Goal: Contribute content: Add original content to the website for others to see

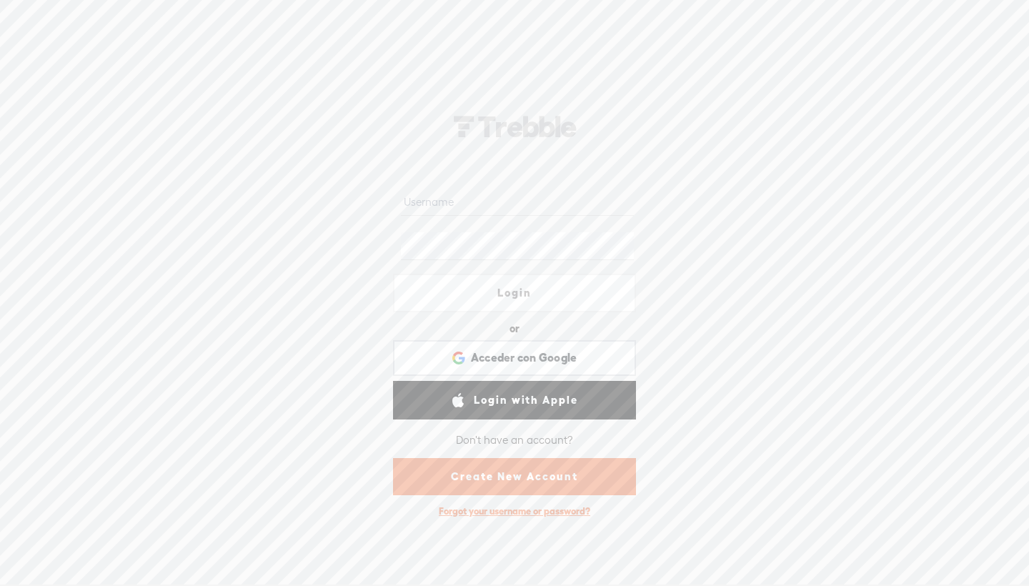
paste input "[EMAIL_ADDRESS][DOMAIN_NAME]"
type input "[EMAIL_ADDRESS][DOMAIN_NAME]"
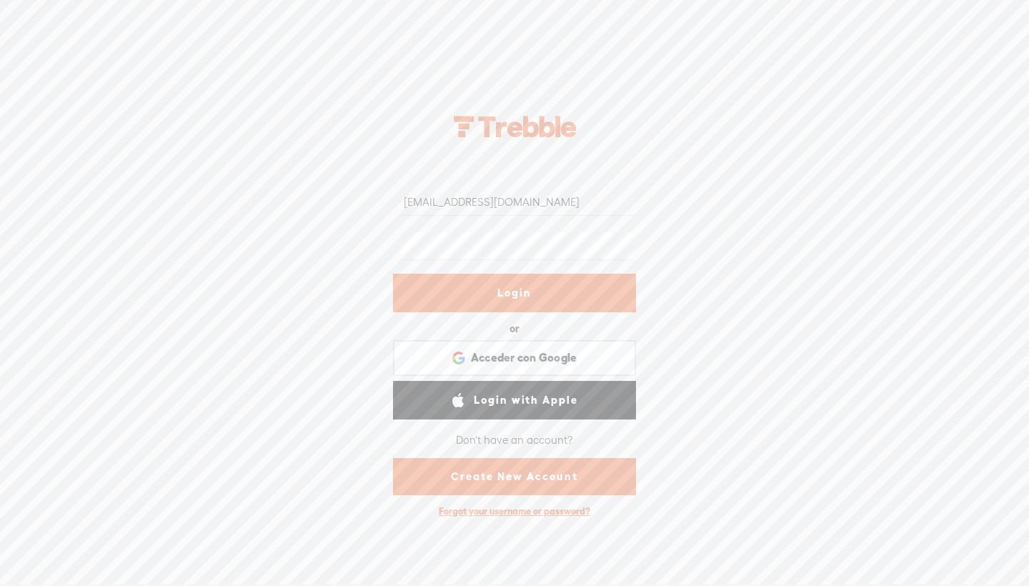
click at [531, 298] on link "Login" at bounding box center [514, 293] width 243 height 39
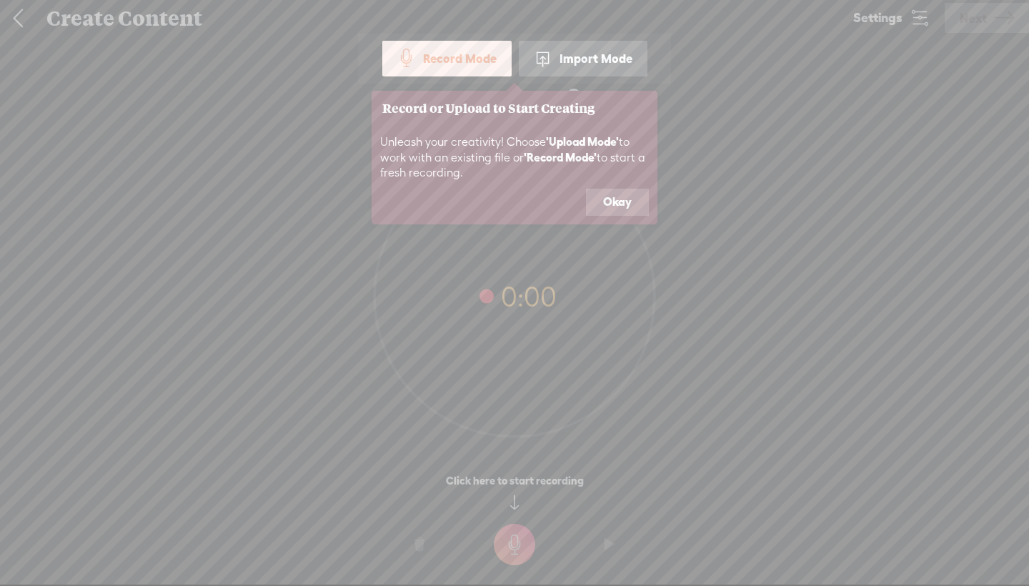
click at [624, 66] on div "Import Mode" at bounding box center [583, 59] width 129 height 36
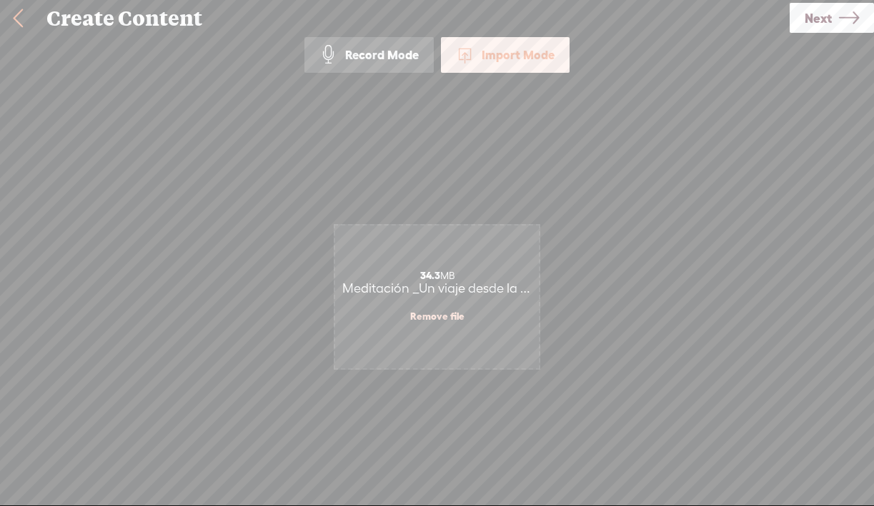
click at [816, 24] on span "Next" at bounding box center [817, 18] width 27 height 36
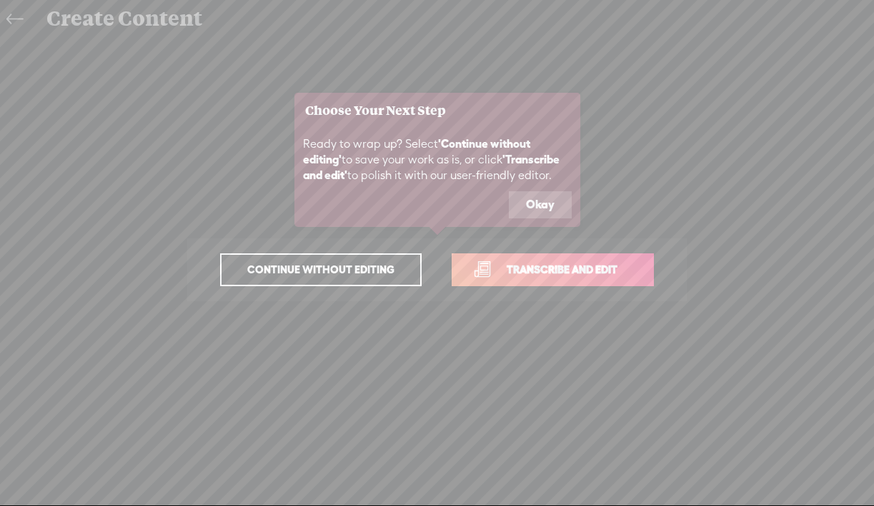
click at [549, 270] on span "Transcribe and edit" at bounding box center [561, 269] width 141 height 16
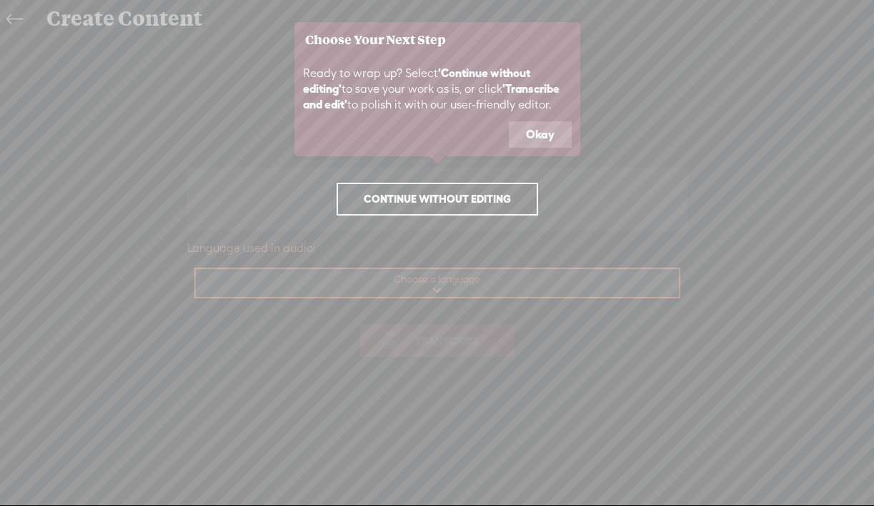
click at [435, 284] on icon at bounding box center [437, 253] width 874 height 506
click at [465, 286] on icon at bounding box center [437, 253] width 874 height 506
click at [531, 134] on button "Okay" at bounding box center [540, 134] width 63 height 27
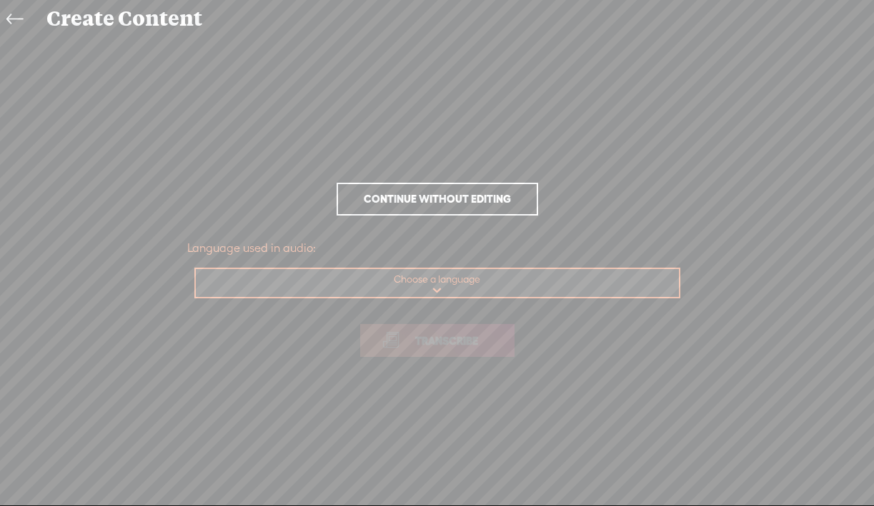
select select "es-ES"
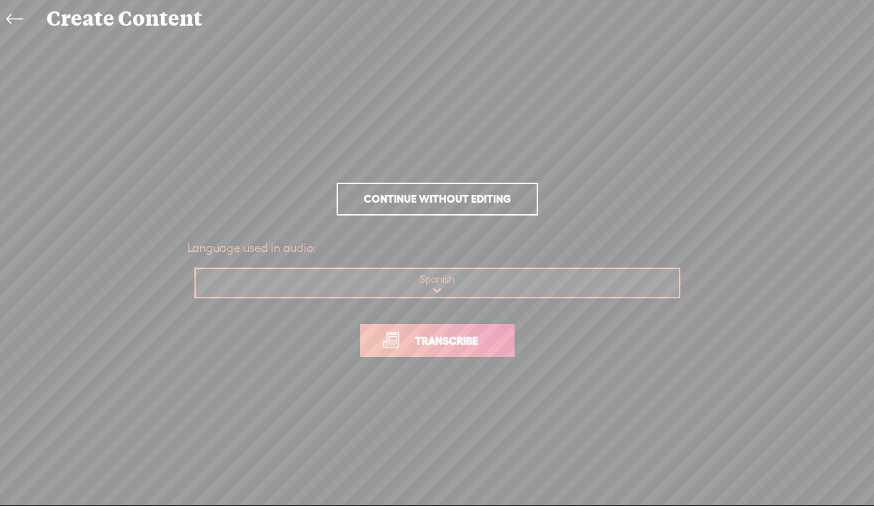
click at [449, 343] on span "Transcribe" at bounding box center [446, 341] width 93 height 16
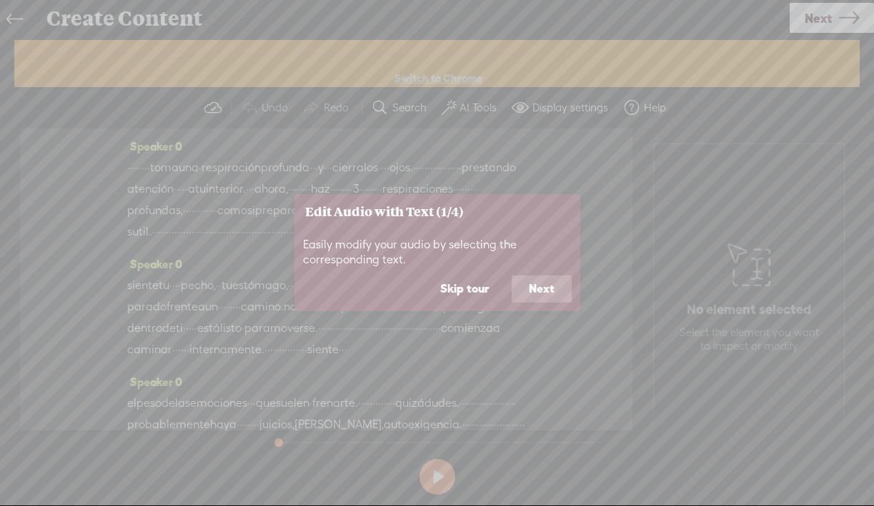
click at [469, 291] on button "Skip tour" at bounding box center [464, 289] width 83 height 27
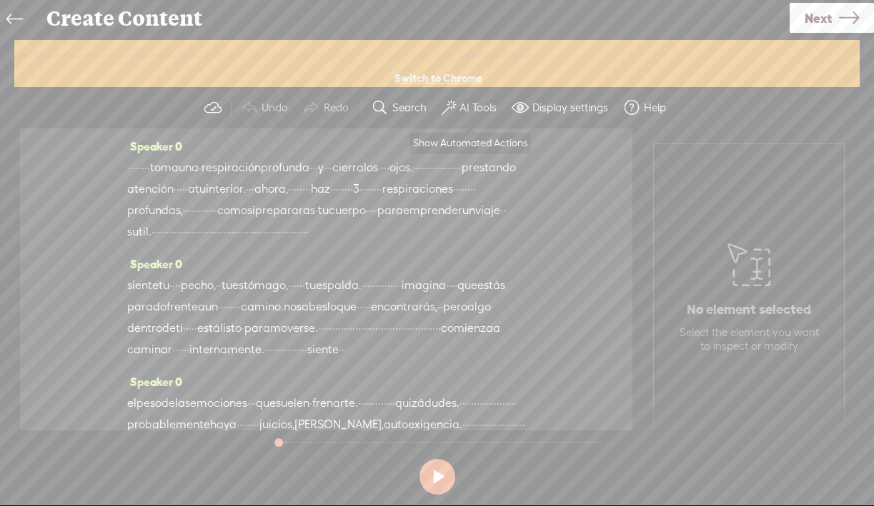
click at [467, 111] on label "AI Tools" at bounding box center [477, 108] width 37 height 14
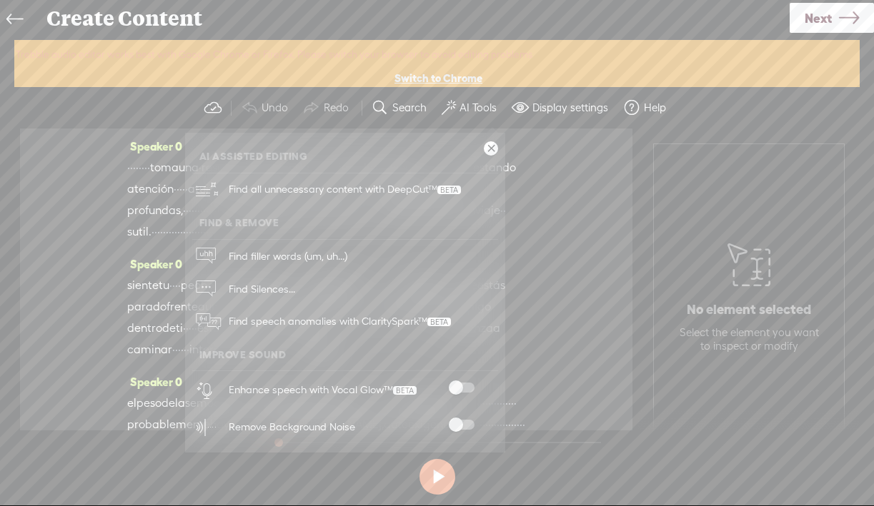
click at [458, 386] on span at bounding box center [462, 388] width 26 height 10
click at [459, 420] on span at bounding box center [462, 425] width 26 height 10
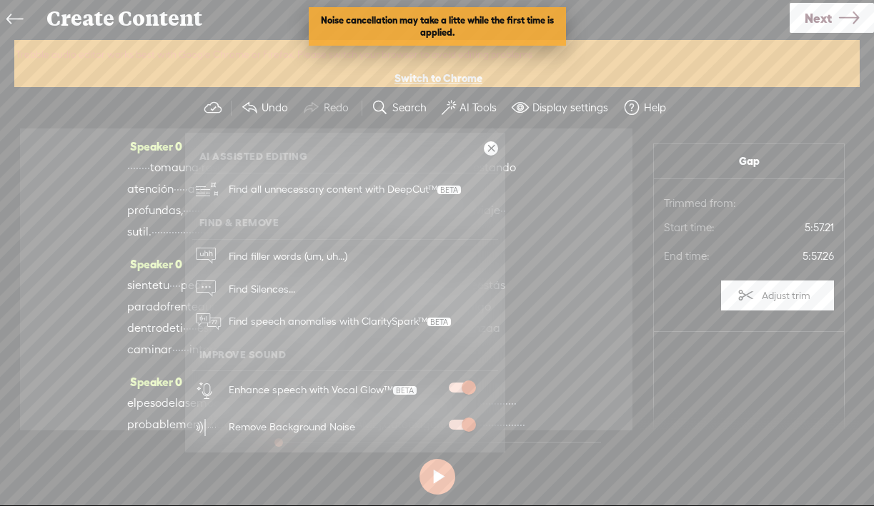
click at [486, 151] on link at bounding box center [491, 148] width 14 height 14
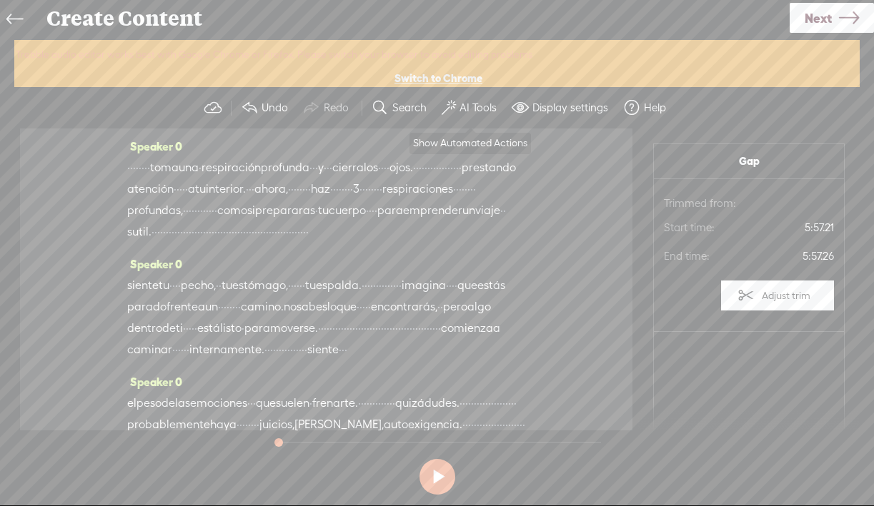
click at [466, 104] on label "AI Tools" at bounding box center [477, 108] width 37 height 14
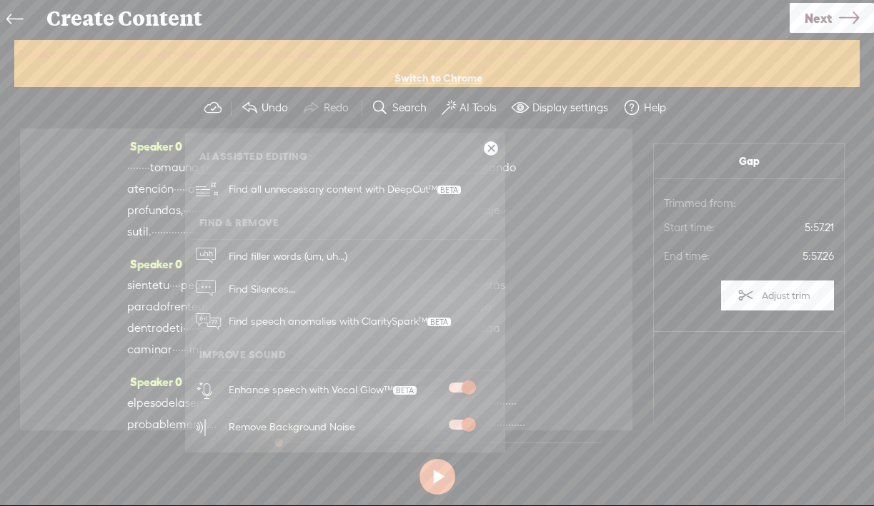
click at [491, 151] on link at bounding box center [491, 148] width 14 height 14
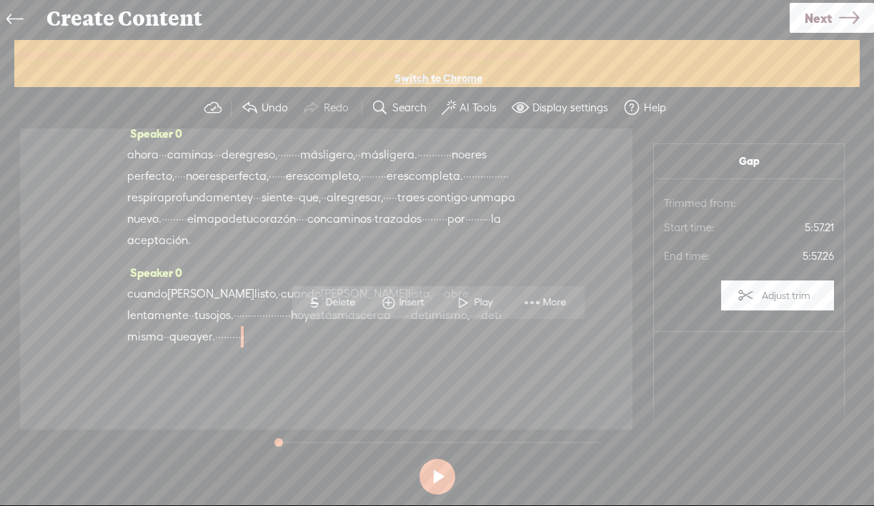
scroll to position [1243, 0]
click at [532, 374] on div "Speaker 0 · · · · · · · · toma una · respiración profunda · · · y · · · [GEOGRA…" at bounding box center [326, 279] width 612 height 301
click at [832, 11] on link "Next" at bounding box center [831, 18] width 84 height 30
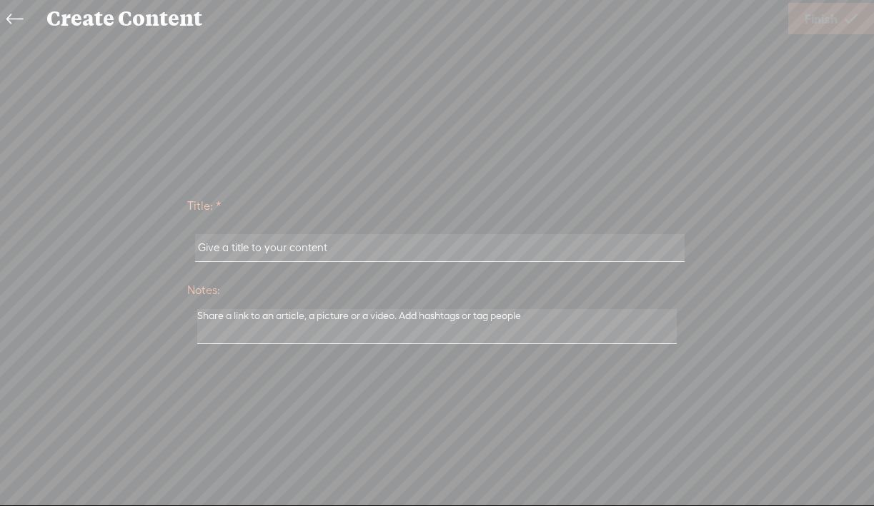
click at [421, 251] on input "text" at bounding box center [439, 248] width 489 height 28
click at [332, 254] on input "text" at bounding box center [439, 248] width 489 height 28
paste input "Meditación _Un viaje desde la resistencia hacia la auto aceptación_ (Versión ex…"
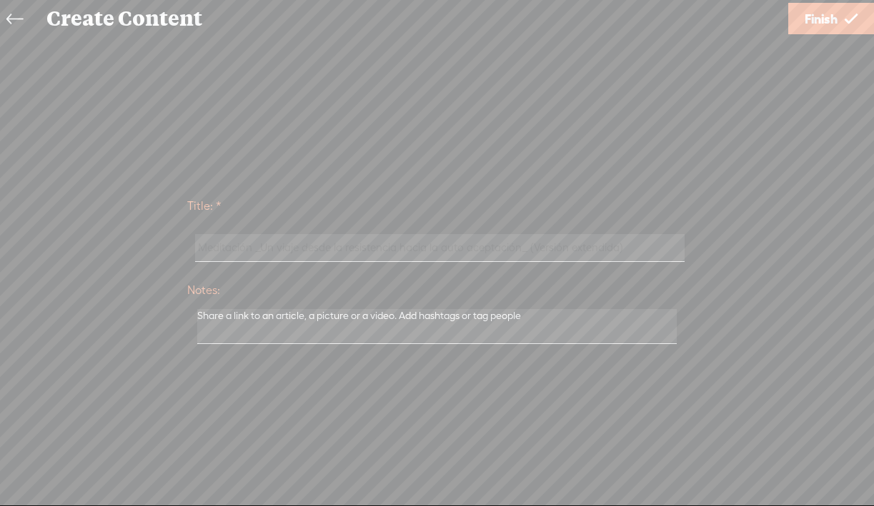
type input "Meditación _Un viaje desde la resistencia hacia la auto aceptación_ (Versión ex…"
click at [814, 22] on span "Finish" at bounding box center [820, 19] width 33 height 36
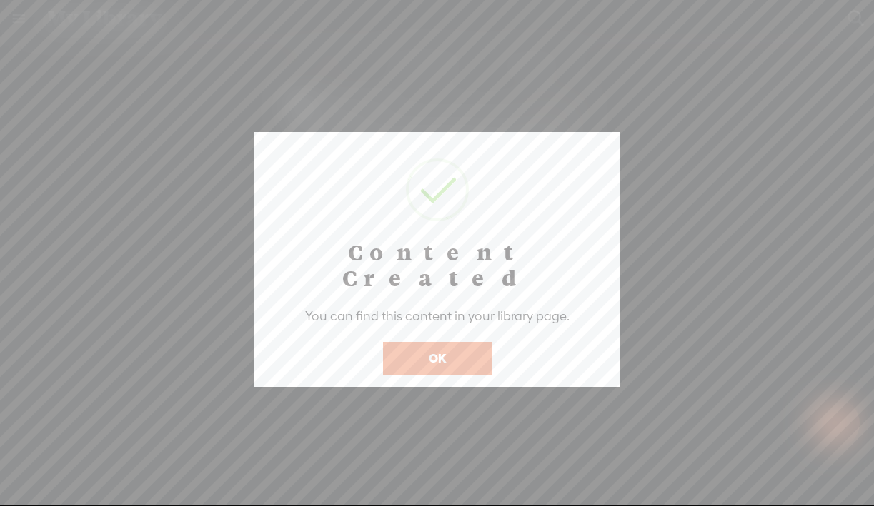
click at [466, 342] on button "OK" at bounding box center [437, 358] width 109 height 33
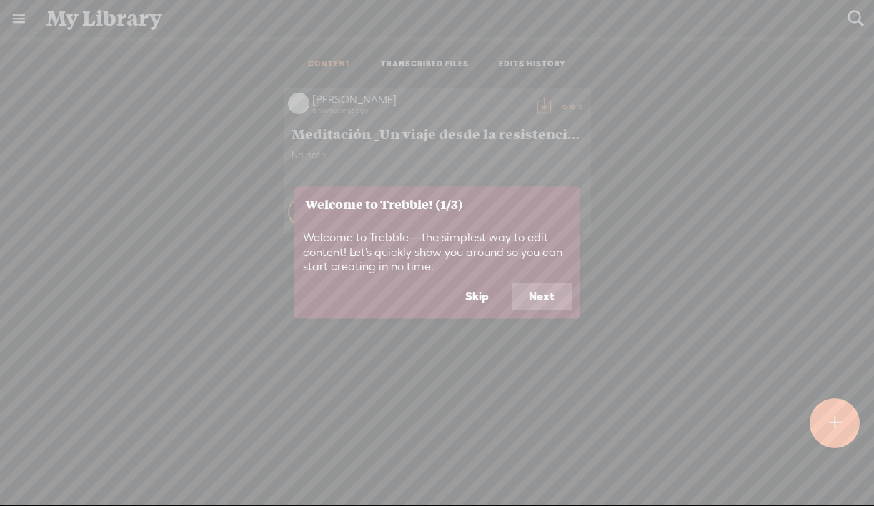
click at [483, 297] on button "Skip" at bounding box center [477, 297] width 58 height 27
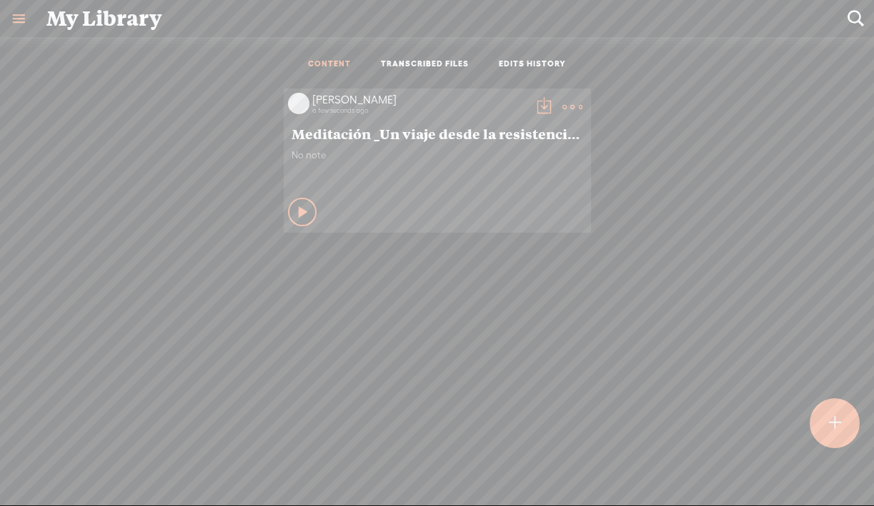
click at [536, 101] on t at bounding box center [544, 107] width 20 height 20
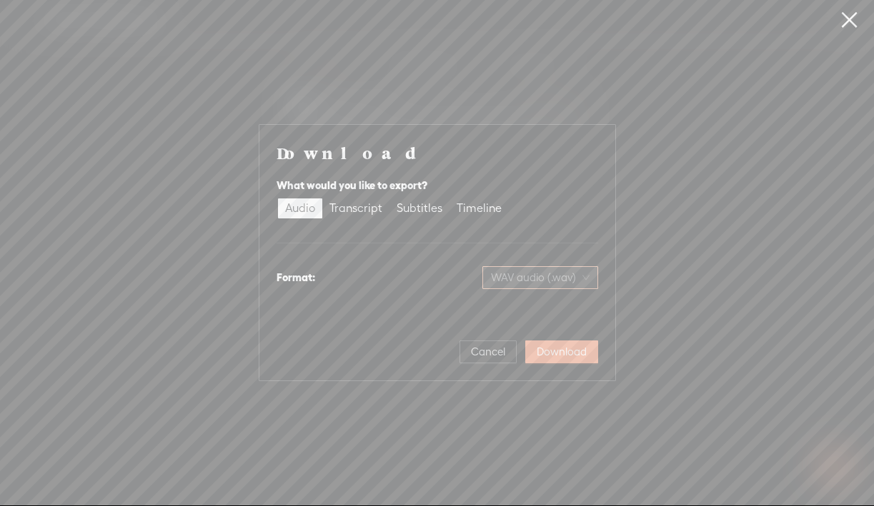
click at [553, 281] on span "WAV audio (.wav)" at bounding box center [540, 277] width 99 height 21
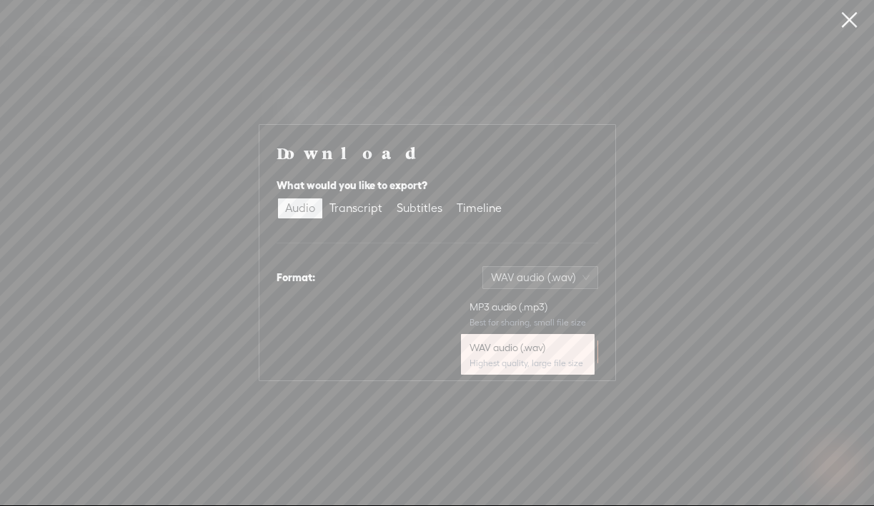
click at [437, 278] on div "WAV audio (.wav)" at bounding box center [461, 277] width 271 height 23
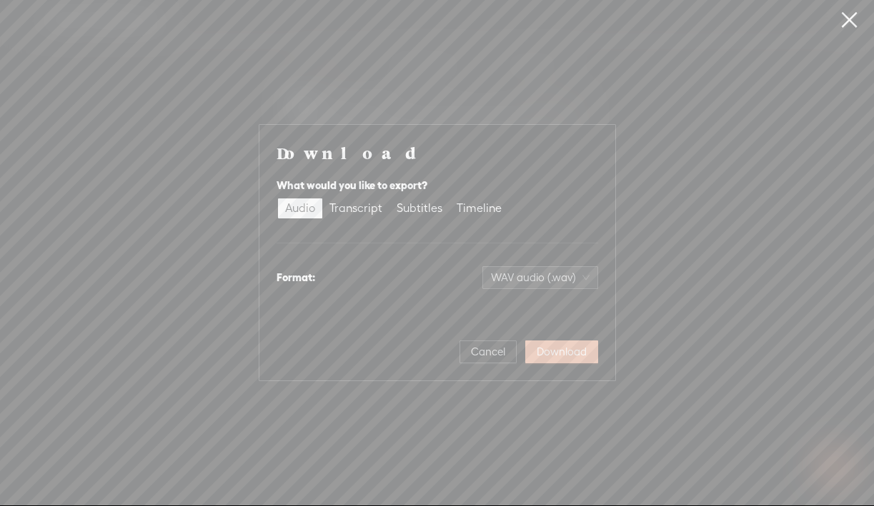
click at [556, 352] on span "Download" at bounding box center [561, 352] width 50 height 14
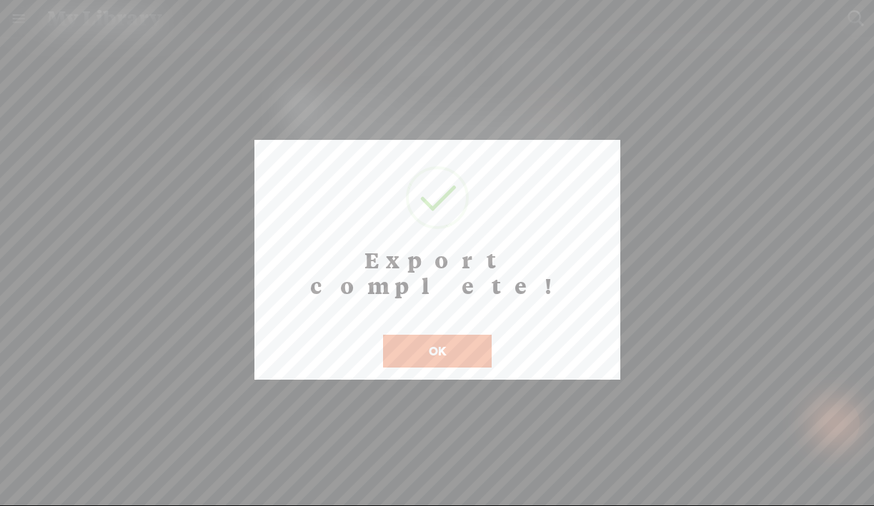
click at [466, 335] on button "OK" at bounding box center [437, 351] width 109 height 33
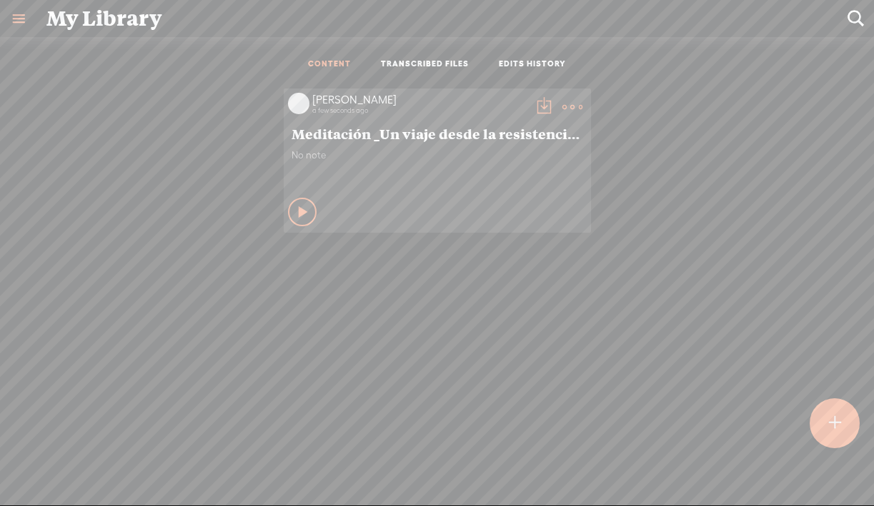
click at [397, 69] on link "TRANSCRIBED FILES" at bounding box center [425, 65] width 88 height 12
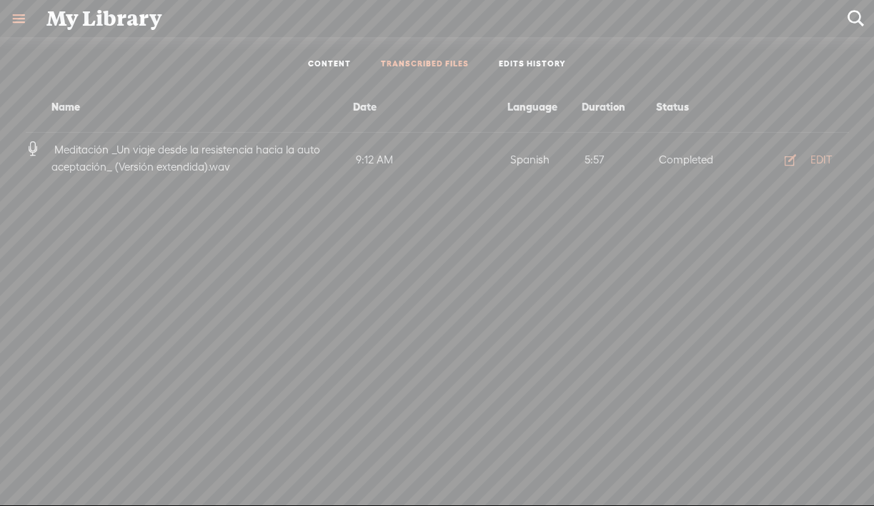
click at [333, 65] on link "CONTENT" at bounding box center [329, 65] width 43 height 12
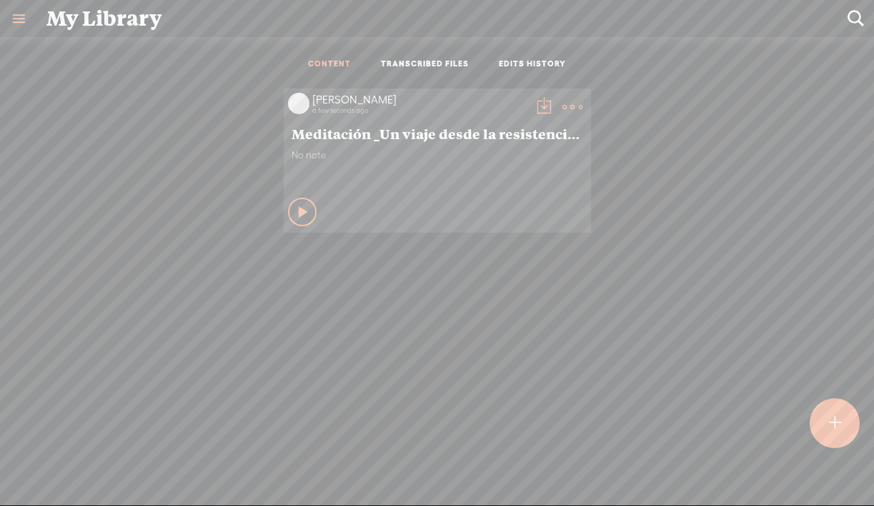
click at [444, 137] on span "Meditación _Un viaje desde la resistencia hacia la auto aceptación_ (Versión ex…" at bounding box center [436, 133] width 291 height 17
click at [291, 211] on div "Play Content" at bounding box center [302, 212] width 29 height 29
click at [296, 211] on icon at bounding box center [303, 212] width 14 height 14
click at [543, 103] on t at bounding box center [544, 107] width 20 height 20
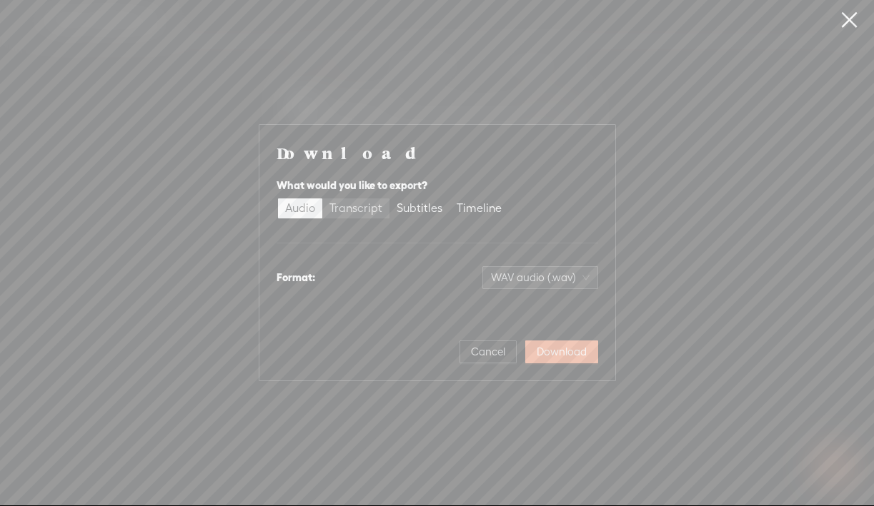
click at [344, 210] on div "Transcript" at bounding box center [355, 209] width 53 height 20
click at [322, 199] on input "Transcript" at bounding box center [322, 199] width 0 height 0
click at [426, 218] on div "Subtitles" at bounding box center [419, 209] width 46 height 20
click at [389, 199] on input "Subtitles" at bounding box center [389, 199] width 0 height 0
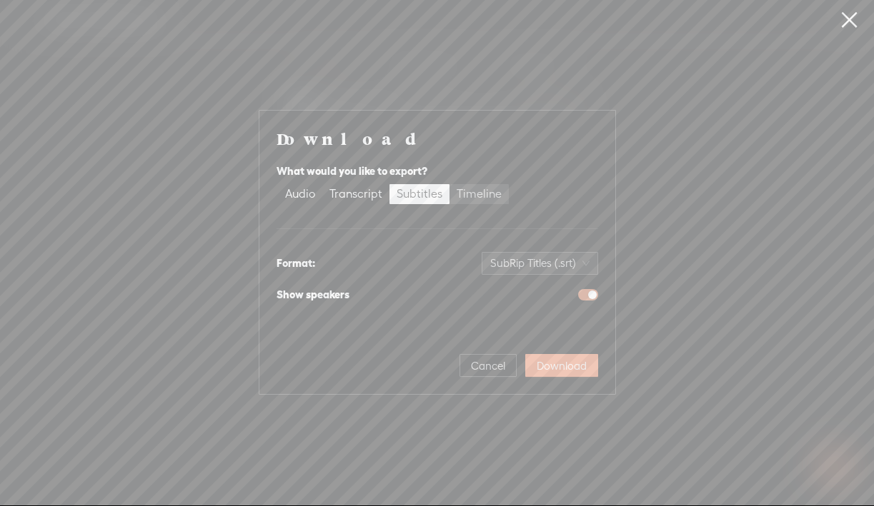
click at [477, 202] on div "Timeline" at bounding box center [478, 194] width 45 height 20
click at [449, 184] on input "Timeline" at bounding box center [449, 184] width 0 height 0
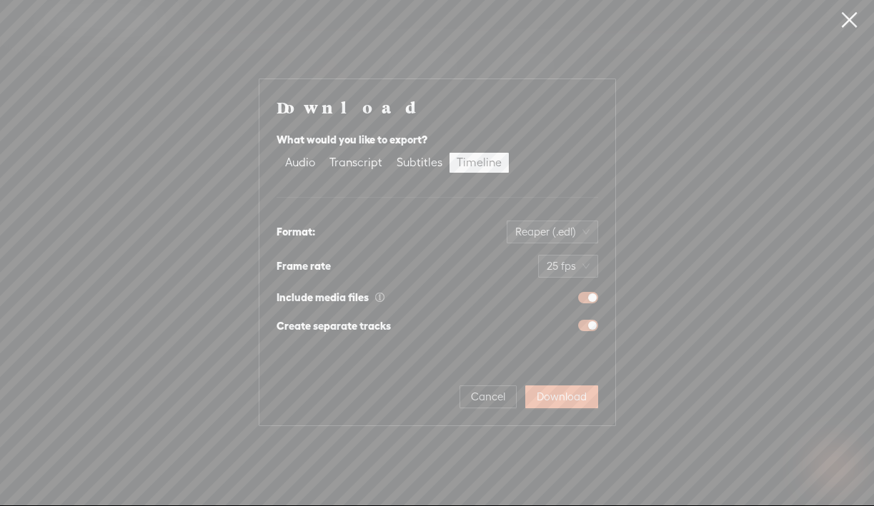
click at [406, 153] on div "Audio Transcript Subtitles Timeline" at bounding box center [393, 163] width 231 height 20
click at [358, 154] on div "Transcript" at bounding box center [355, 163] width 53 height 20
click at [322, 153] on input "Transcript" at bounding box center [322, 153] width 0 height 0
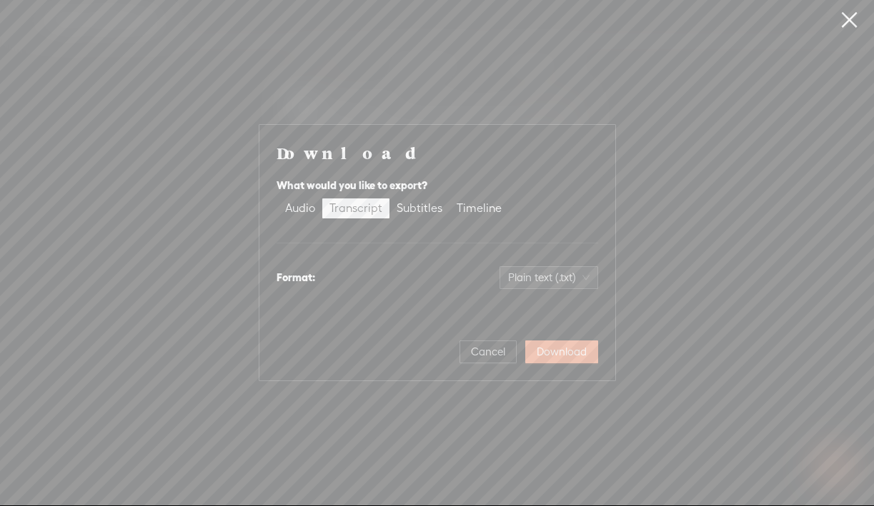
click at [542, 292] on div "Format: Plain text (.txt)" at bounding box center [436, 278] width 321 height 34
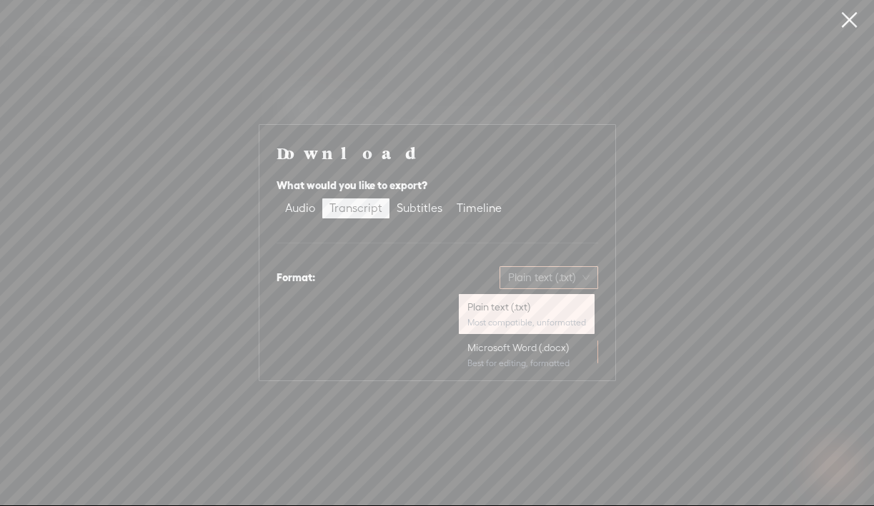
click at [542, 284] on span "Plain text (.txt)" at bounding box center [548, 277] width 81 height 21
click at [517, 349] on div "Microsoft Word (.docx)" at bounding box center [526, 348] width 119 height 14
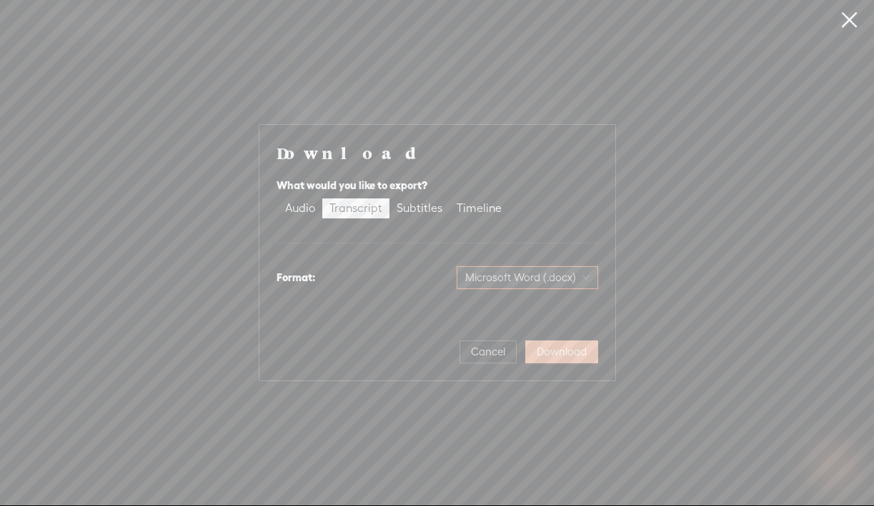
click at [569, 351] on span "Download" at bounding box center [561, 352] width 50 height 14
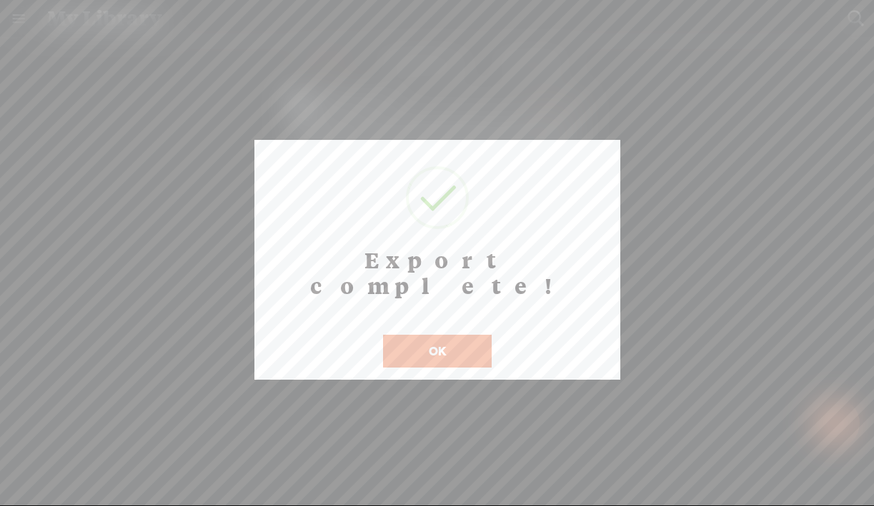
click at [459, 335] on button "OK" at bounding box center [437, 351] width 109 height 33
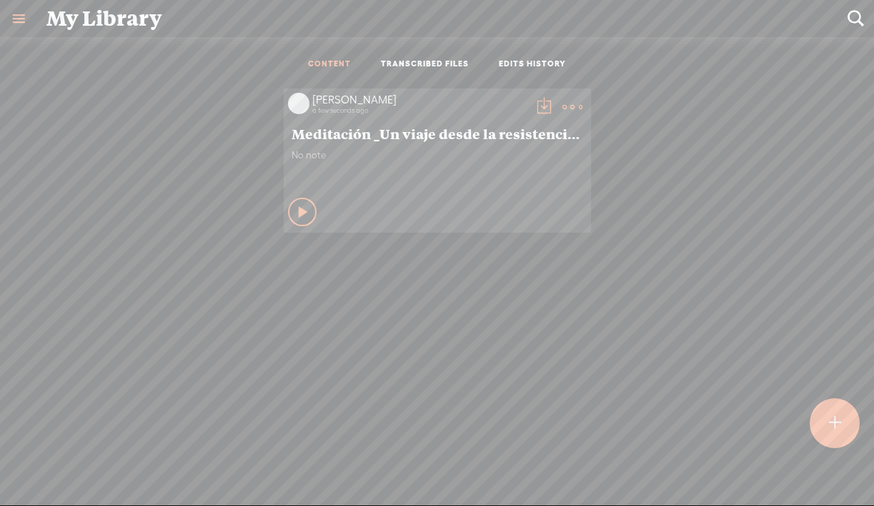
click at [21, 15] on link at bounding box center [18, 18] width 37 height 37
click at [236, 206] on body "You have 114 minutes of transcription remaining. Upgrade to increase your limit…" at bounding box center [437, 253] width 874 height 506
click at [838, 421] on t at bounding box center [835, 423] width 12 height 31
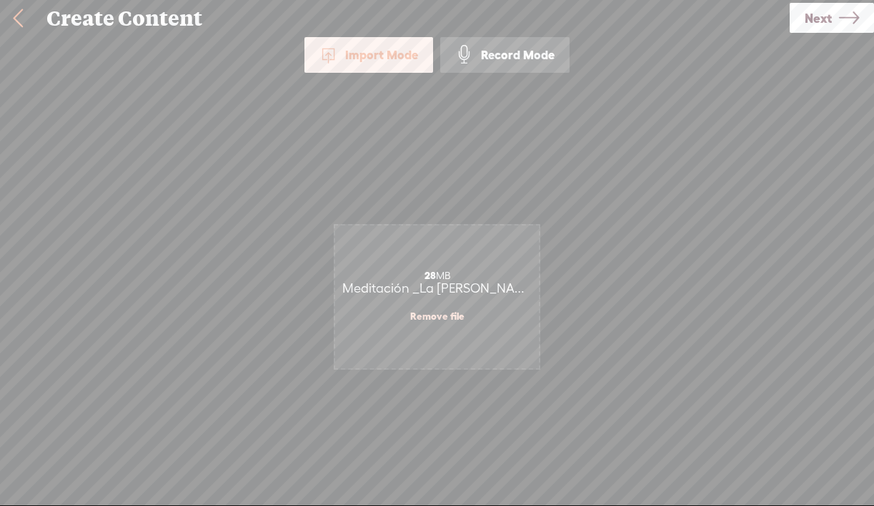
click at [820, 19] on span "Next" at bounding box center [817, 18] width 27 height 36
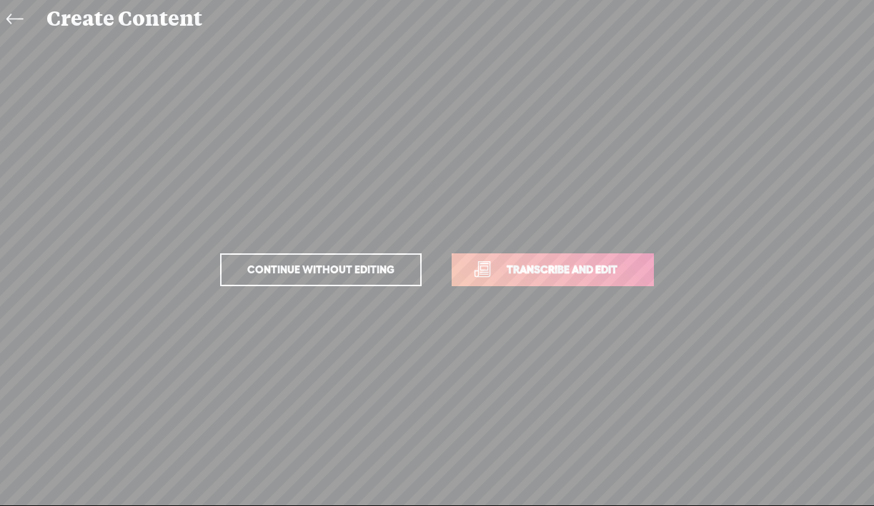
click at [534, 268] on span "Transcribe and edit" at bounding box center [561, 269] width 141 height 16
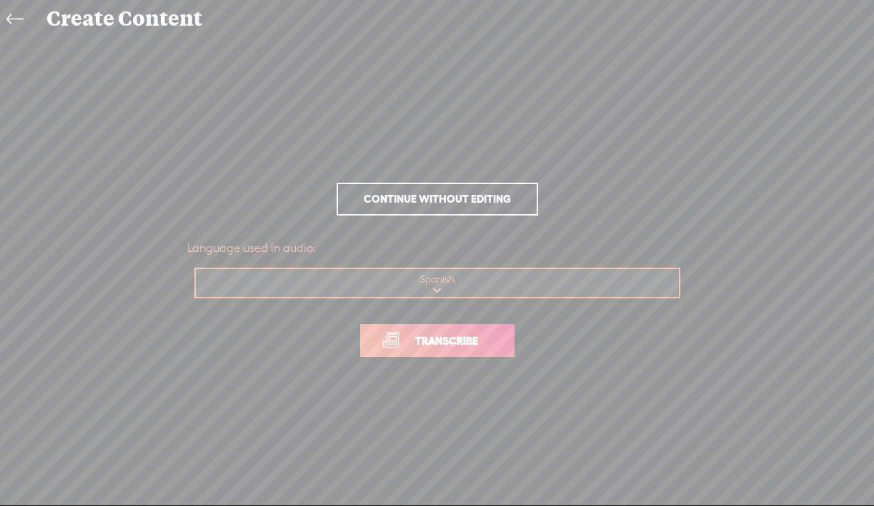
click at [453, 348] on span "Transcribe" at bounding box center [446, 341] width 93 height 16
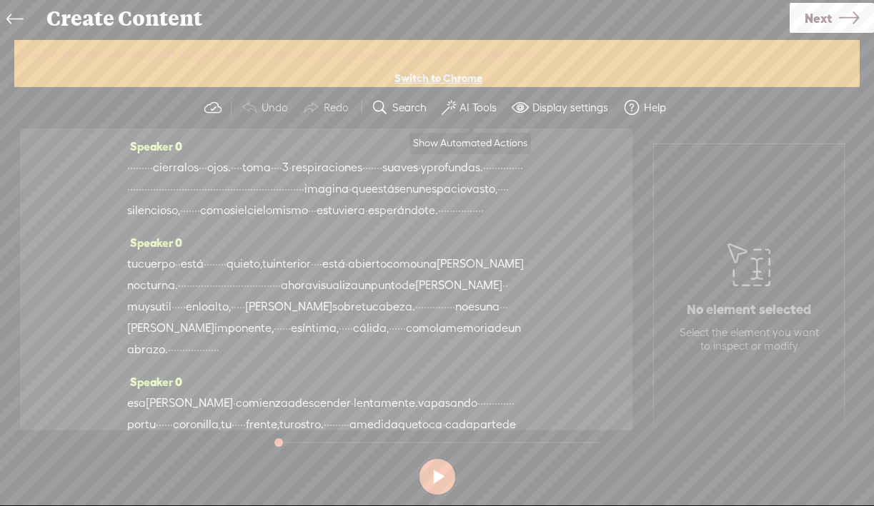
click at [465, 101] on label "AI Tools" at bounding box center [477, 108] width 37 height 14
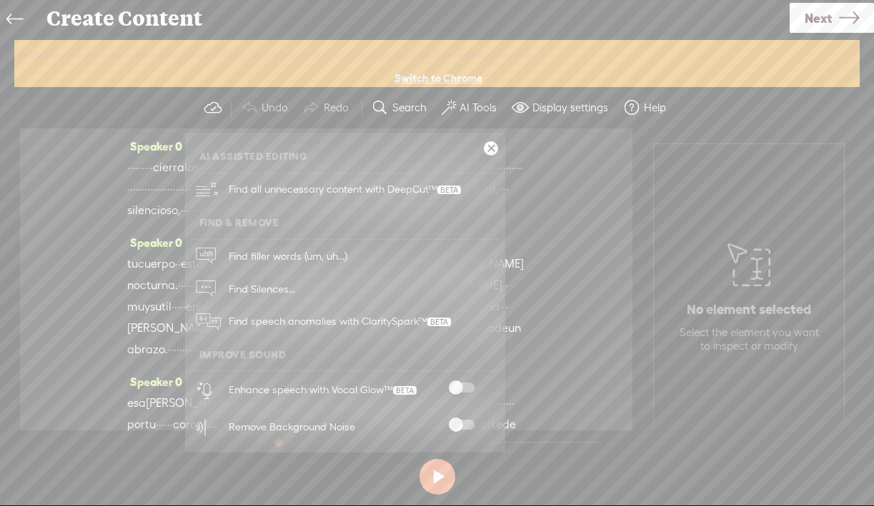
click at [462, 390] on span at bounding box center [462, 388] width 26 height 10
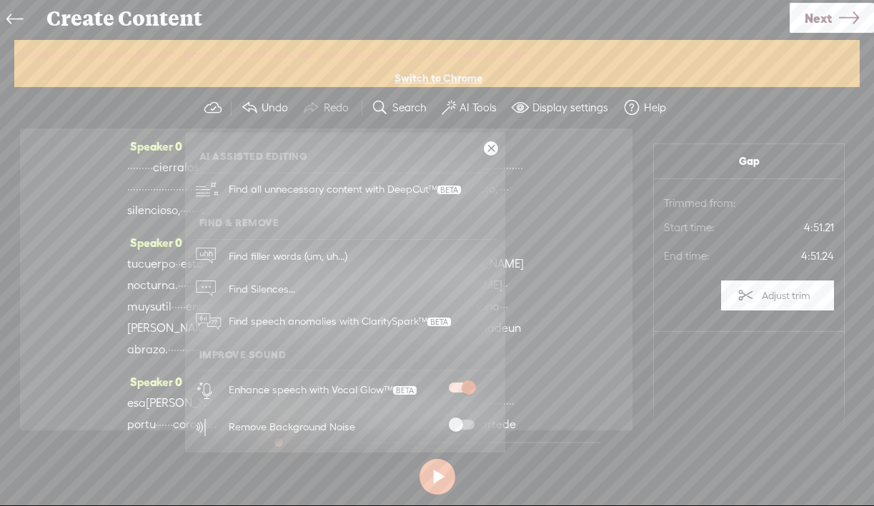
click at [451, 420] on span at bounding box center [462, 425] width 26 height 10
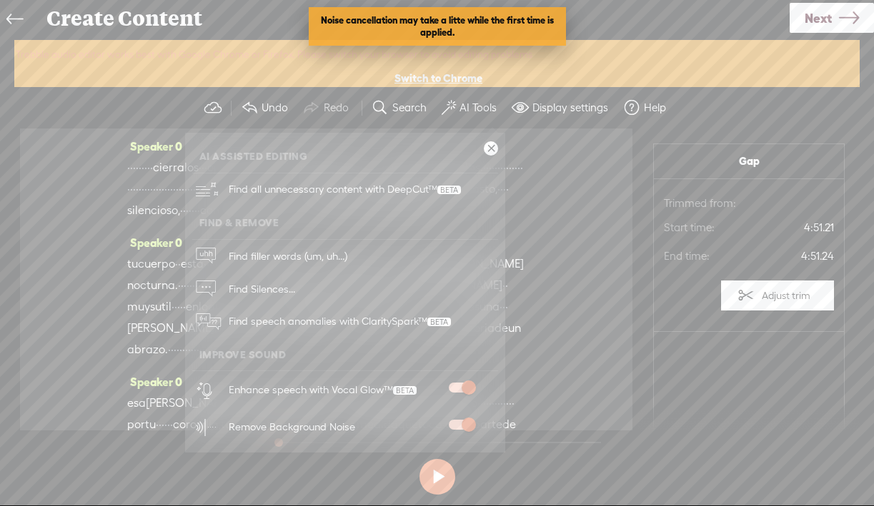
click at [657, 469] on div "Trebble audio editor works best with Google Chrome or Firefox. Please switch yo…" at bounding box center [436, 270] width 845 height 461
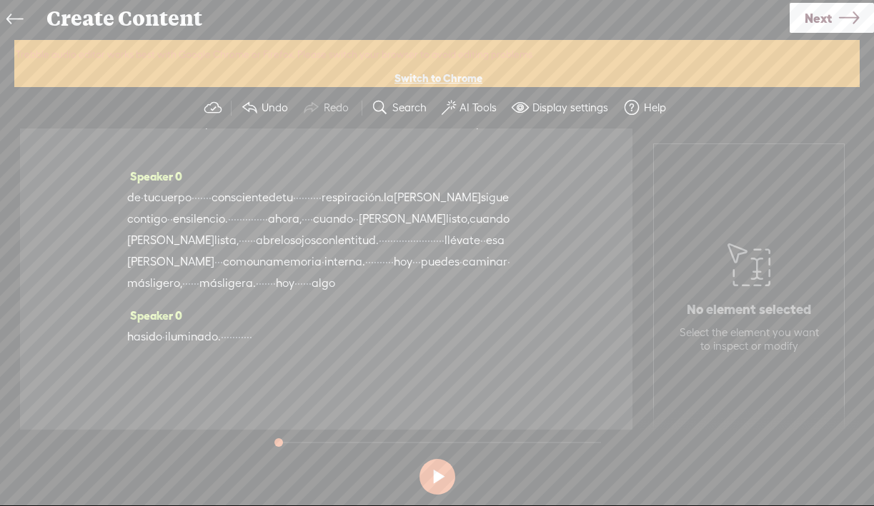
scroll to position [1019, 0]
click at [839, 14] on icon at bounding box center [849, 18] width 20 height 36
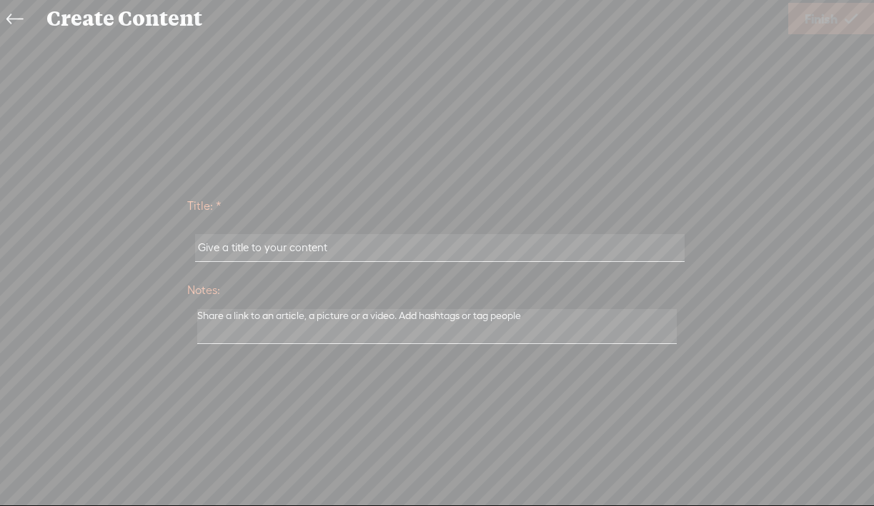
click at [489, 251] on input "text" at bounding box center [439, 248] width 489 height 28
paste input "Meditación _La [PERSON_NAME] que desciende_ (Versión extendida)"
type input "Meditación _La [PERSON_NAME] que desciende_ (Versión extendida)"
click at [831, 26] on span "Finish" at bounding box center [820, 19] width 33 height 36
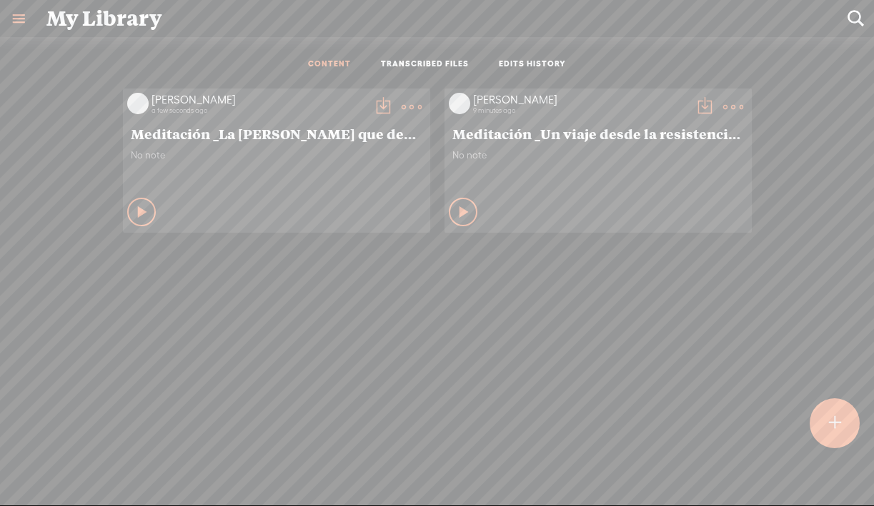
click at [376, 102] on t at bounding box center [383, 107] width 20 height 20
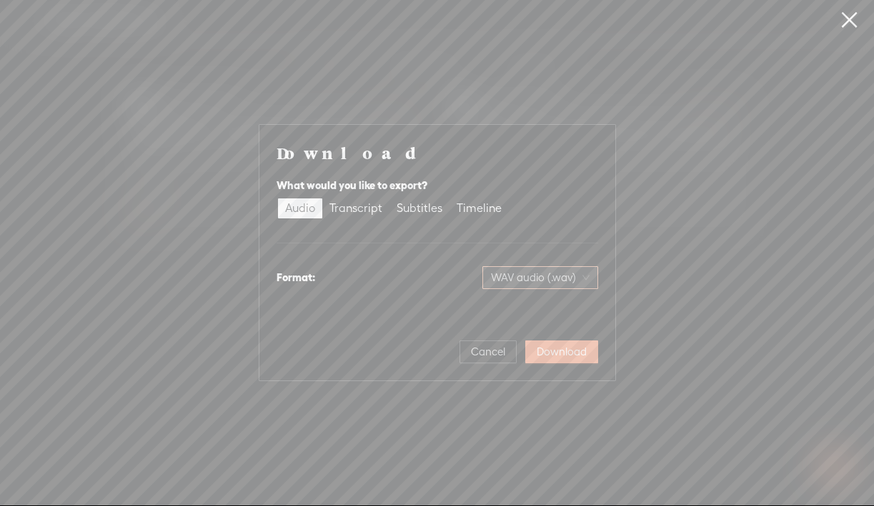
click at [548, 276] on span "WAV audio (.wav)" at bounding box center [540, 277] width 99 height 21
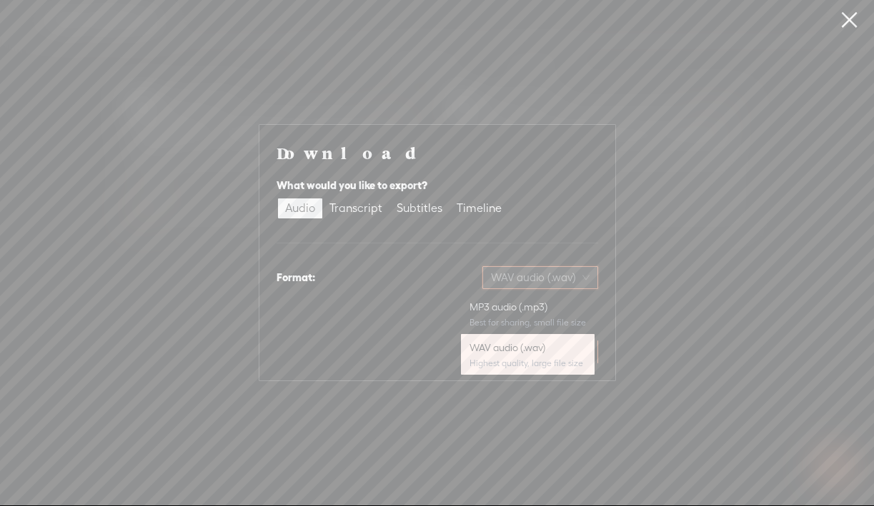
click at [548, 276] on span "WAV audio (.wav)" at bounding box center [540, 277] width 99 height 21
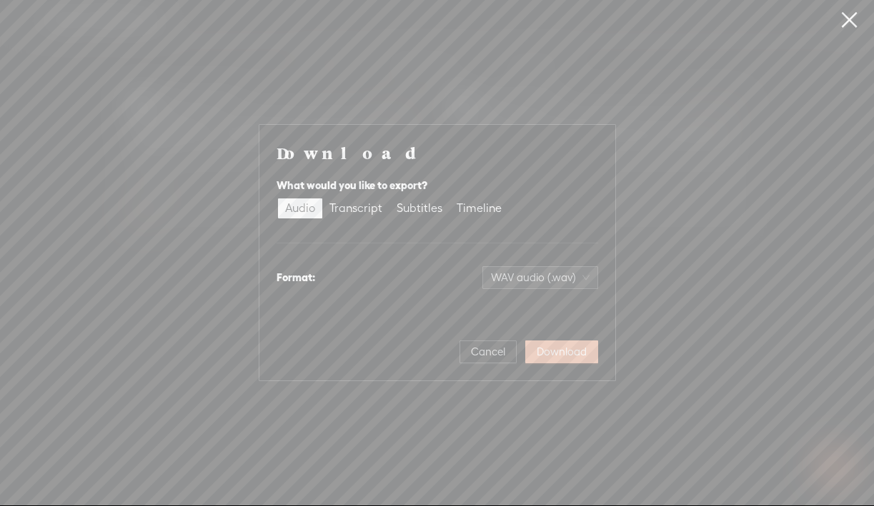
click at [564, 353] on span "Download" at bounding box center [561, 352] width 50 height 14
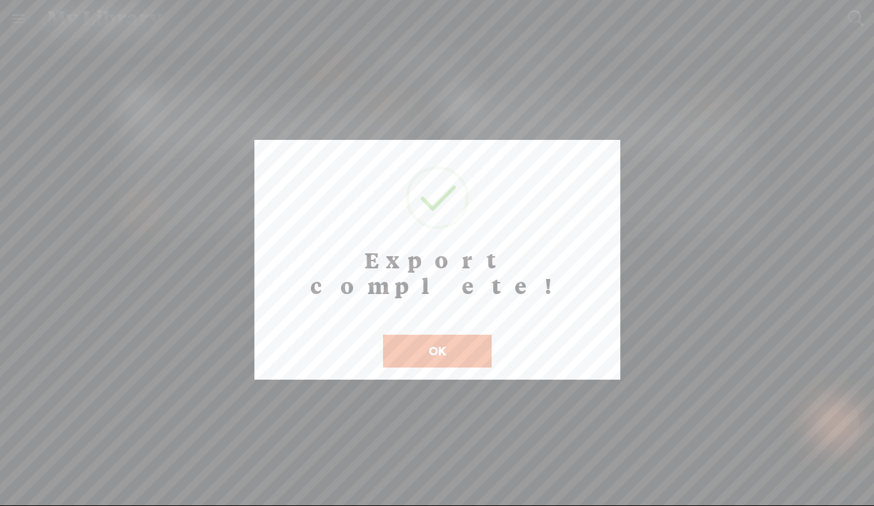
click at [427, 335] on button "OK" at bounding box center [437, 351] width 109 height 33
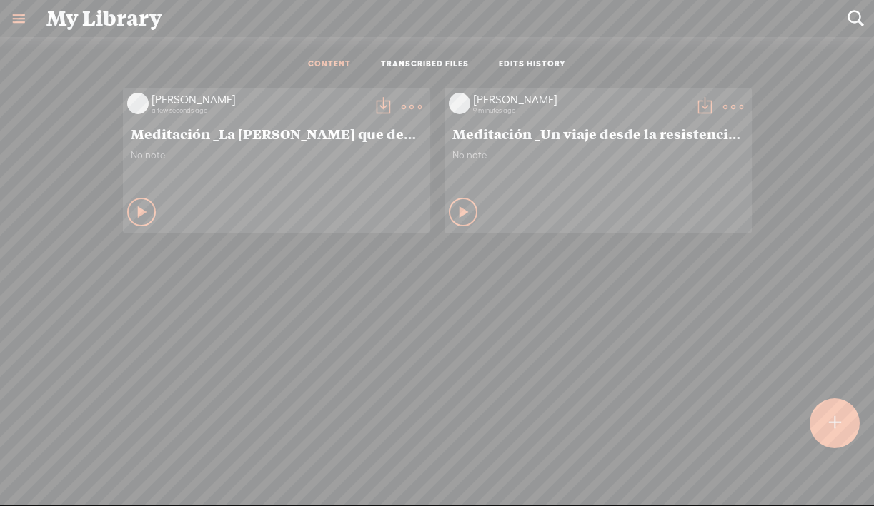
click at [247, 119] on div "[PERSON_NAME] a few seconds ago" at bounding box center [259, 107] width 220 height 29
click at [379, 105] on t at bounding box center [383, 107] width 20 height 20
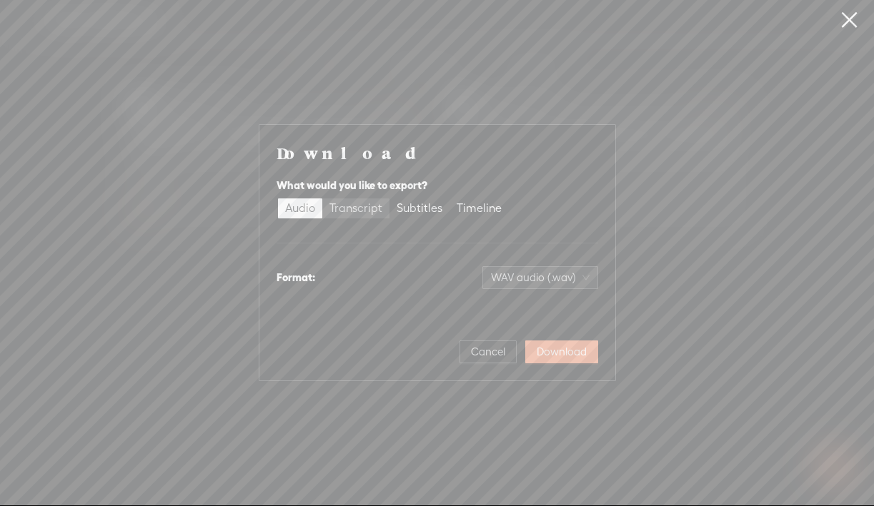
click at [369, 206] on div "Transcript" at bounding box center [355, 209] width 53 height 20
click at [322, 199] on input "Transcript" at bounding box center [322, 199] width 0 height 0
click at [417, 208] on div "Subtitles" at bounding box center [419, 209] width 46 height 20
click at [389, 199] on input "Subtitles" at bounding box center [389, 199] width 0 height 0
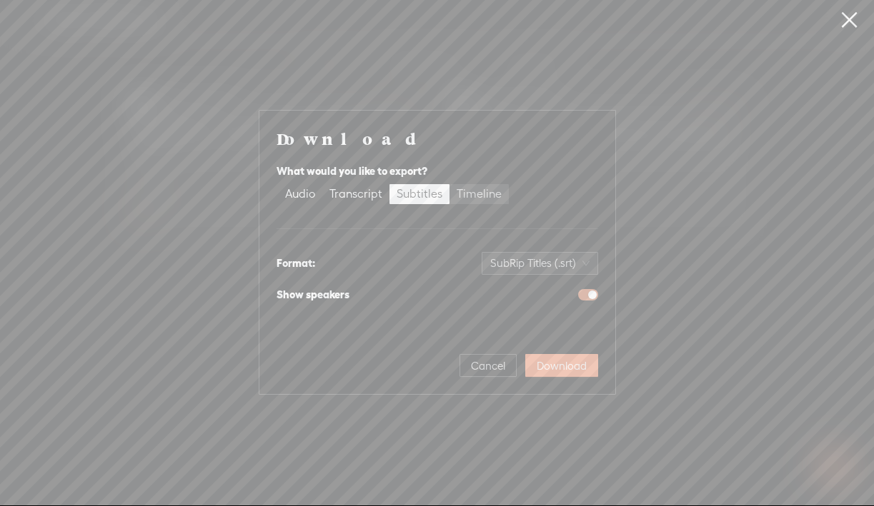
click at [467, 198] on div "Timeline" at bounding box center [478, 194] width 45 height 20
click at [449, 184] on input "Timeline" at bounding box center [449, 184] width 0 height 0
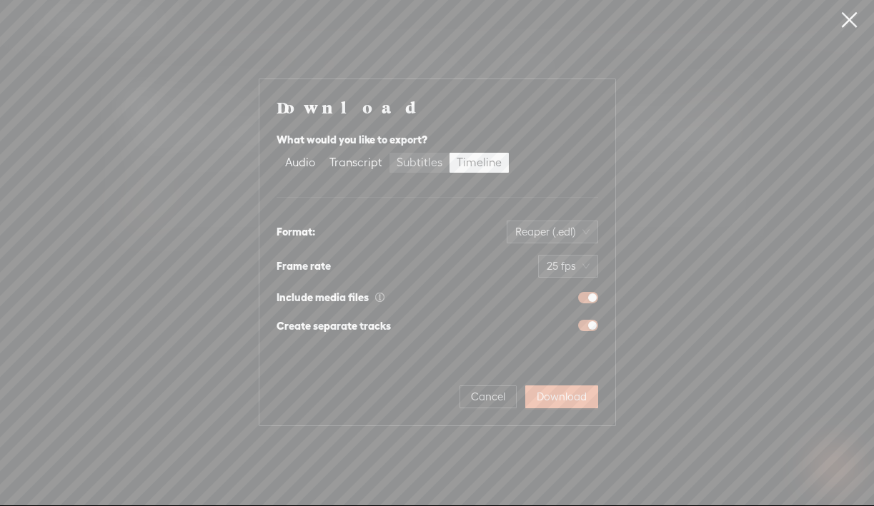
click at [423, 167] on div "Subtitles" at bounding box center [419, 163] width 46 height 20
click at [389, 153] on input "Subtitles" at bounding box center [389, 153] width 0 height 0
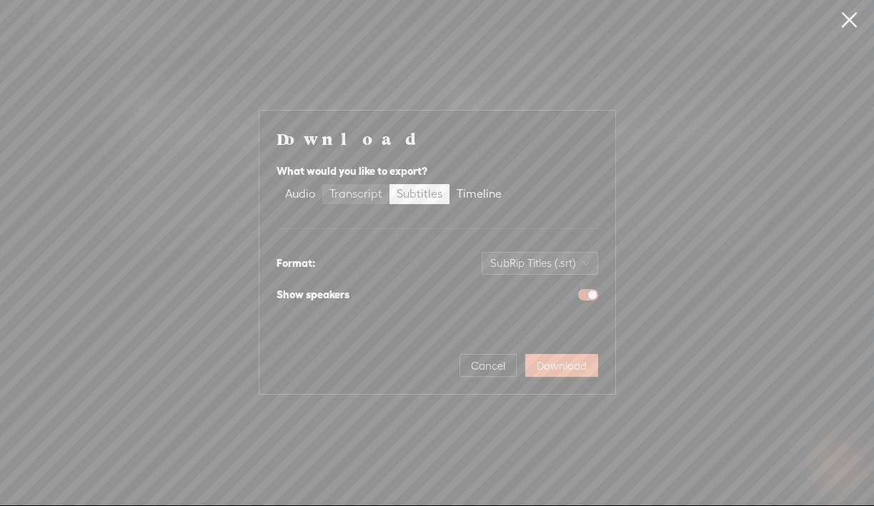
click at [352, 196] on div "Transcript" at bounding box center [355, 194] width 53 height 20
click at [322, 184] on input "Transcript" at bounding box center [322, 184] width 0 height 0
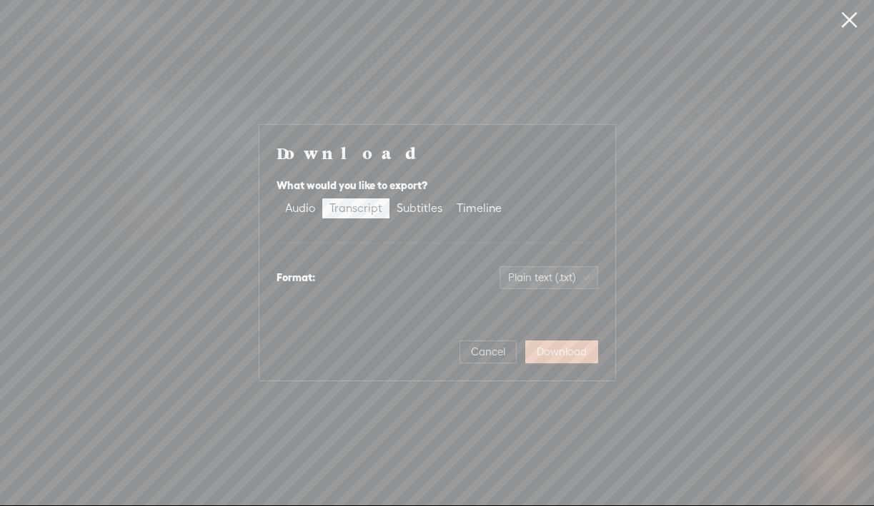
click at [557, 351] on span "Download" at bounding box center [561, 352] width 50 height 14
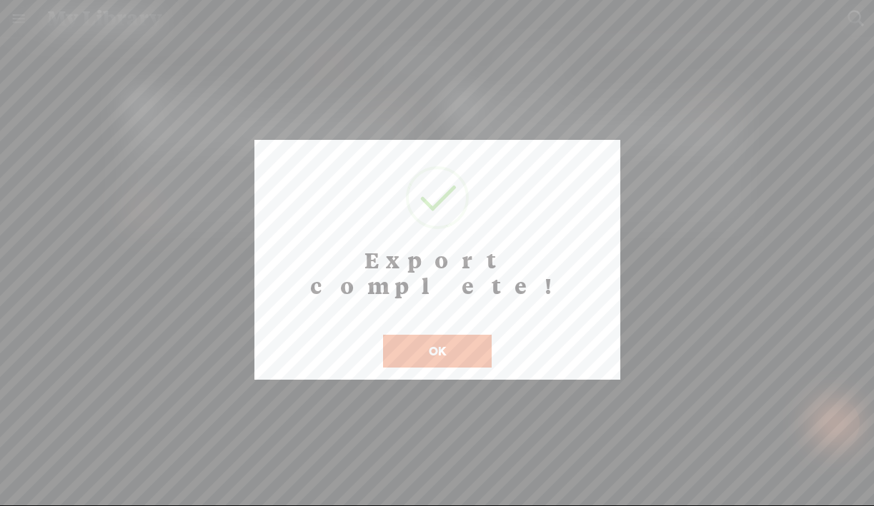
click at [444, 335] on button "OK" at bounding box center [437, 351] width 109 height 33
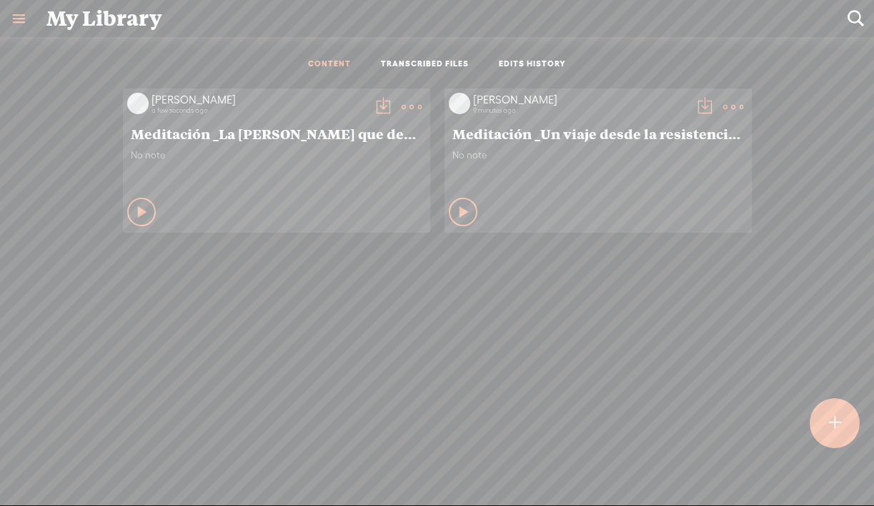
click at [831, 445] on div at bounding box center [834, 424] width 50 height 50
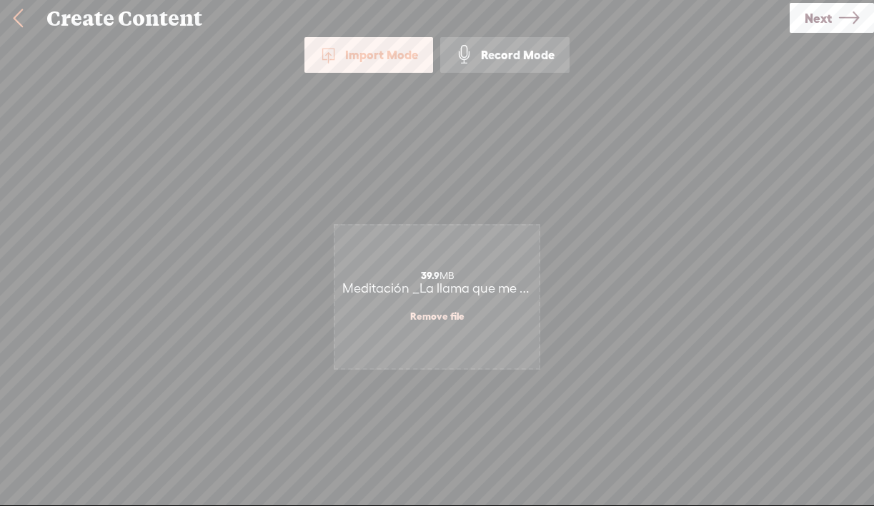
click at [842, 18] on icon at bounding box center [849, 18] width 20 height 36
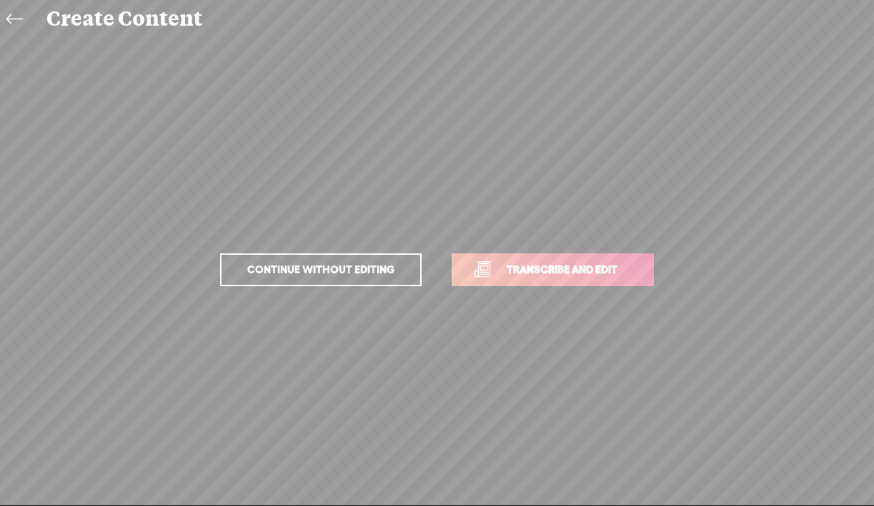
click at [536, 273] on span "Transcribe and edit" at bounding box center [561, 269] width 141 height 16
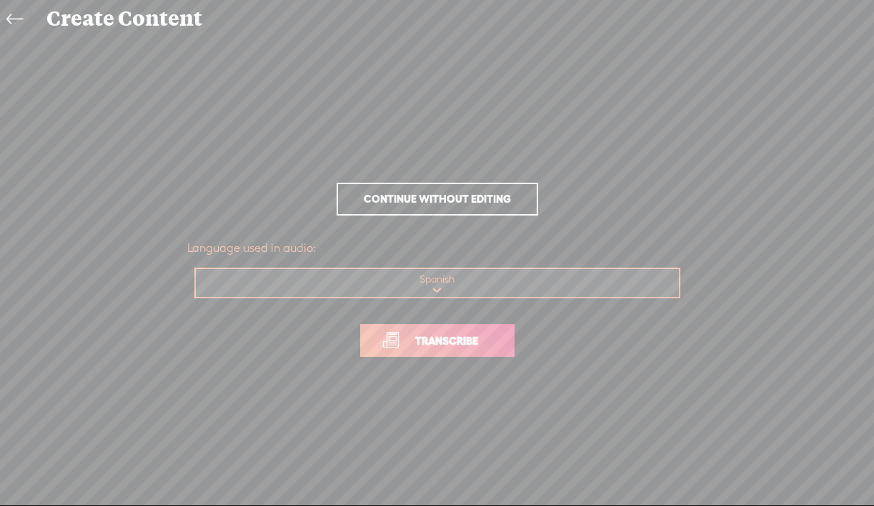
click at [432, 344] on span "Transcribe" at bounding box center [446, 341] width 93 height 16
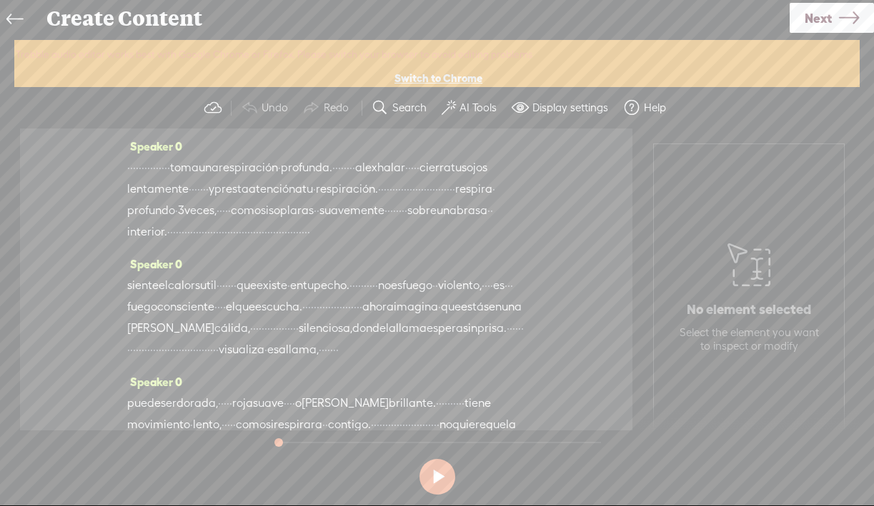
click at [456, 101] on button "AI Tools" at bounding box center [471, 108] width 70 height 29
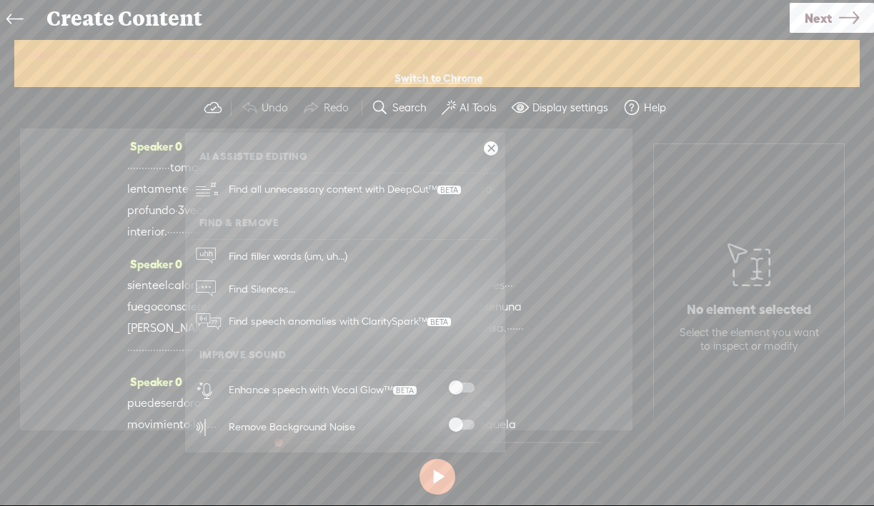
click at [456, 384] on span at bounding box center [462, 388] width 26 height 10
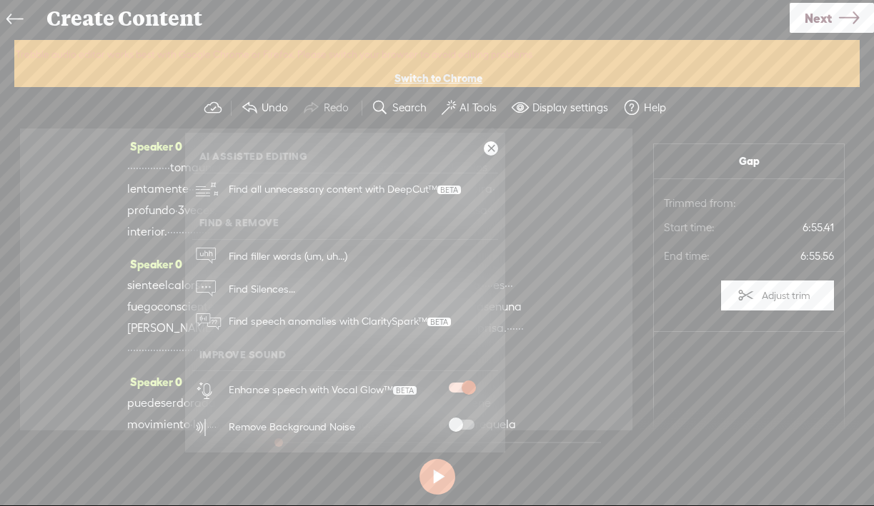
click at [453, 425] on span at bounding box center [462, 425] width 26 height 10
click at [740, 59] on label "Trebble audio editor works best with Google Chrome or Firefox. Please switch yo…" at bounding box center [437, 54] width 842 height 27
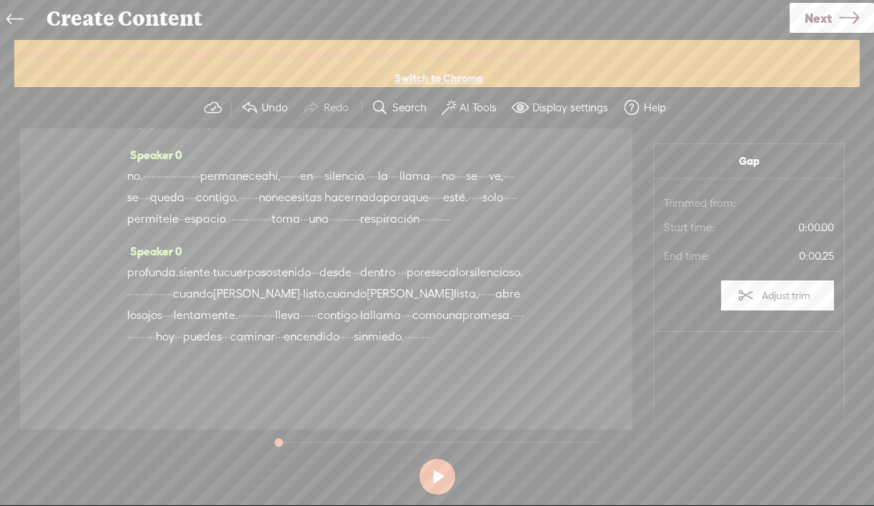
scroll to position [1383, 0]
click at [847, 21] on icon at bounding box center [849, 18] width 20 height 36
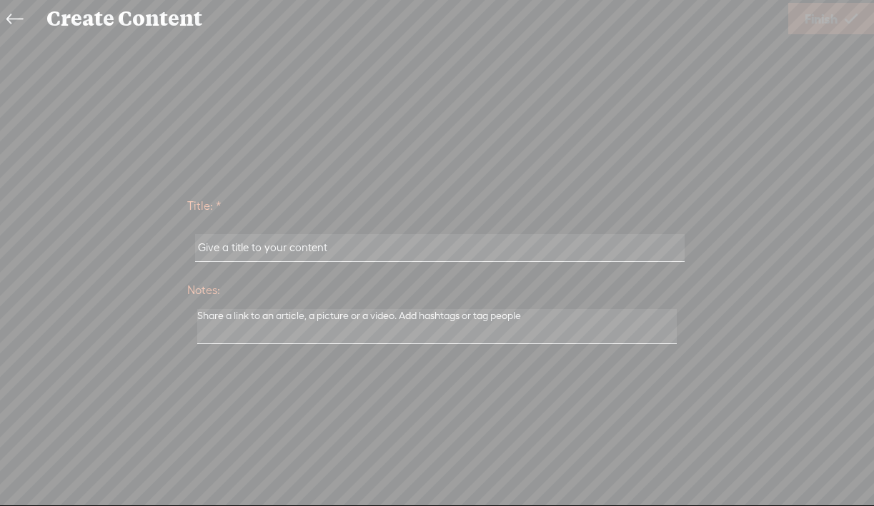
click at [496, 248] on input "text" at bounding box center [439, 248] width 489 height 28
paste input "Meditación _La llama que me habita_ (Versión extendida)"
type input "Meditación _La llama que me habita_ (Versión extendida)"
click at [831, 26] on span "Finish" at bounding box center [820, 19] width 33 height 36
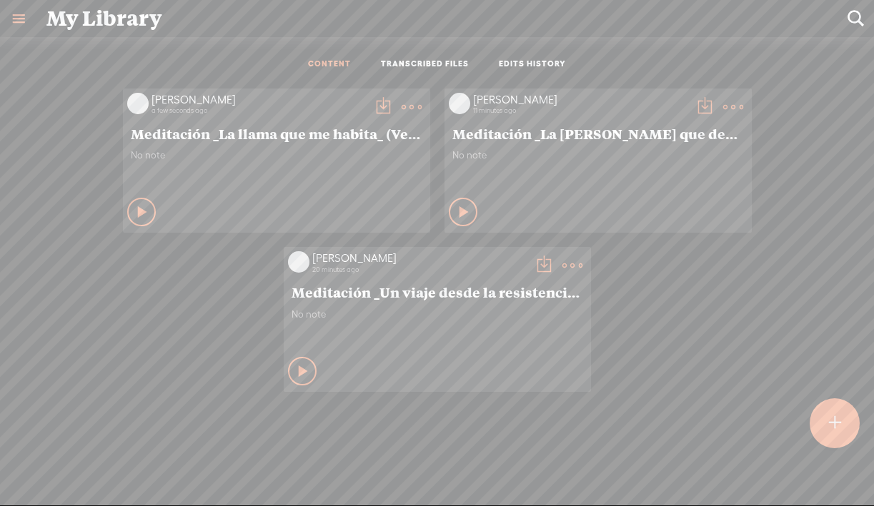
click at [380, 105] on t at bounding box center [383, 107] width 20 height 20
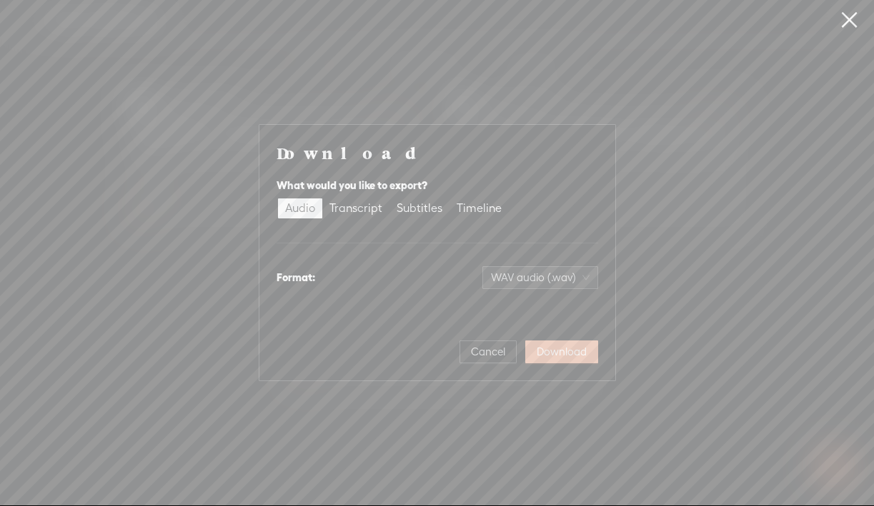
click at [569, 357] on span "Download" at bounding box center [561, 352] width 50 height 14
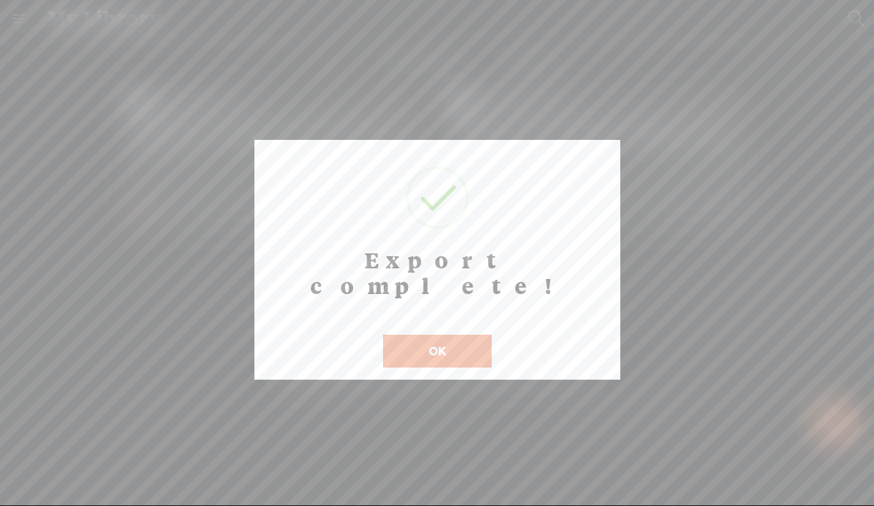
click at [422, 335] on button "OK" at bounding box center [437, 351] width 109 height 33
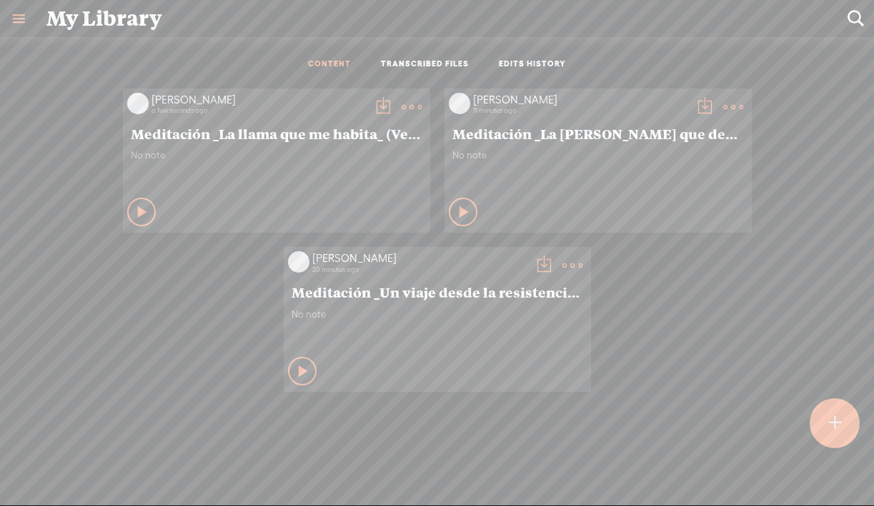
click at [381, 106] on t at bounding box center [383, 107] width 20 height 20
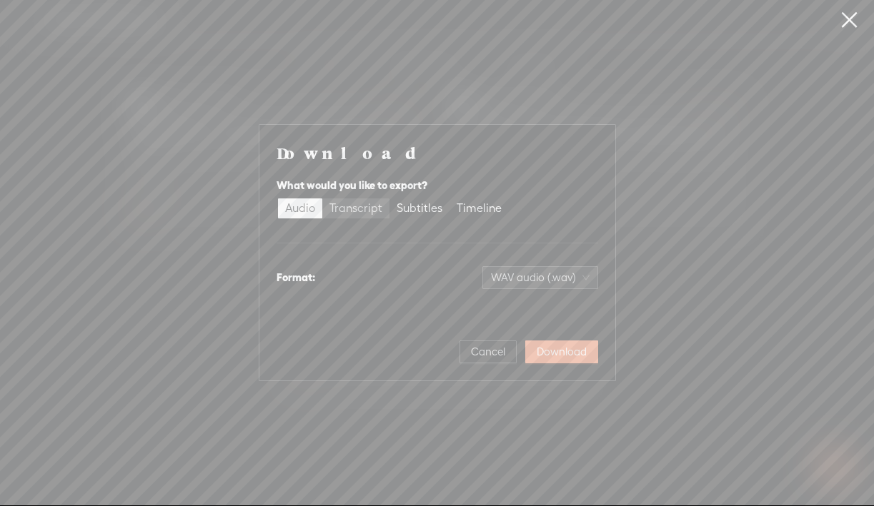
click at [361, 210] on div "Transcript" at bounding box center [355, 209] width 53 height 20
click at [322, 199] on input "Transcript" at bounding box center [322, 199] width 0 height 0
click at [559, 353] on span "Download" at bounding box center [561, 352] width 50 height 14
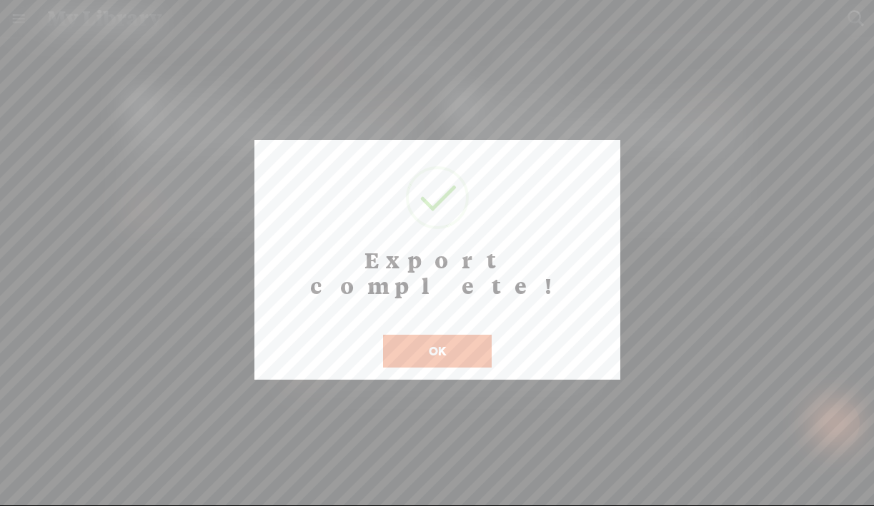
click at [443, 335] on button "OK" at bounding box center [437, 351] width 109 height 33
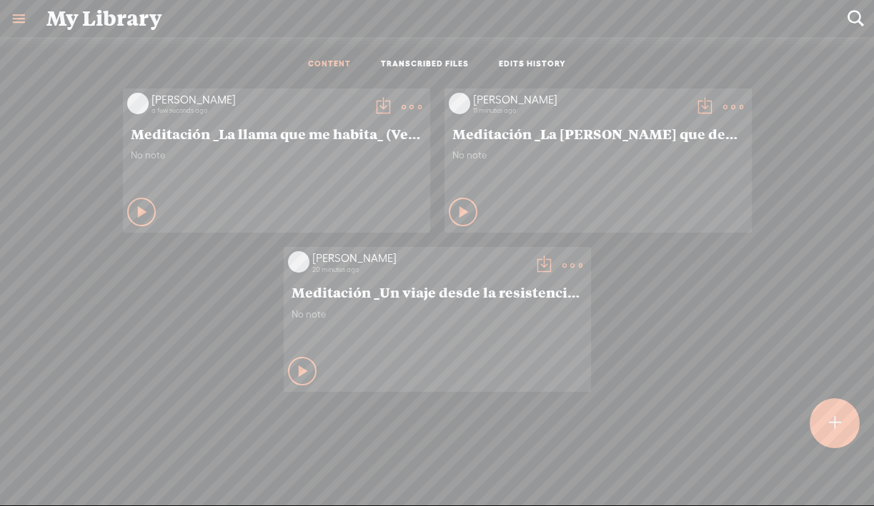
click at [837, 433] on t at bounding box center [835, 423] width 12 height 31
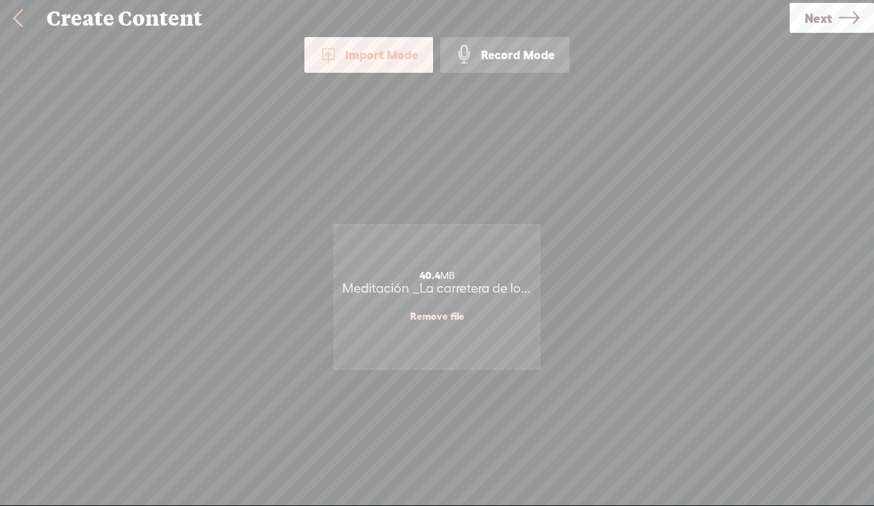
click at [836, 21] on link "Next" at bounding box center [831, 18] width 84 height 30
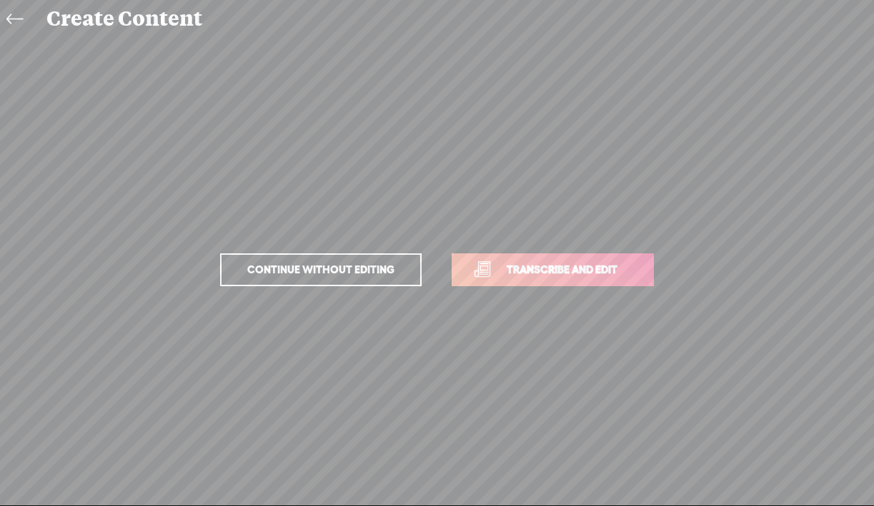
click at [541, 278] on span "Transcribe and edit" at bounding box center [561, 269] width 141 height 16
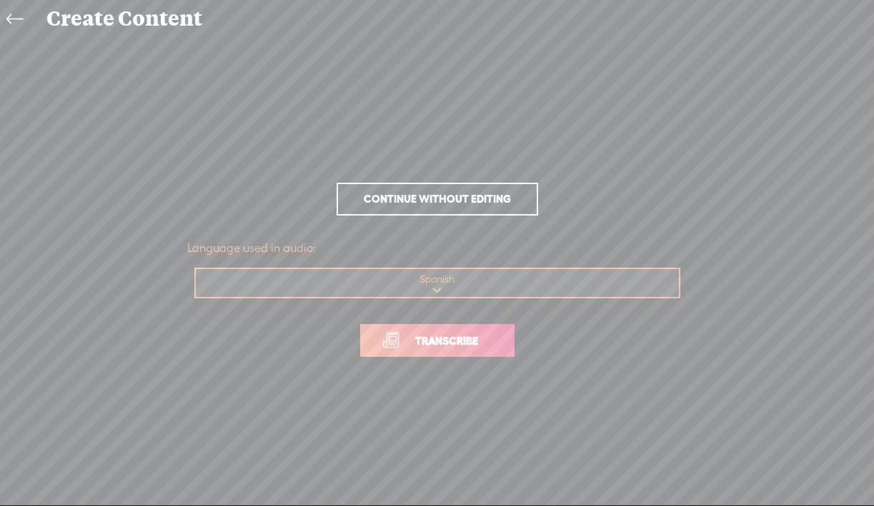
click at [439, 340] on span "Transcribe" at bounding box center [446, 341] width 93 height 16
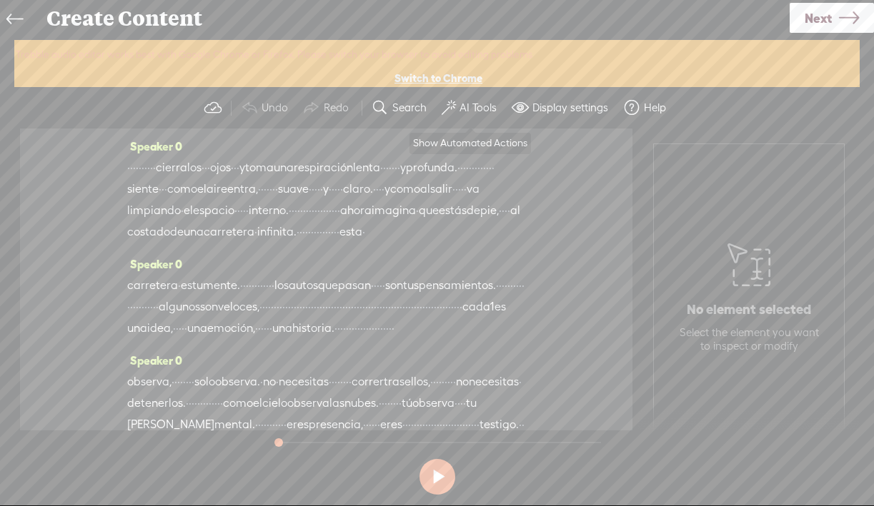
click at [468, 106] on label "AI Tools" at bounding box center [477, 108] width 37 height 14
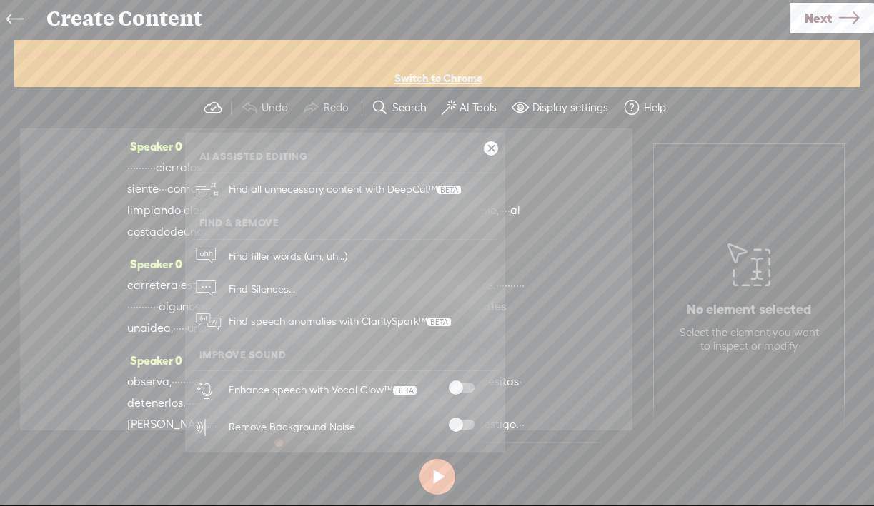
click at [457, 388] on span at bounding box center [462, 388] width 26 height 10
click at [456, 420] on span at bounding box center [462, 425] width 26 height 10
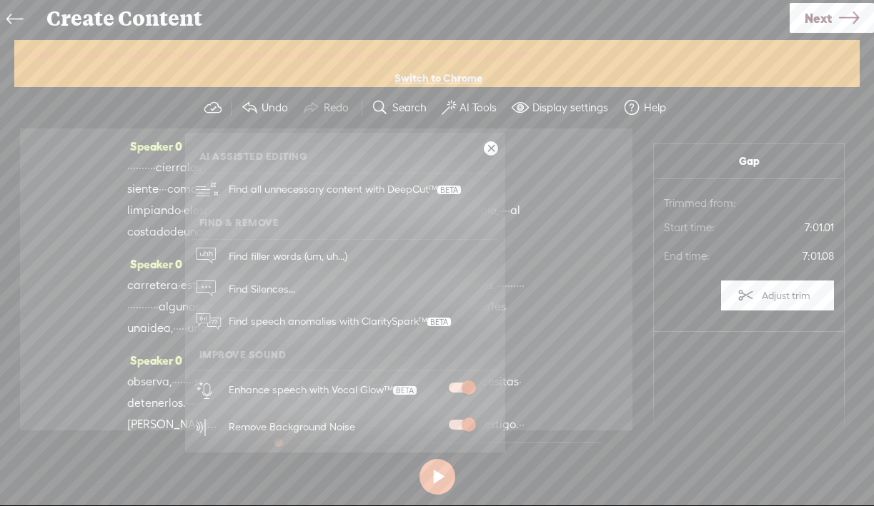
click at [827, 17] on span "Next" at bounding box center [817, 18] width 27 height 36
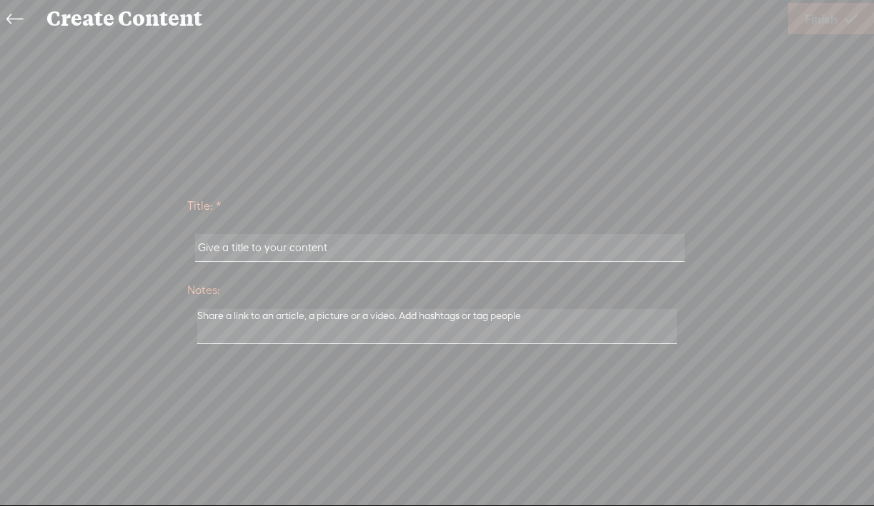
click at [551, 248] on input "text" at bounding box center [439, 248] width 489 height 28
paste input "Meditación _La carretera de los pensamientos_ (Extendida)(1)"
type input "Meditación _La carretera de los pensamientos_ (Extendida)(1)"
click at [836, 29] on span "Finish" at bounding box center [820, 19] width 33 height 36
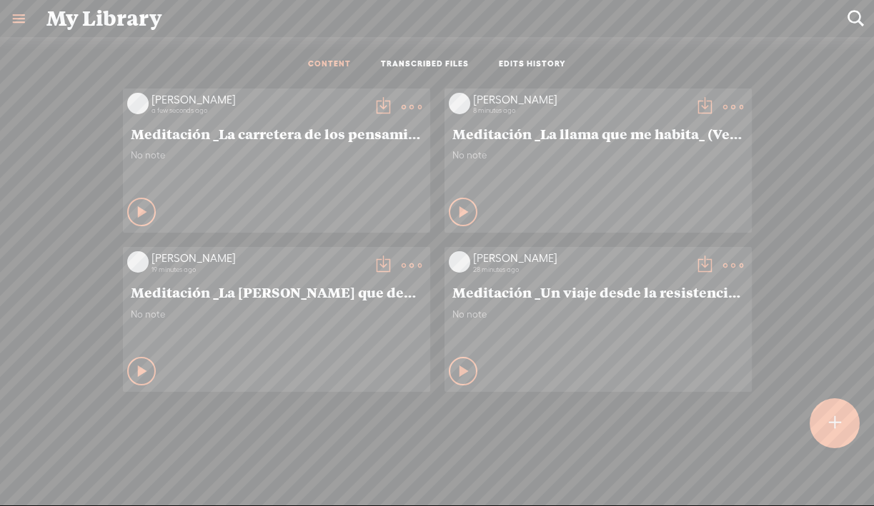
click at [379, 107] on t at bounding box center [383, 107] width 20 height 20
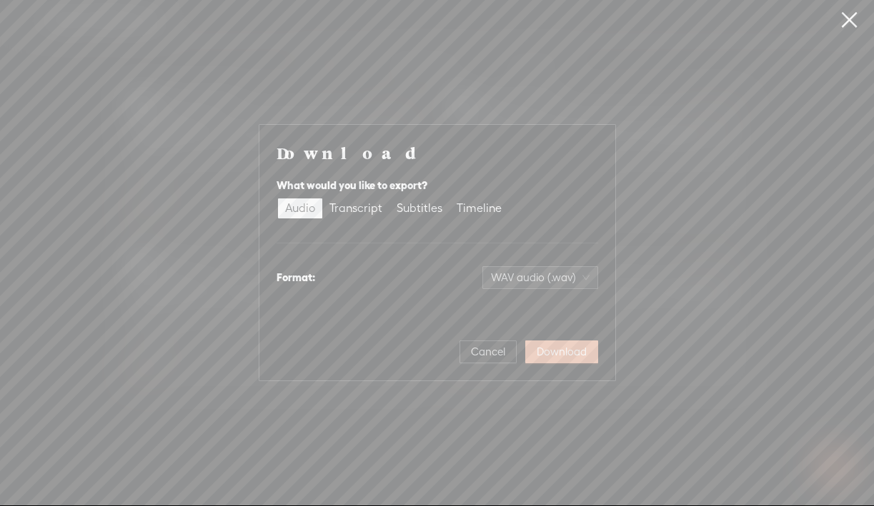
click at [559, 355] on span "Download" at bounding box center [561, 352] width 50 height 14
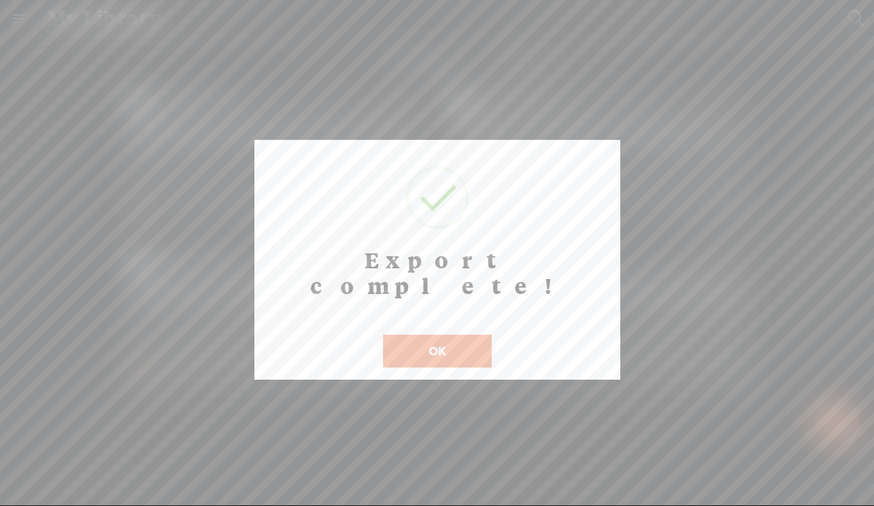
click at [441, 335] on button "OK" at bounding box center [437, 351] width 109 height 33
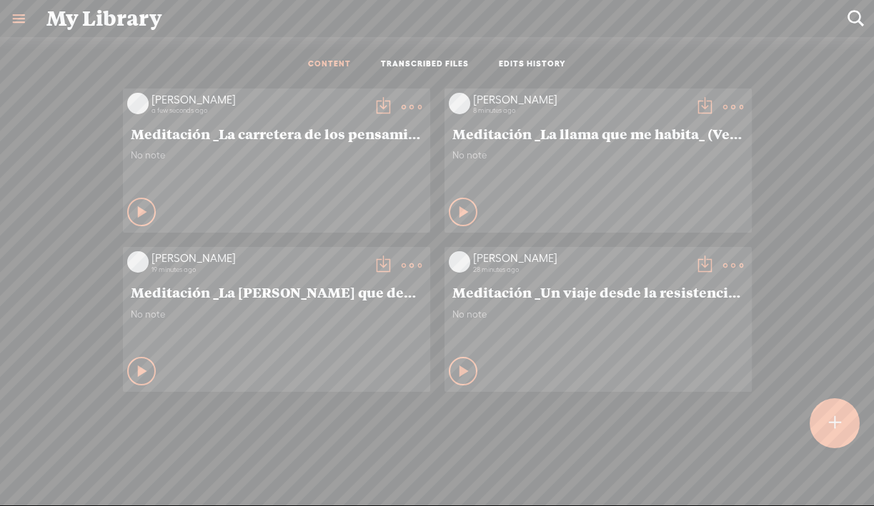
click at [373, 103] on t at bounding box center [383, 107] width 20 height 20
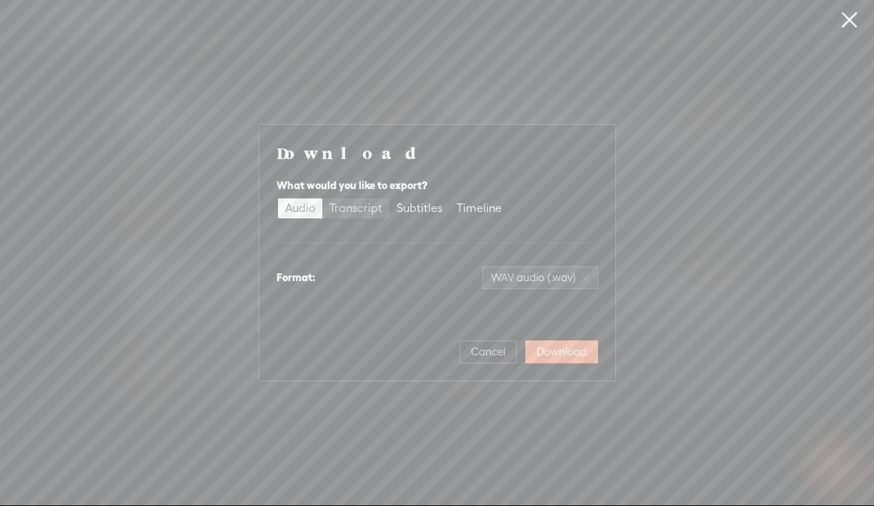
click at [361, 204] on div "Transcript" at bounding box center [355, 209] width 53 height 20
click at [322, 199] on input "Transcript" at bounding box center [322, 199] width 0 height 0
click at [575, 355] on span "Download" at bounding box center [561, 352] width 50 height 14
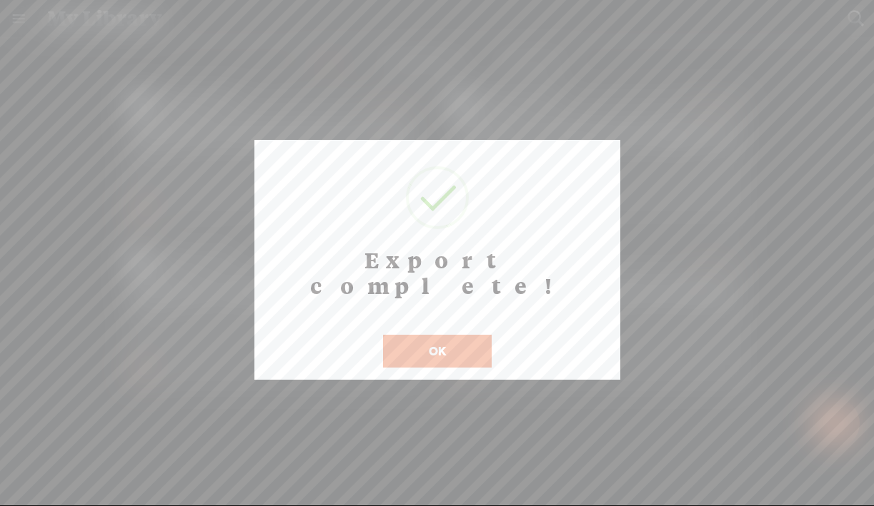
click at [450, 335] on button "OK" at bounding box center [437, 351] width 109 height 33
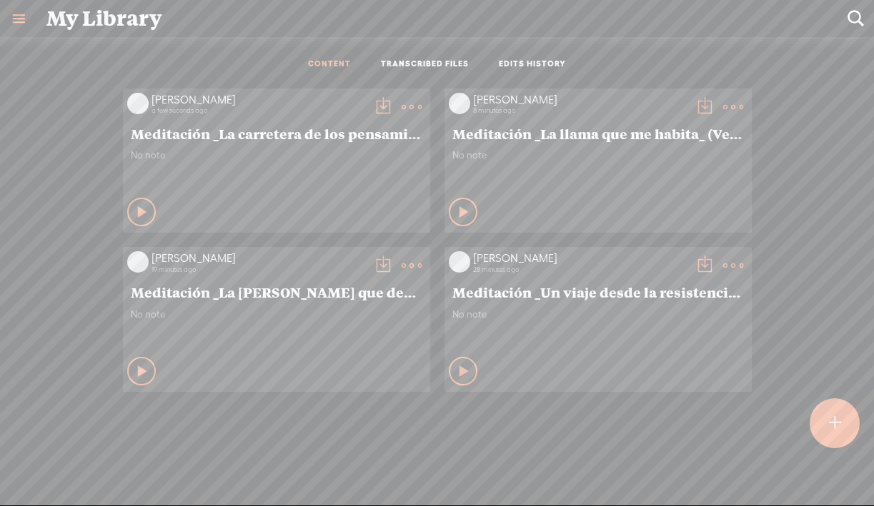
click at [839, 431] on t at bounding box center [835, 423] width 12 height 31
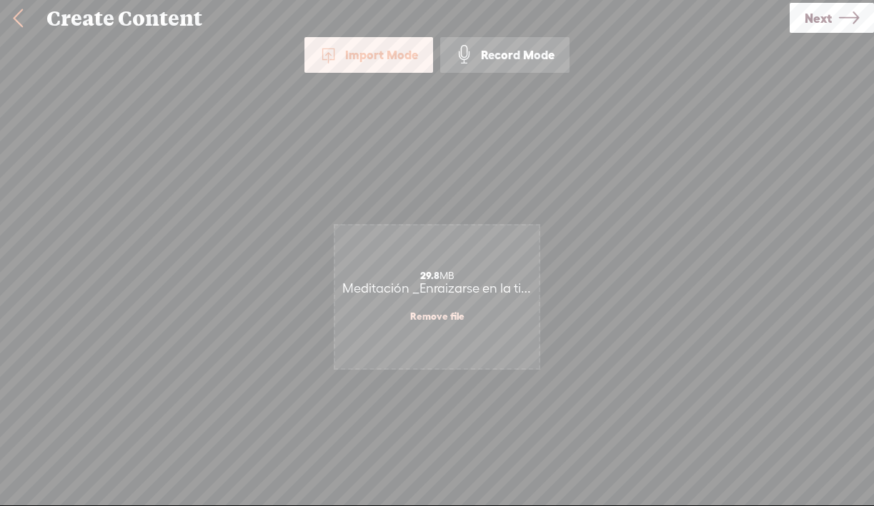
click at [814, 19] on span "Next" at bounding box center [817, 18] width 27 height 36
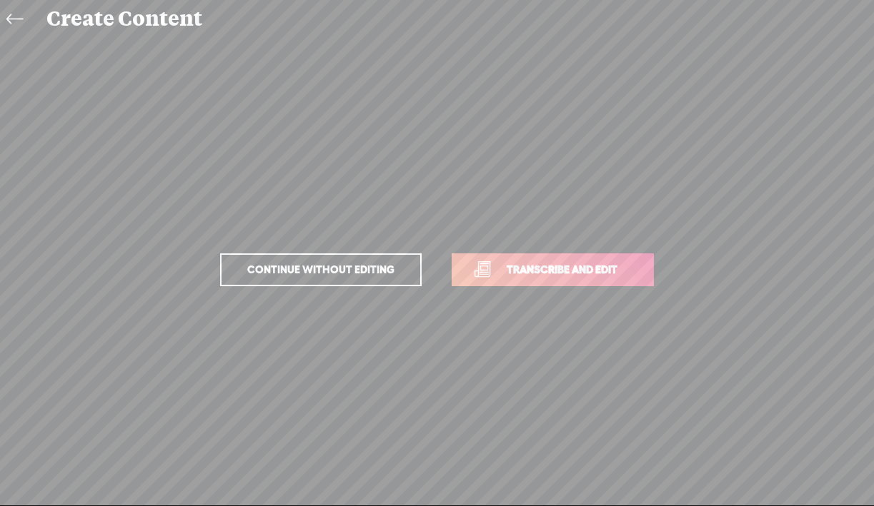
click at [506, 273] on span "Transcribe and edit" at bounding box center [561, 269] width 141 height 16
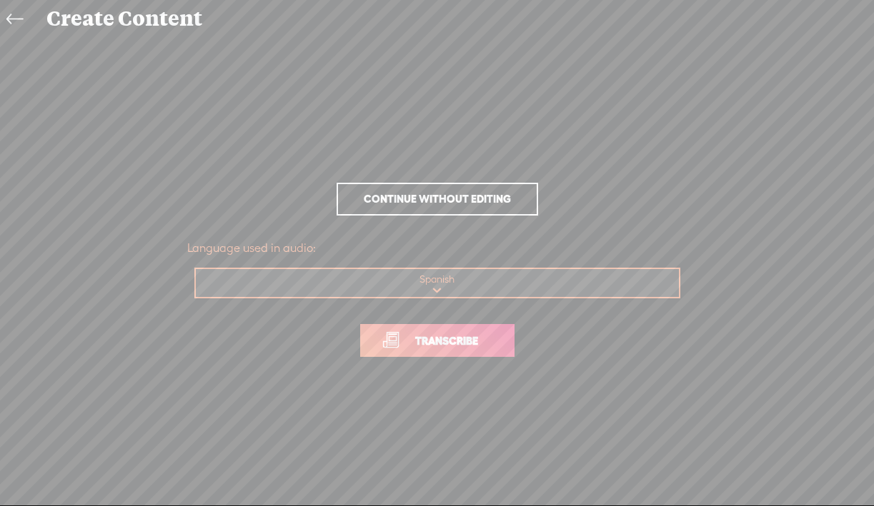
click at [446, 341] on span "Transcribe" at bounding box center [446, 341] width 93 height 16
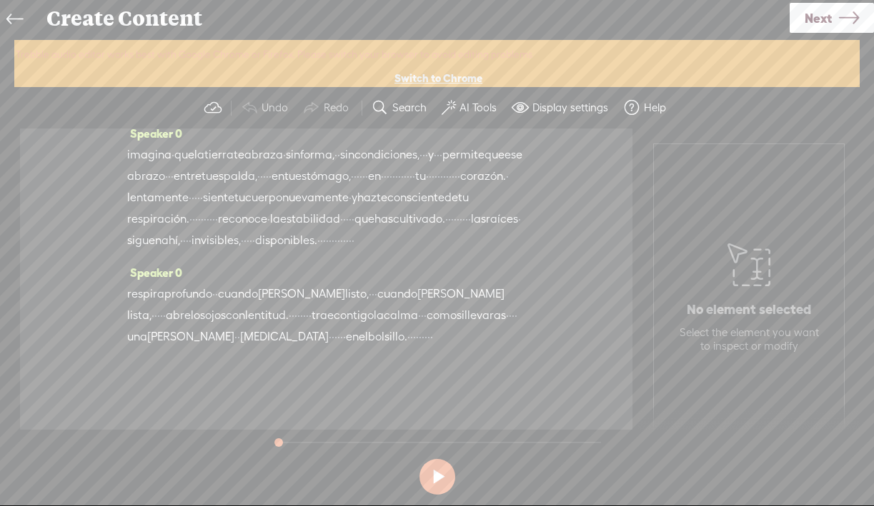
scroll to position [1126, 0]
click at [470, 116] on button "AI Tools" at bounding box center [471, 108] width 70 height 29
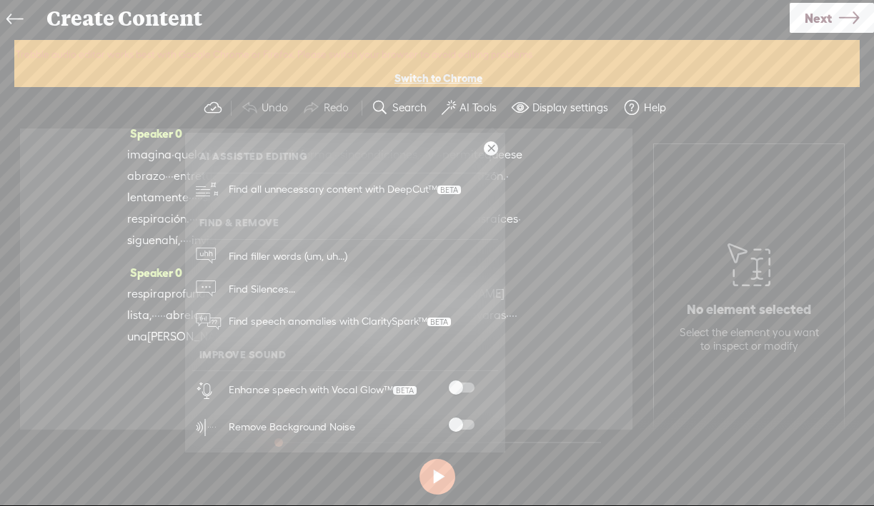
click at [459, 383] on span at bounding box center [462, 388] width 26 height 10
click at [457, 422] on span at bounding box center [462, 425] width 26 height 10
click at [821, 14] on span "Next" at bounding box center [817, 18] width 27 height 36
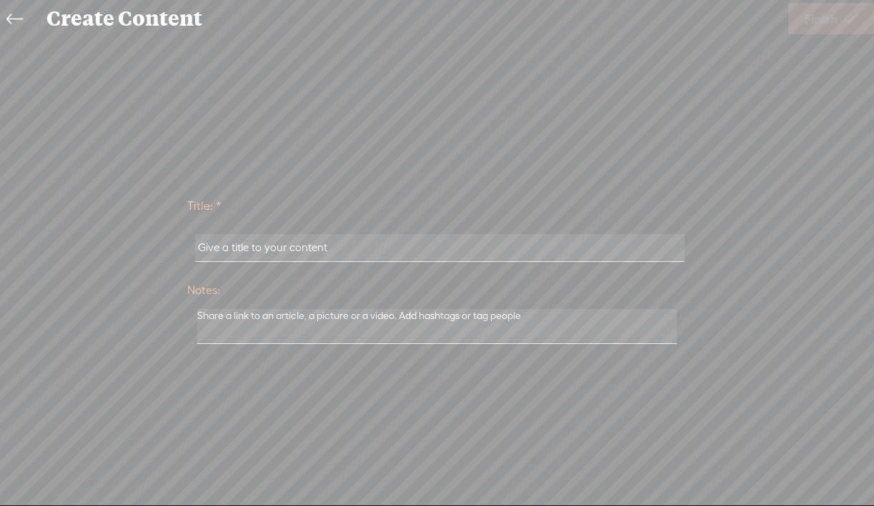
click at [569, 252] on input "text" at bounding box center [439, 248] width 489 height 28
paste input "Meditación _Enraizarse en la tierra_ (Versión extendida)"
type input "Meditación _Enraizarse en la tierra_ (Versión extendida)"
click at [823, 29] on span "Finish" at bounding box center [820, 19] width 33 height 36
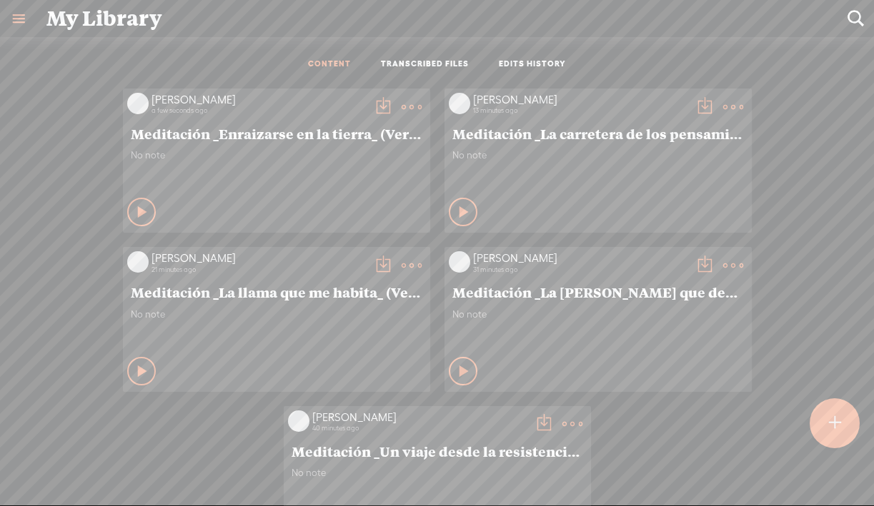
click at [376, 102] on t at bounding box center [383, 107] width 20 height 20
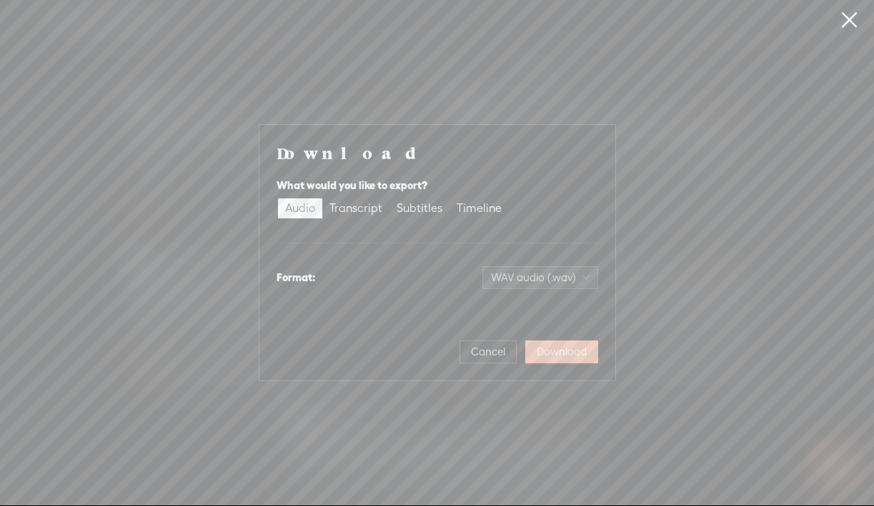
click at [566, 354] on span "Download" at bounding box center [561, 352] width 50 height 14
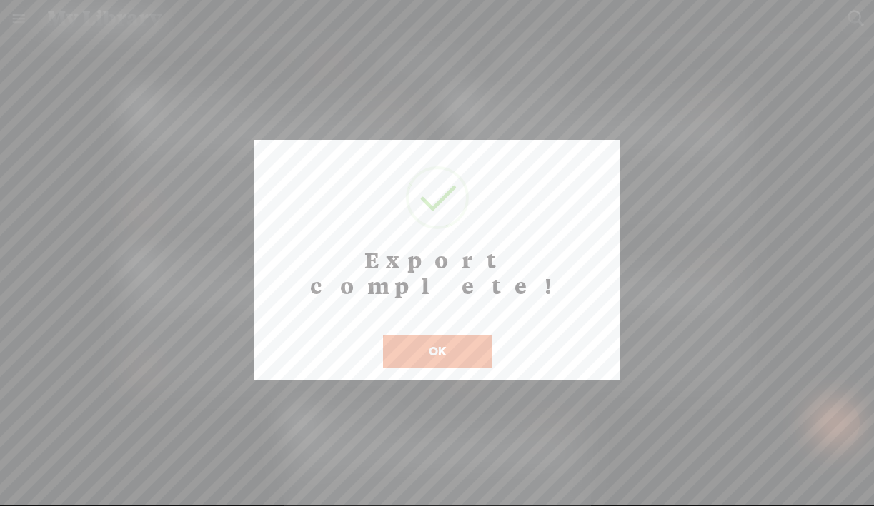
click at [453, 335] on button "OK" at bounding box center [437, 351] width 109 height 33
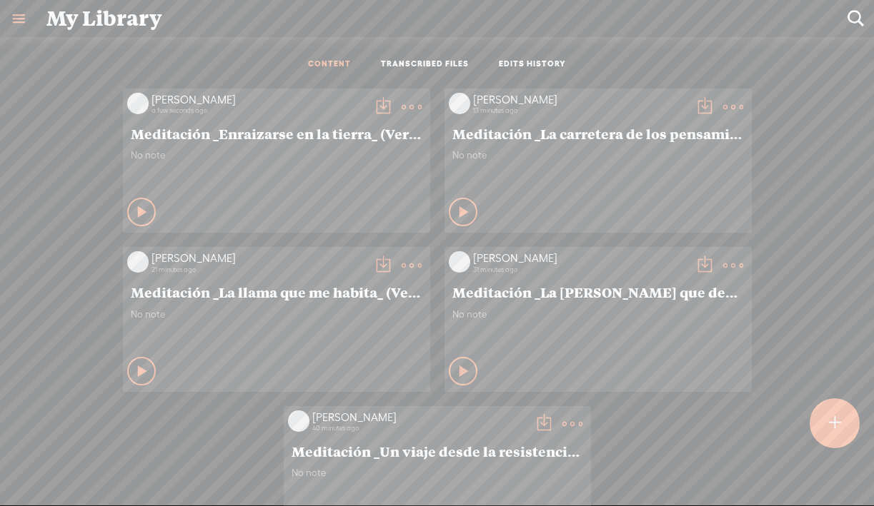
click at [381, 104] on t at bounding box center [383, 107] width 20 height 20
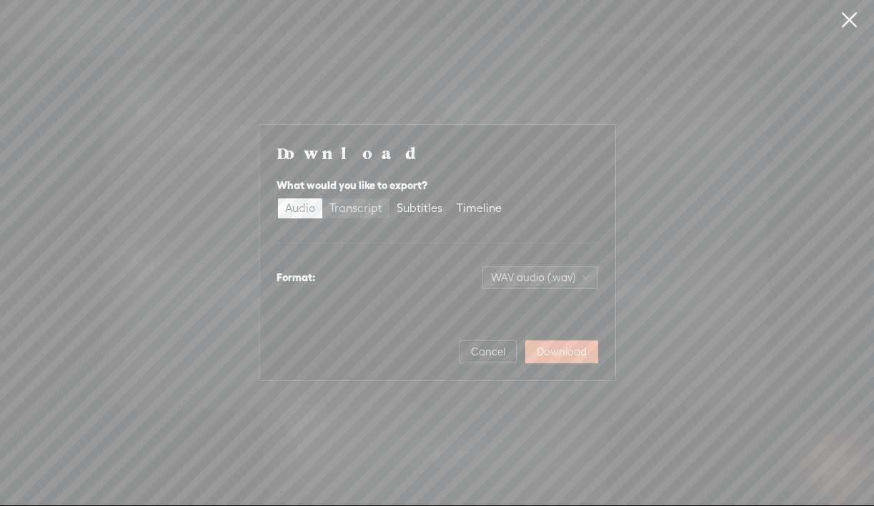
click at [365, 208] on div "Transcript" at bounding box center [355, 209] width 53 height 20
click at [322, 199] on input "Transcript" at bounding box center [322, 199] width 0 height 0
click at [554, 351] on span "Download" at bounding box center [561, 352] width 50 height 14
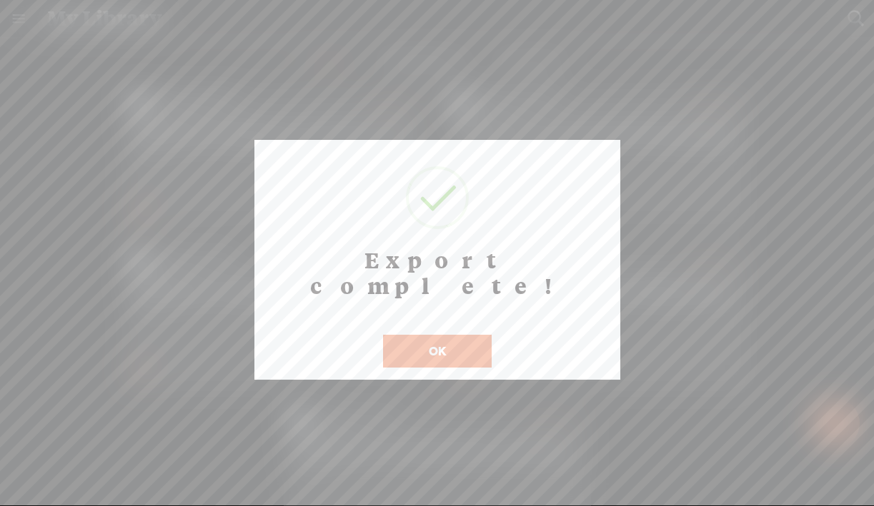
click at [449, 335] on button "OK" at bounding box center [437, 351] width 109 height 33
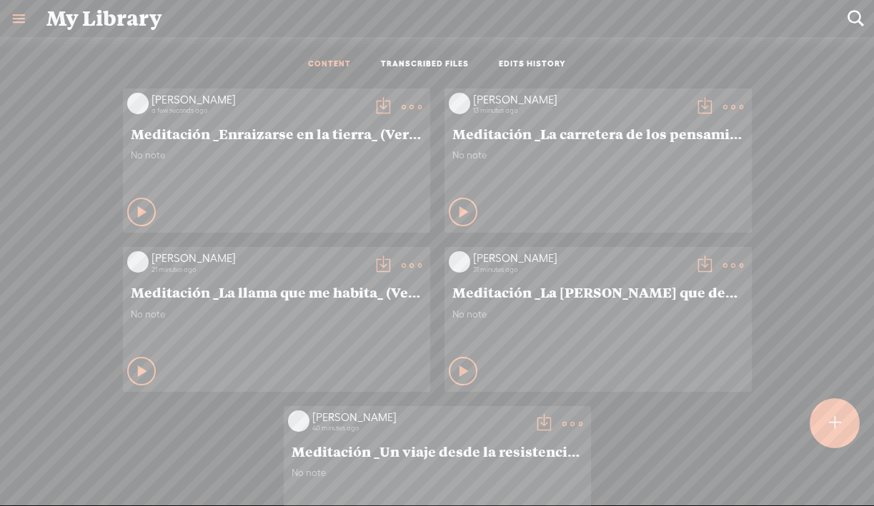
click at [379, 103] on t at bounding box center [383, 107] width 20 height 20
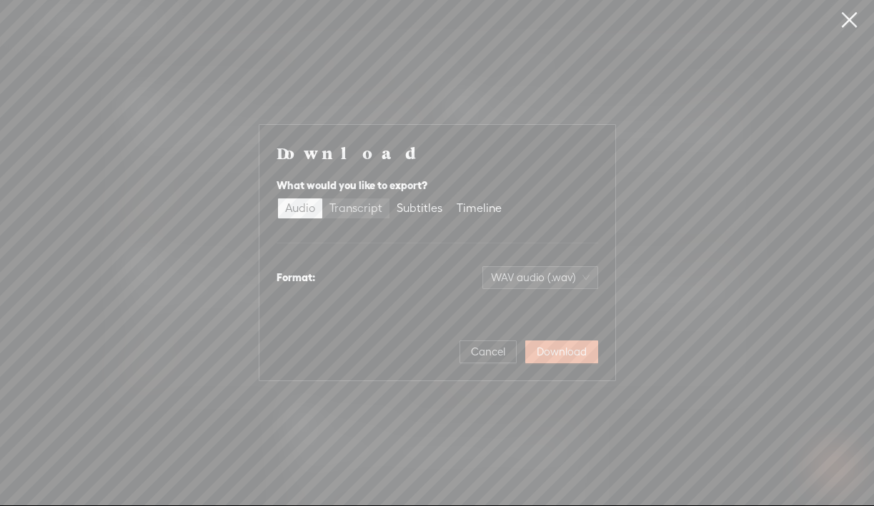
click at [363, 205] on div "Transcript" at bounding box center [355, 209] width 53 height 20
click at [322, 199] on input "Transcript" at bounding box center [322, 199] width 0 height 0
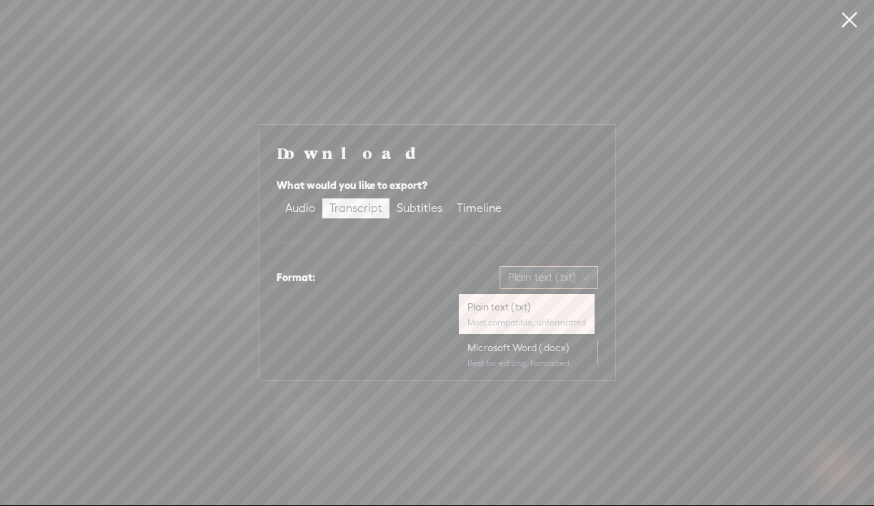
click at [528, 274] on span "Plain text (.txt)" at bounding box center [548, 277] width 81 height 21
click at [849, 26] on link at bounding box center [849, 20] width 36 height 40
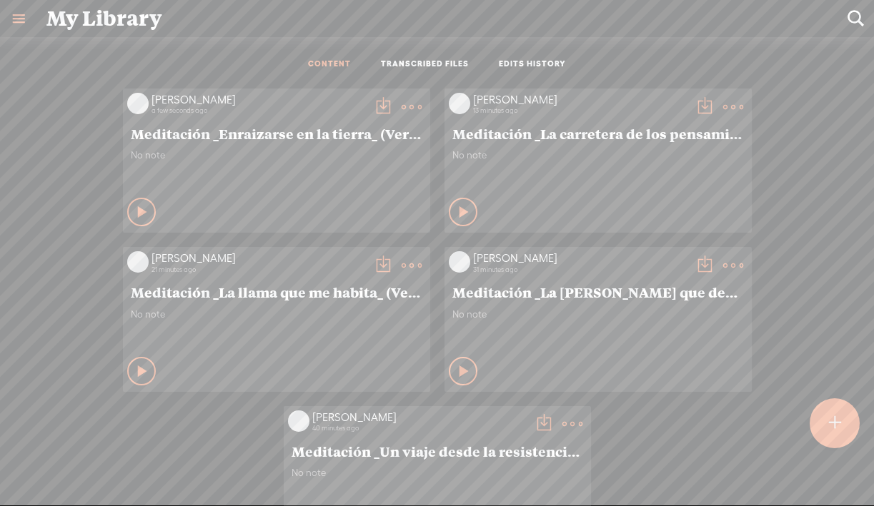
click at [393, 107] on t at bounding box center [383, 107] width 20 height 20
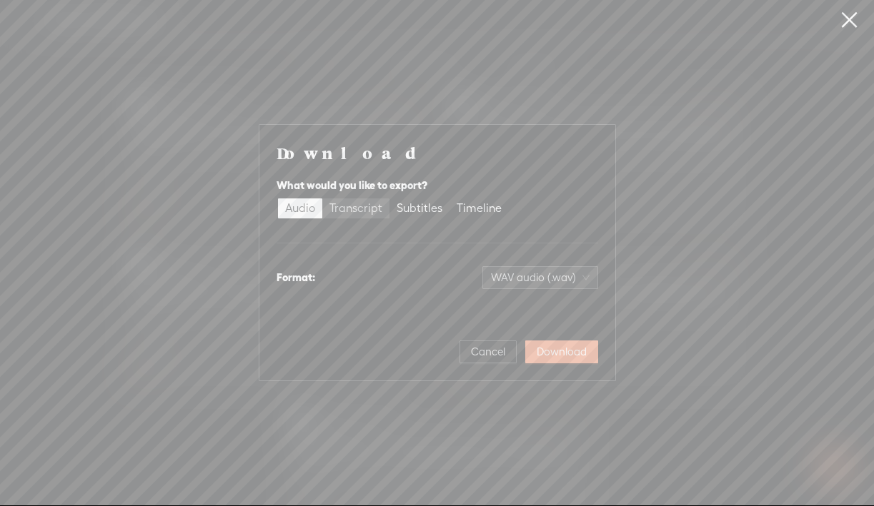
click at [357, 214] on div "Transcript" at bounding box center [355, 209] width 53 height 20
click at [322, 199] on input "Transcript" at bounding box center [322, 199] width 0 height 0
click at [564, 274] on span "Plain text (.txt)" at bounding box center [548, 277] width 81 height 21
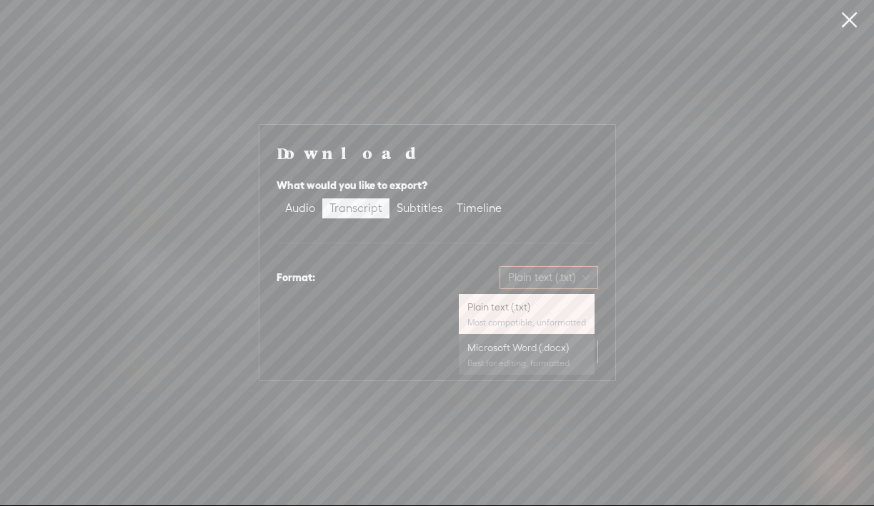
click at [513, 354] on div "Microsoft Word (.docx)" at bounding box center [526, 348] width 119 height 14
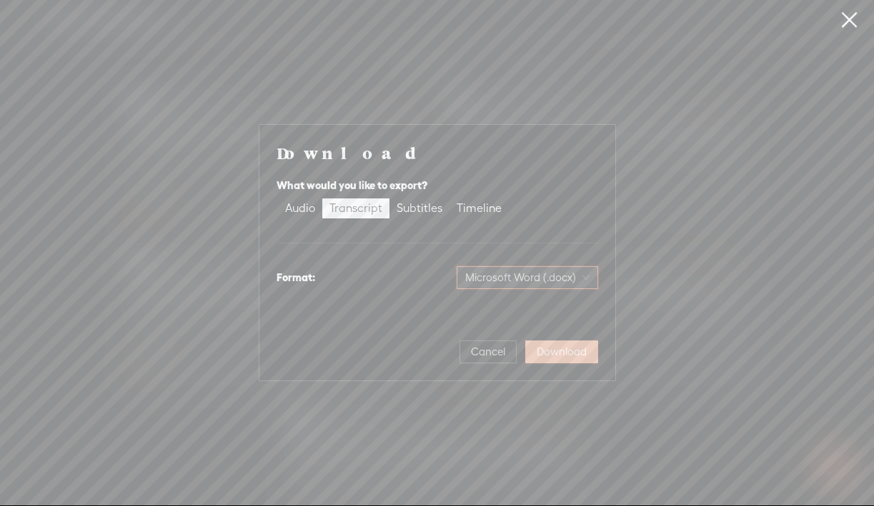
click at [548, 349] on span "Download" at bounding box center [561, 352] width 50 height 14
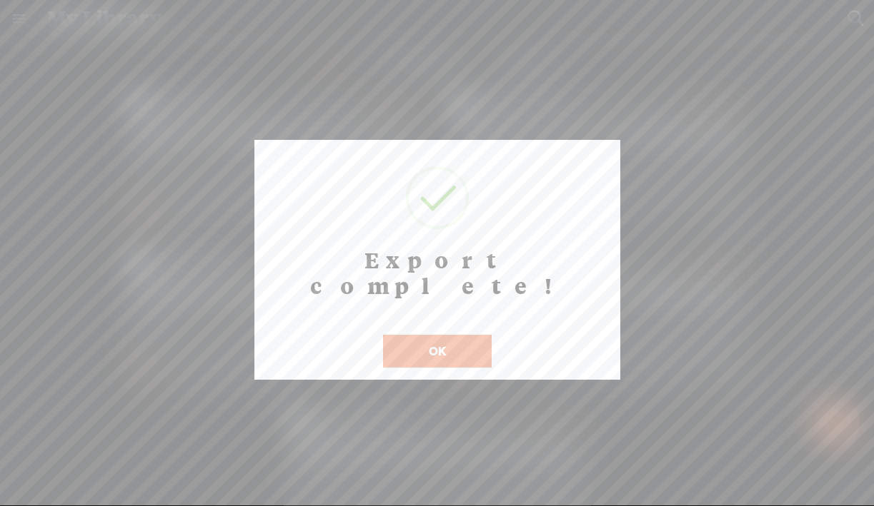
click at [434, 335] on button "OK" at bounding box center [437, 351] width 109 height 33
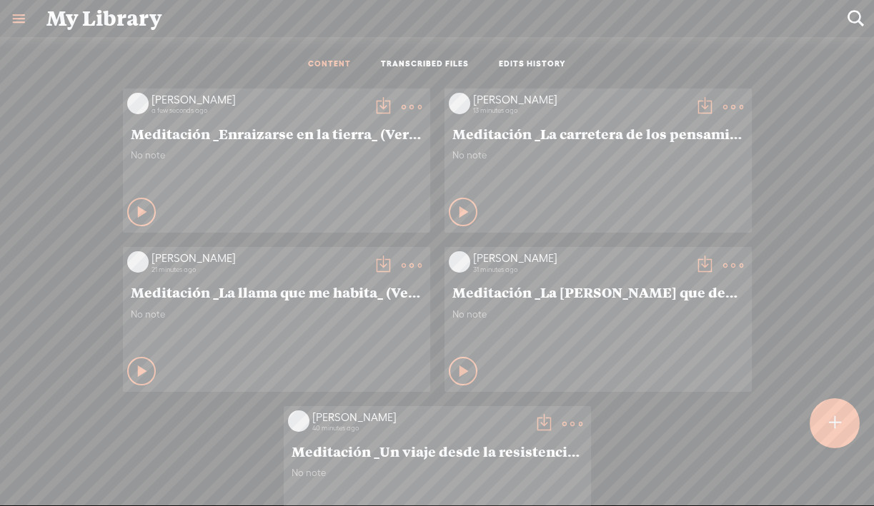
click at [376, 117] on t at bounding box center [383, 107] width 20 height 20
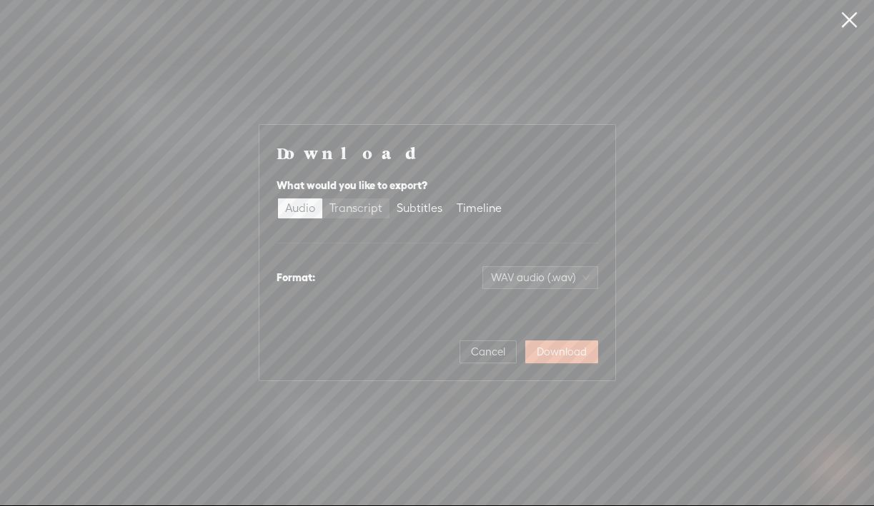
click at [353, 211] on div "Transcript" at bounding box center [355, 209] width 53 height 20
click at [322, 199] on input "Transcript" at bounding box center [322, 199] width 0 height 0
click at [572, 274] on span "Plain text (.txt)" at bounding box center [548, 277] width 81 height 21
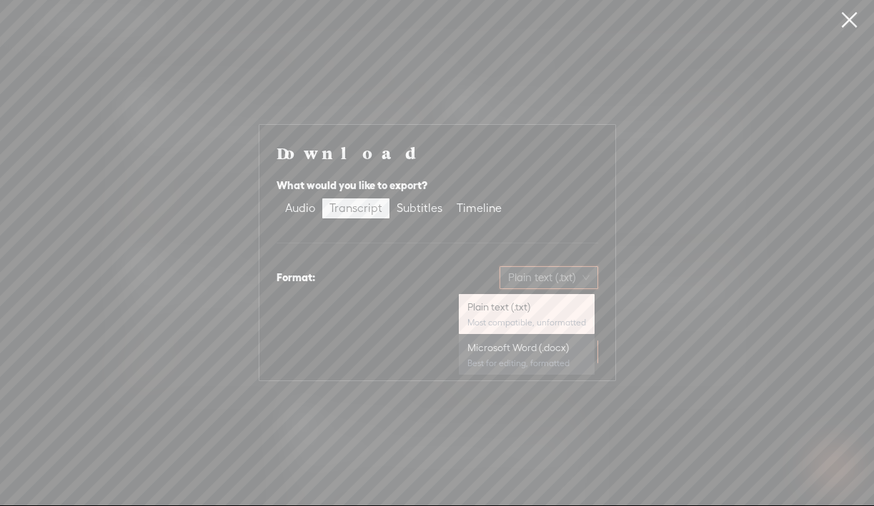
click at [546, 352] on div "Microsoft Word (.docx)" at bounding box center [526, 348] width 119 height 14
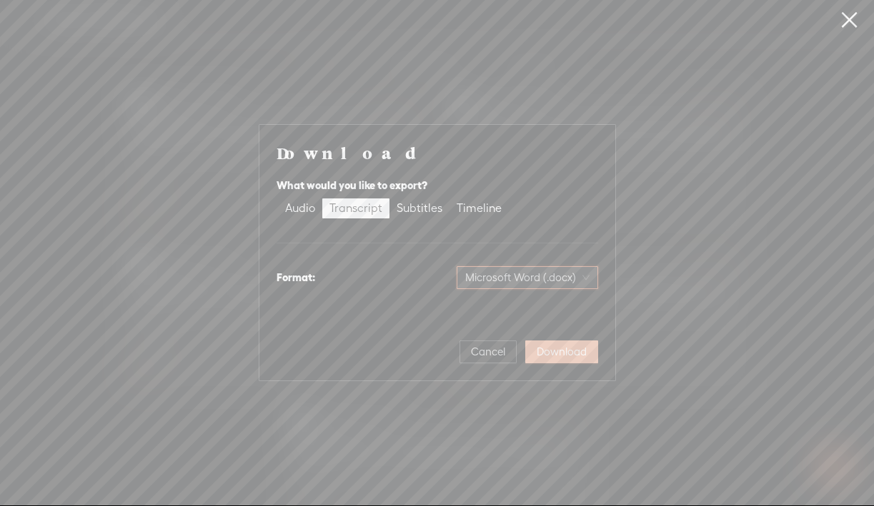
click at [562, 359] on button "Download" at bounding box center [561, 352] width 73 height 23
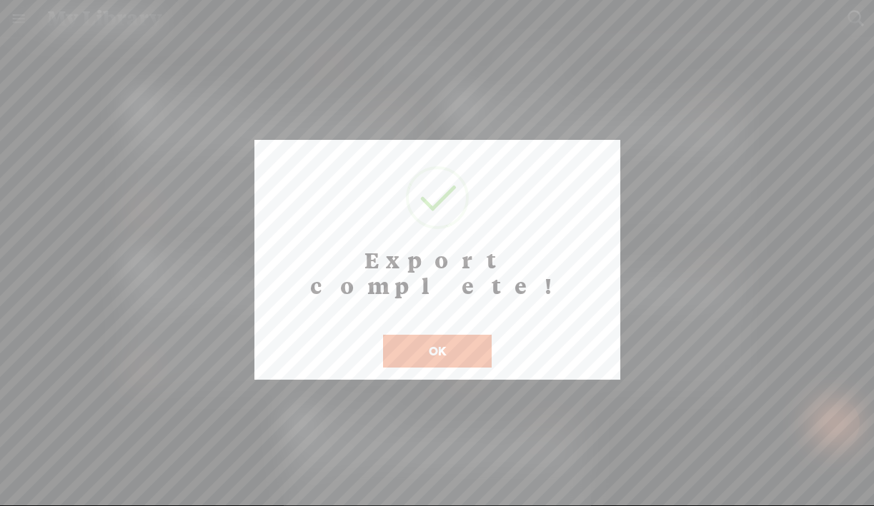
click at [467, 335] on button "OK" at bounding box center [437, 351] width 109 height 33
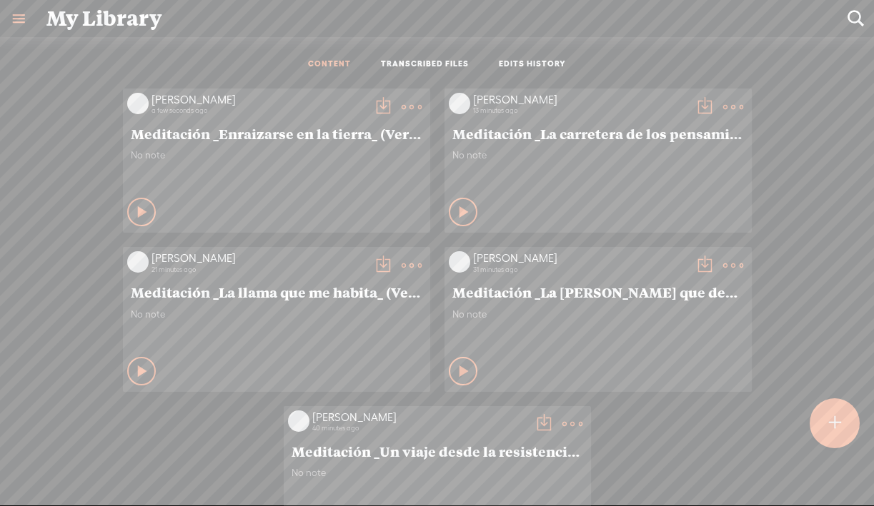
click at [393, 117] on t at bounding box center [383, 107] width 20 height 20
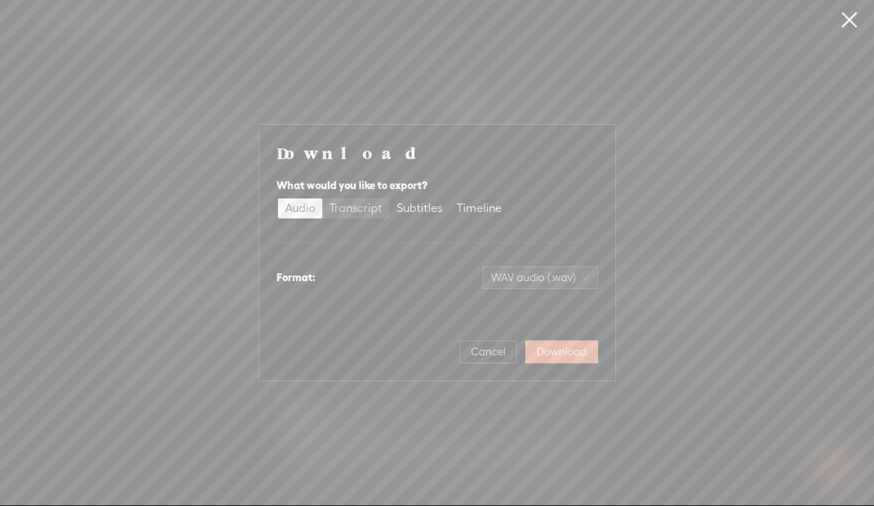
click at [356, 205] on div "Transcript" at bounding box center [355, 209] width 53 height 20
click at [322, 199] on input "Transcript" at bounding box center [322, 199] width 0 height 0
click at [539, 294] on div "Format: Plain text (.txt)" at bounding box center [436, 278] width 321 height 34
click at [533, 286] on span "Plain text (.txt)" at bounding box center [548, 277] width 81 height 21
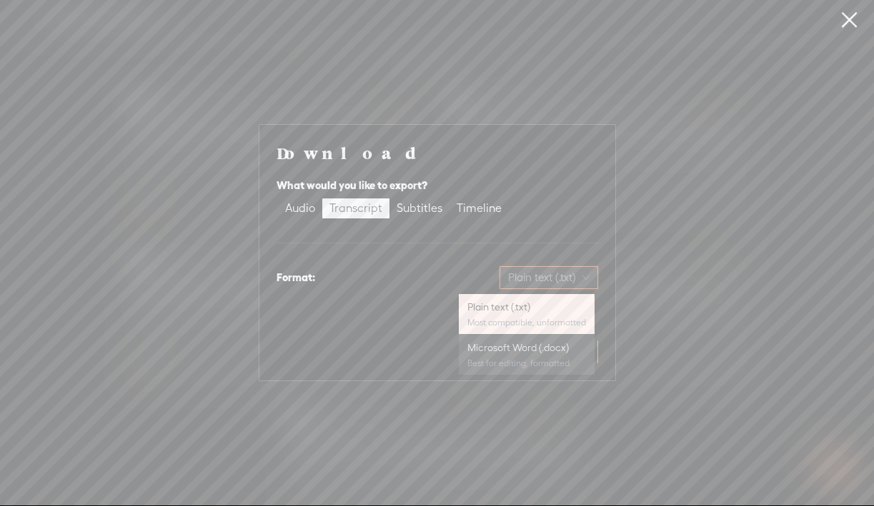
click at [514, 365] on div "Best for editing, formatted" at bounding box center [526, 363] width 119 height 11
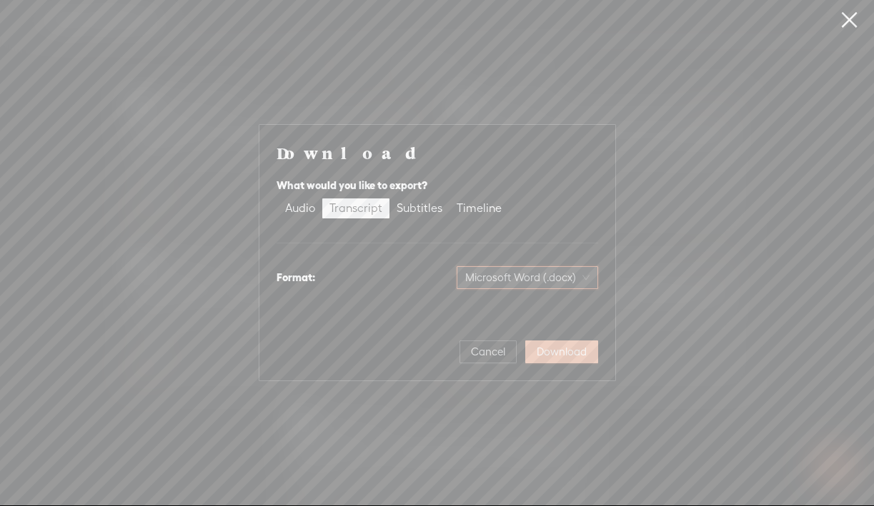
click at [561, 350] on span "Download" at bounding box center [561, 352] width 50 height 14
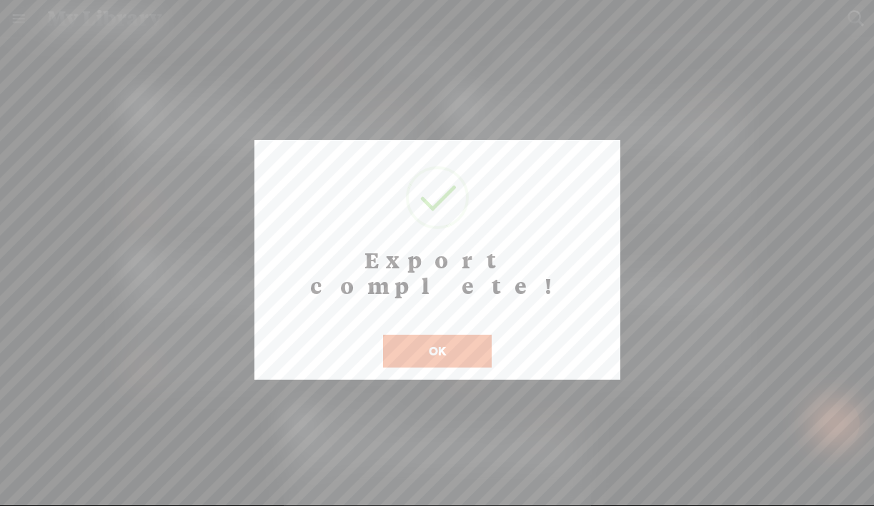
click at [421, 335] on button "OK" at bounding box center [437, 351] width 109 height 33
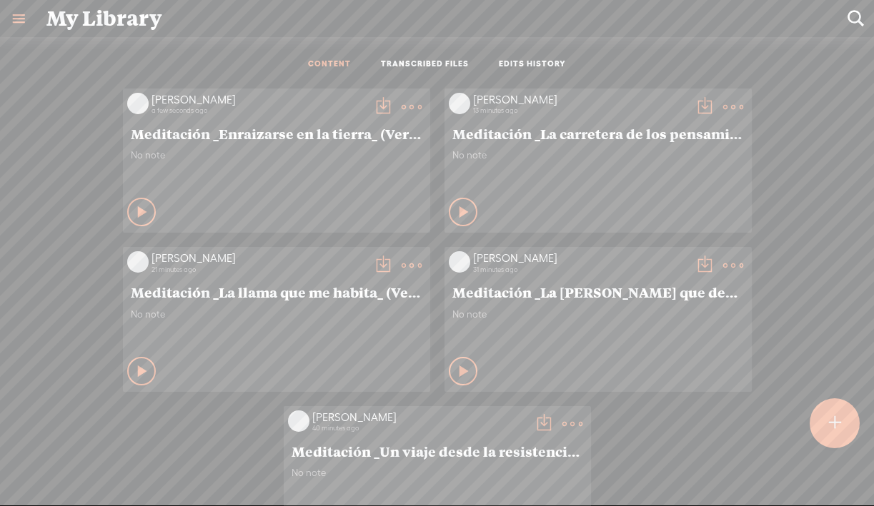
click at [382, 106] on t at bounding box center [383, 107] width 20 height 20
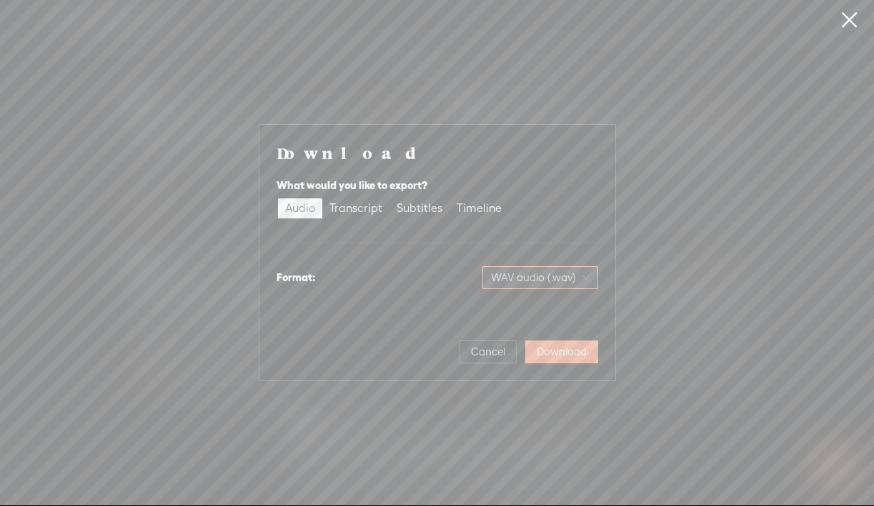
click at [542, 274] on span "WAV audio (.wav)" at bounding box center [540, 277] width 99 height 21
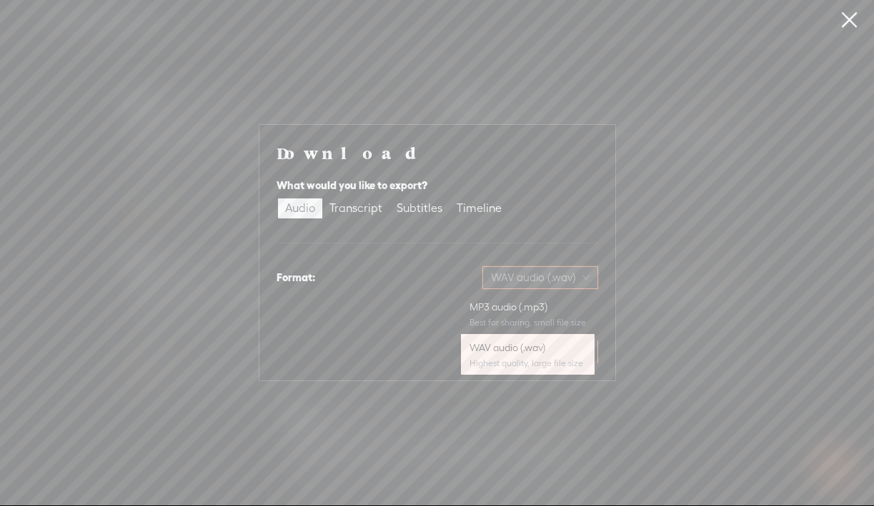
click at [399, 298] on div "Download What would you like to export? Audio Transcript Subtitles Timeline For…" at bounding box center [436, 252] width 321 height 221
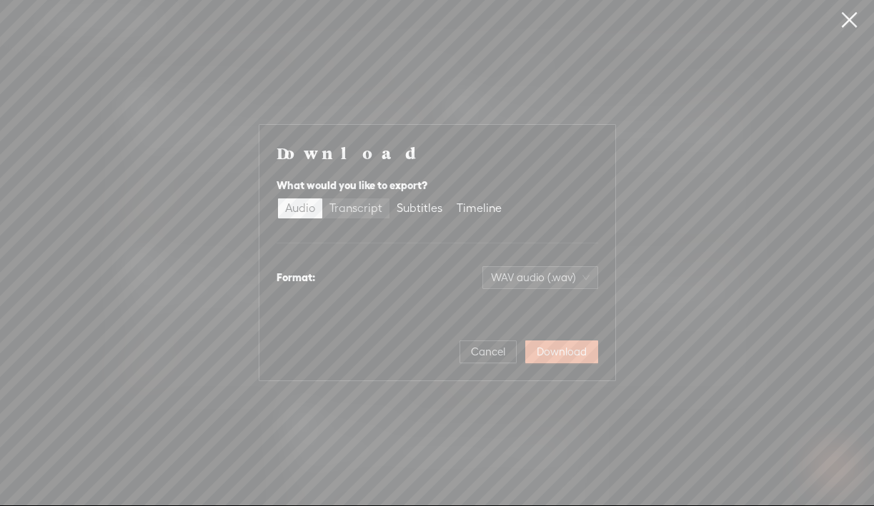
click at [351, 211] on div "Transcript" at bounding box center [355, 209] width 53 height 20
click at [322, 199] on input "Transcript" at bounding box center [322, 199] width 0 height 0
click at [556, 269] on span "Plain text (.txt)" at bounding box center [548, 277] width 81 height 21
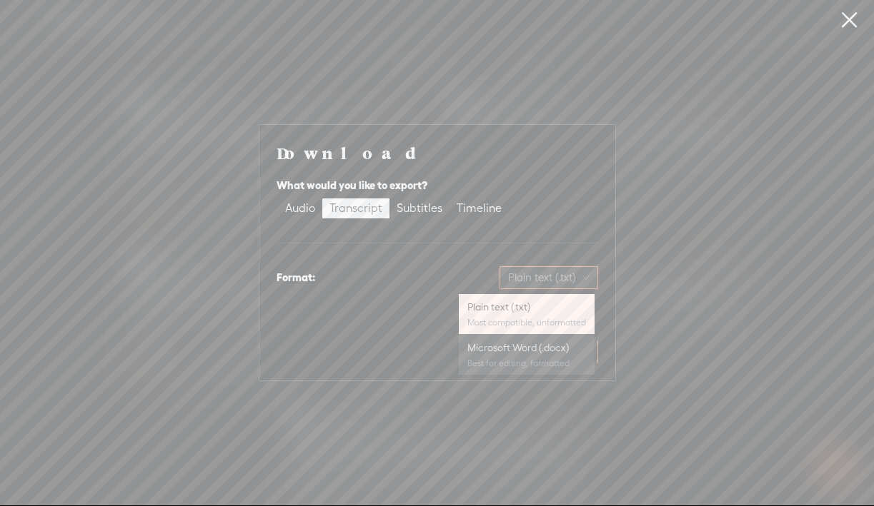
click at [531, 353] on div "Microsoft Word (.docx)" at bounding box center [526, 348] width 119 height 14
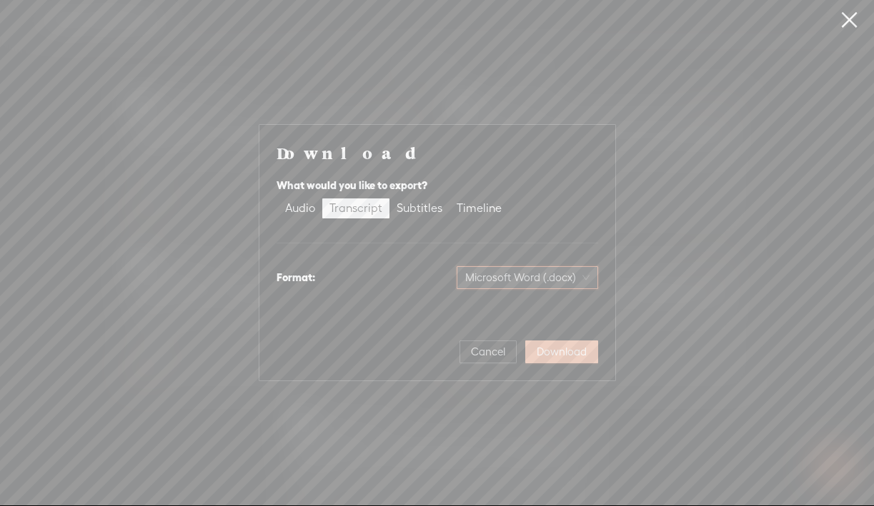
click at [569, 356] on span "Download" at bounding box center [561, 352] width 50 height 14
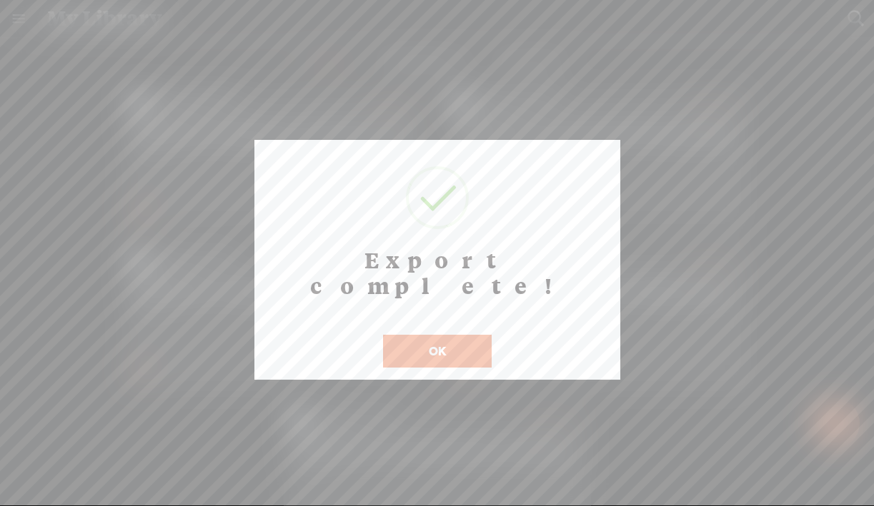
click at [459, 335] on button "OK" at bounding box center [437, 351] width 109 height 33
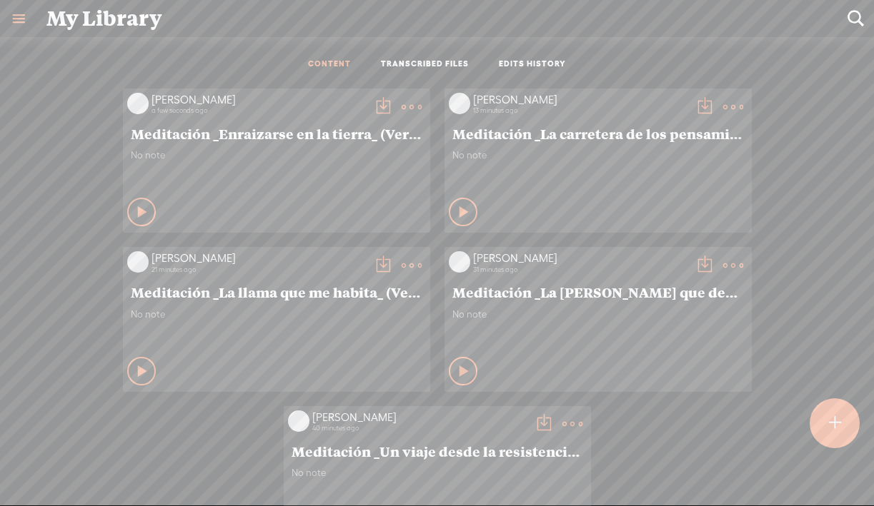
click at [817, 425] on div at bounding box center [834, 424] width 50 height 50
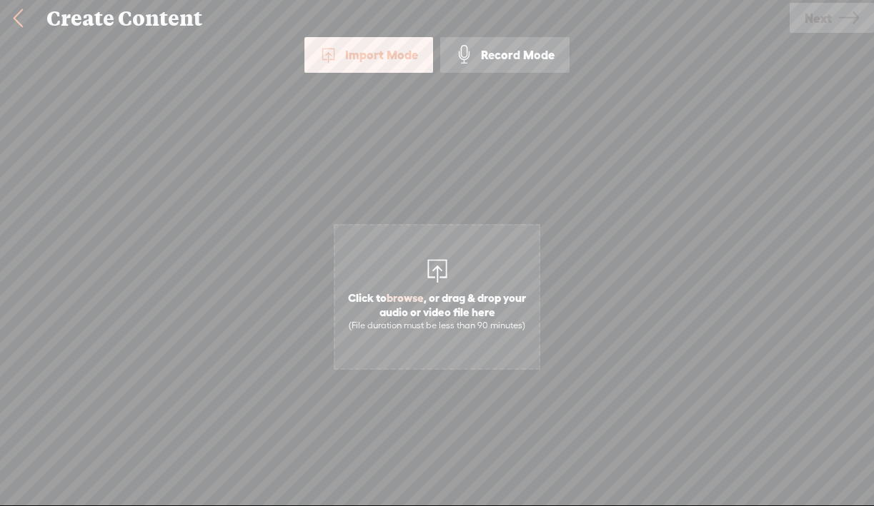
click at [20, 169] on div "Import Mode Import Mode Record Mode Text Language: *: English (US) English (US)…" at bounding box center [437, 270] width 874 height 466
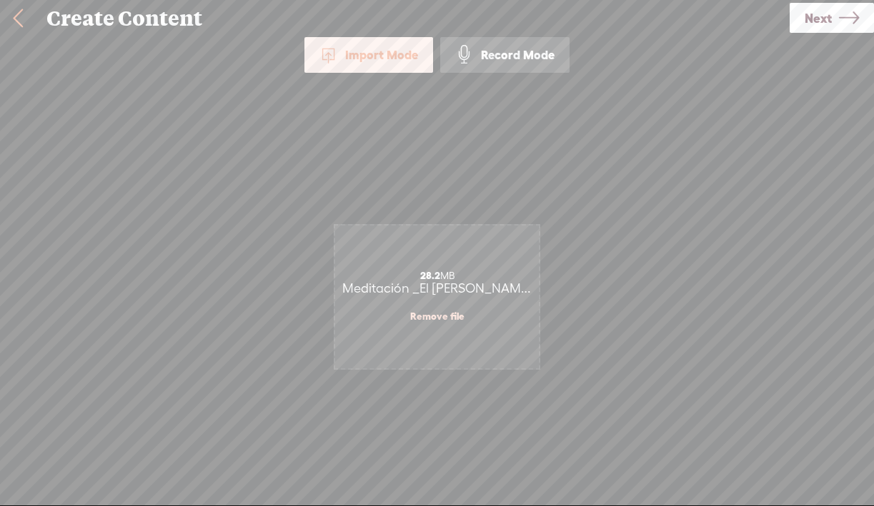
click at [827, 19] on span "Next" at bounding box center [817, 18] width 27 height 36
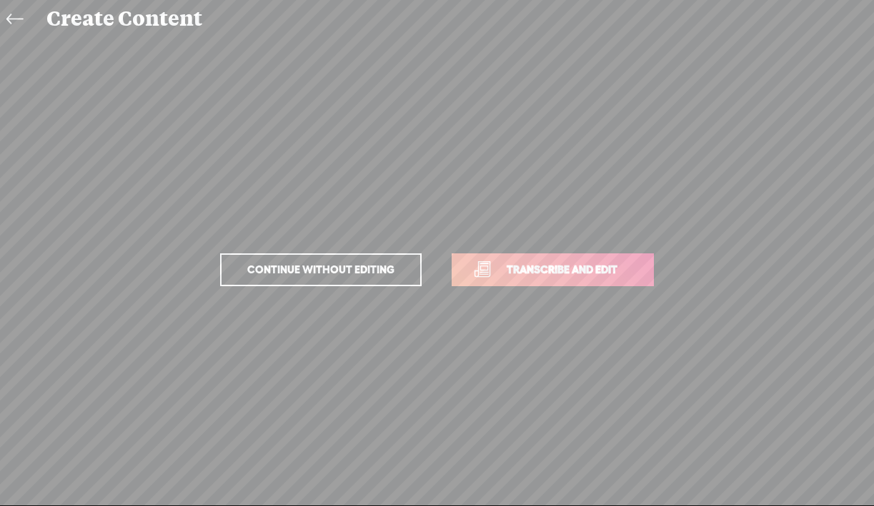
click at [559, 272] on span "Transcribe and edit" at bounding box center [561, 269] width 141 height 16
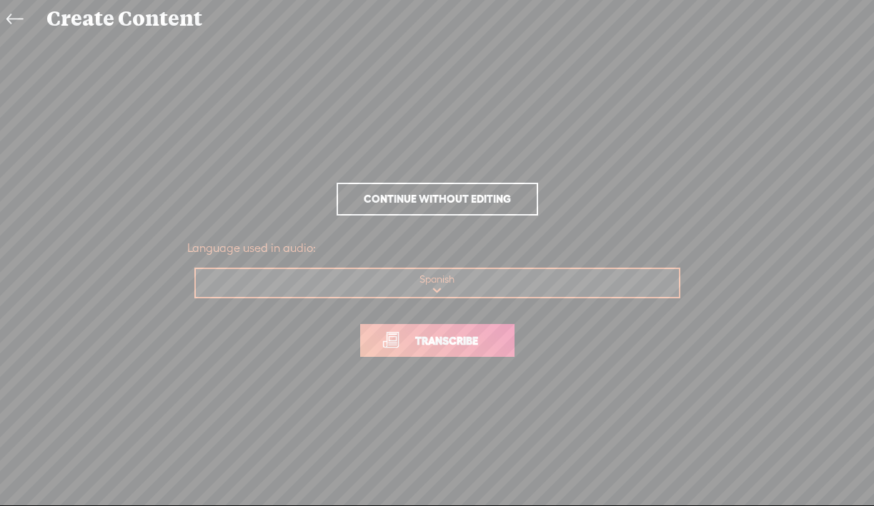
click at [446, 341] on span "Transcribe" at bounding box center [446, 341] width 93 height 16
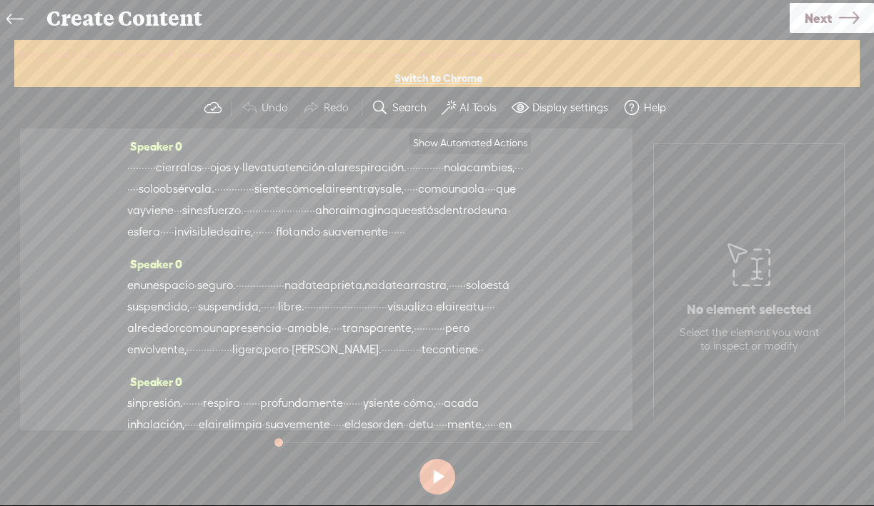
click at [456, 106] on button "AI Tools" at bounding box center [471, 108] width 70 height 29
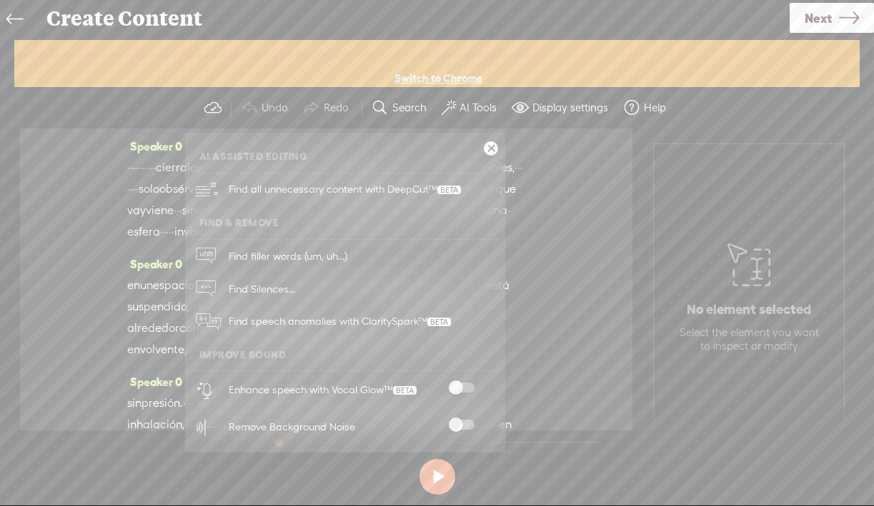
click at [467, 388] on span at bounding box center [462, 388] width 26 height 10
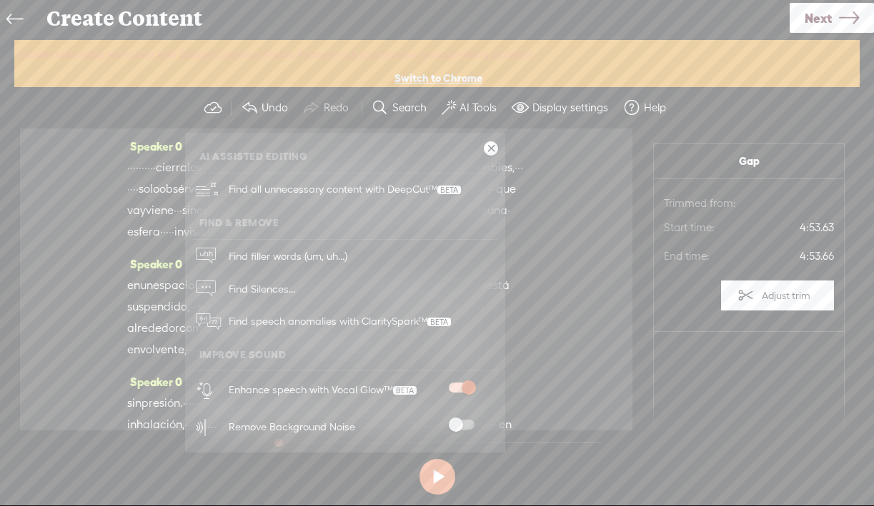
click at [463, 428] on span at bounding box center [462, 425] width 26 height 10
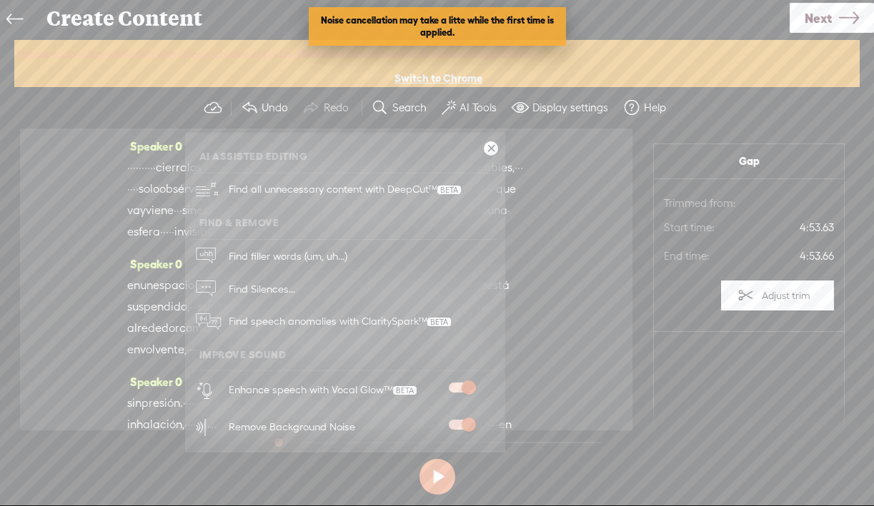
click at [569, 269] on div "Speaker 0 · · · · · · · · · · [GEOGRAPHIC_DATA] los · · · ojos · y · lleva tu a…" at bounding box center [326, 279] width 612 height 301
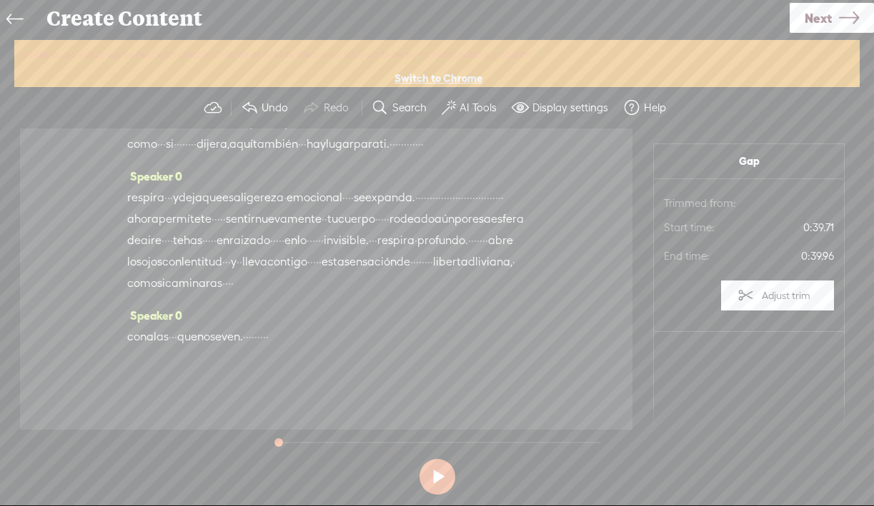
scroll to position [1040, 0]
click at [846, 24] on icon at bounding box center [849, 18] width 20 height 36
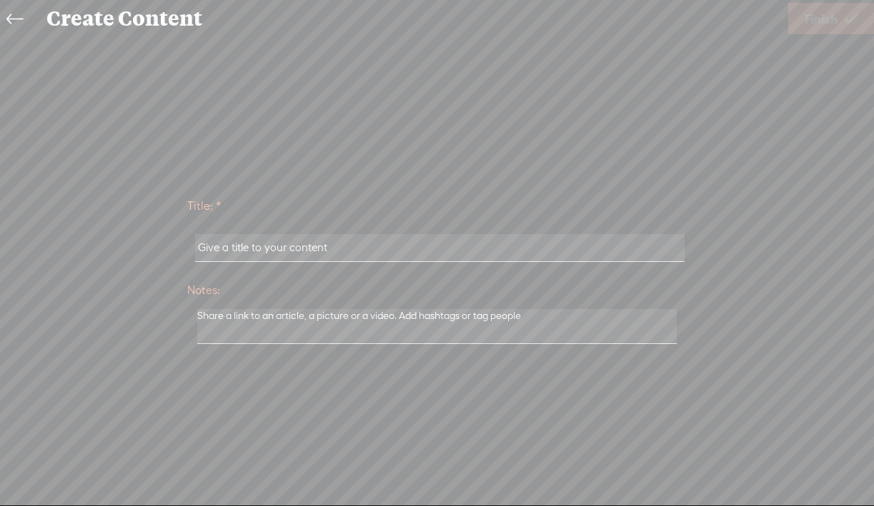
click at [398, 248] on input "text" at bounding box center [439, 248] width 489 height 28
click at [301, 249] on input "text" at bounding box center [439, 248] width 489 height 28
paste input "Meditación _El [PERSON_NAME] del aire_ (Versión extendida)"
type input "Meditación _El [PERSON_NAME] del aire_ (Versión extendida)"
click at [811, 10] on span "Finish" at bounding box center [820, 19] width 33 height 36
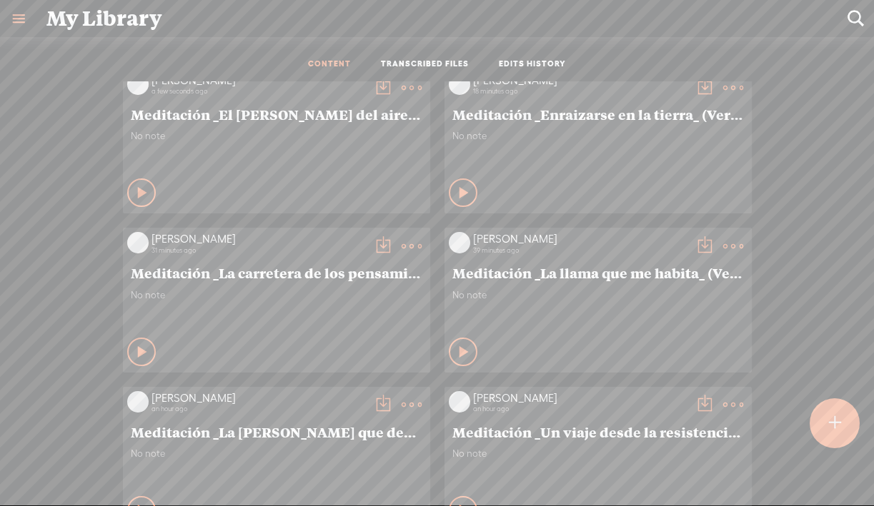
click at [377, 88] on t at bounding box center [383, 88] width 20 height 20
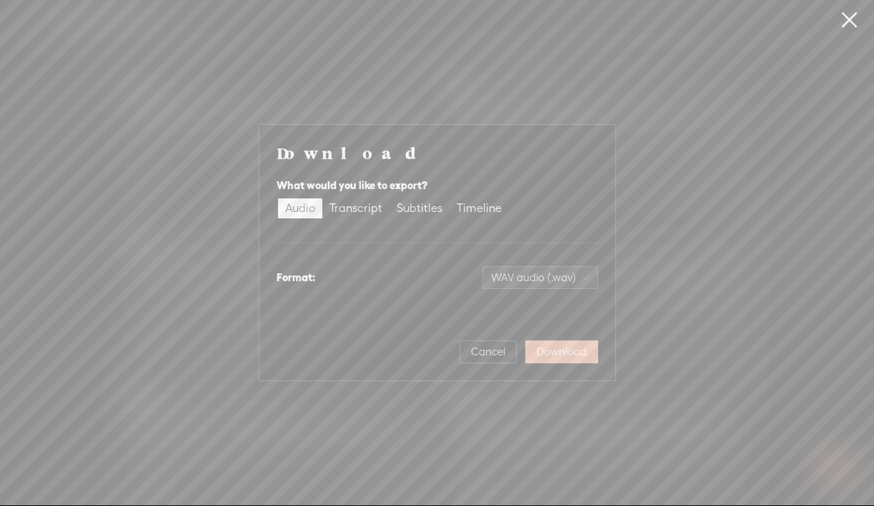
click at [569, 349] on span "Download" at bounding box center [561, 352] width 50 height 14
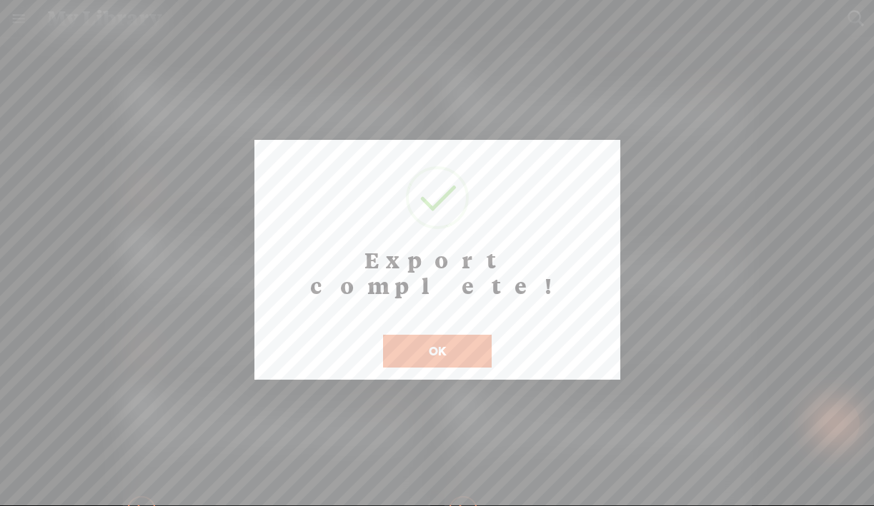
click at [465, 335] on button "OK" at bounding box center [437, 351] width 109 height 33
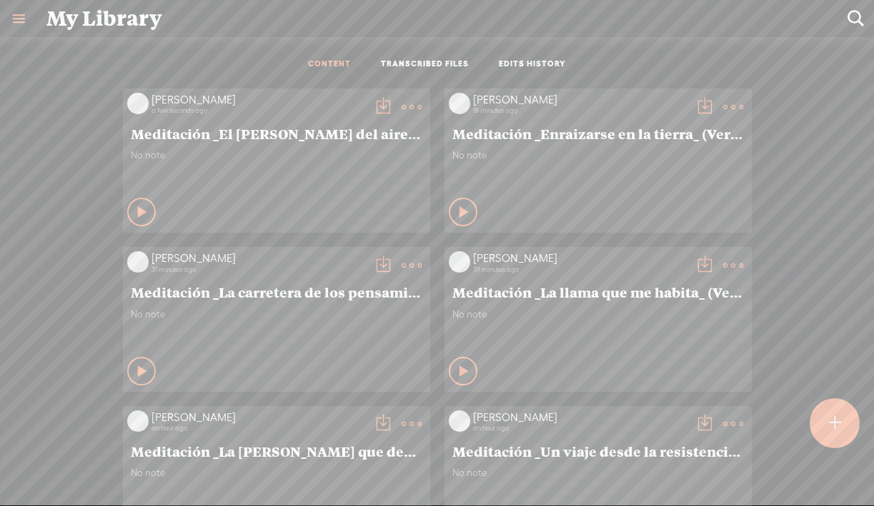
click at [380, 104] on t at bounding box center [383, 107] width 20 height 20
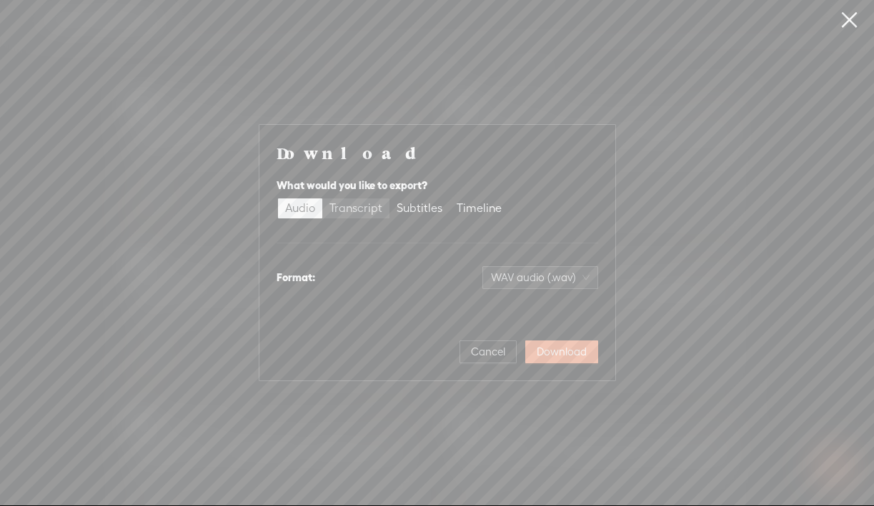
click at [361, 211] on div "Transcript" at bounding box center [355, 209] width 53 height 20
click at [322, 199] on input "Transcript" at bounding box center [322, 199] width 0 height 0
click at [539, 271] on span "Plain text (.txt)" at bounding box center [548, 277] width 81 height 21
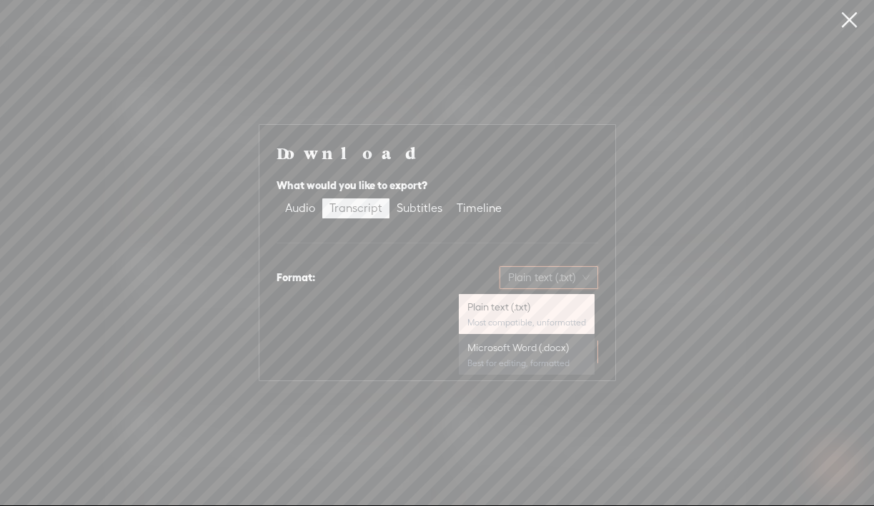
click at [537, 359] on div "Best for editing, formatted" at bounding box center [526, 363] width 119 height 11
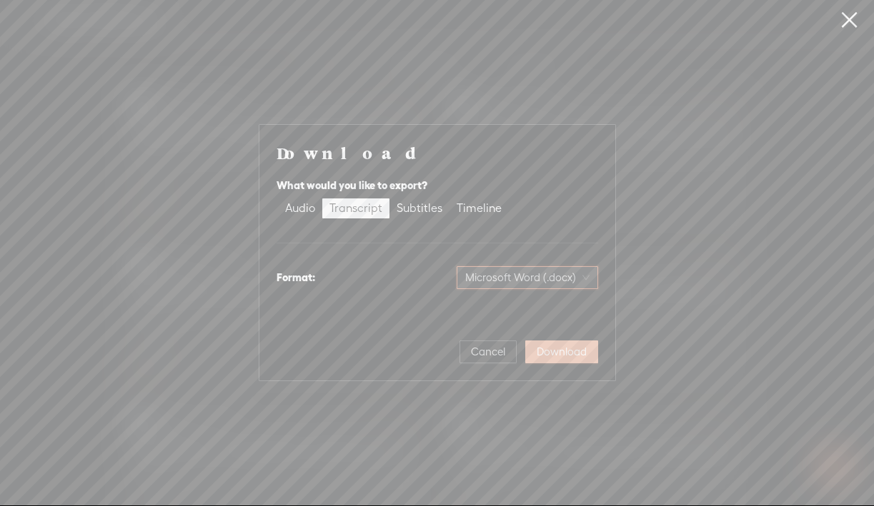
click at [561, 353] on span "Download" at bounding box center [561, 352] width 50 height 14
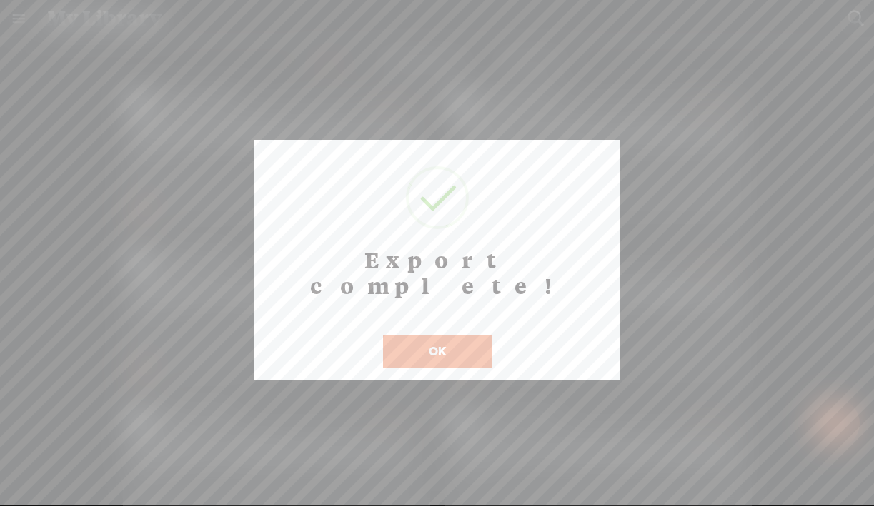
click at [429, 335] on button "OK" at bounding box center [437, 351] width 109 height 33
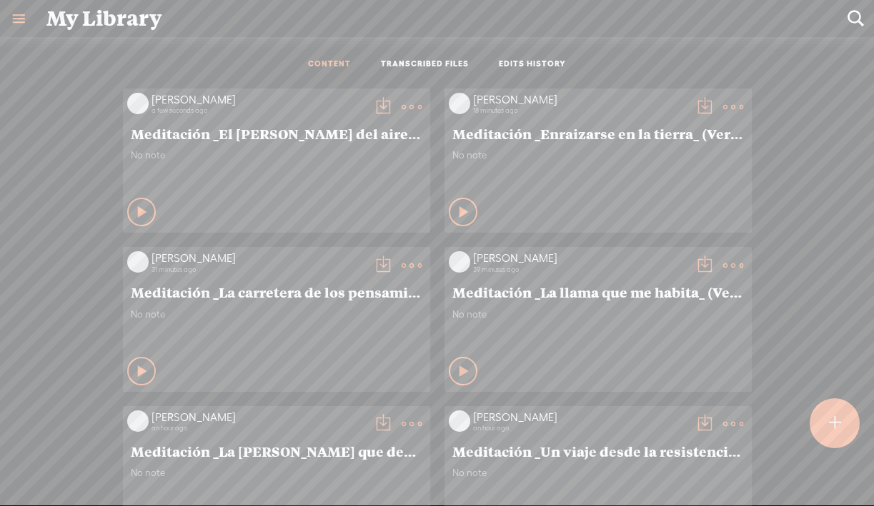
click at [840, 429] on t at bounding box center [835, 423] width 12 height 31
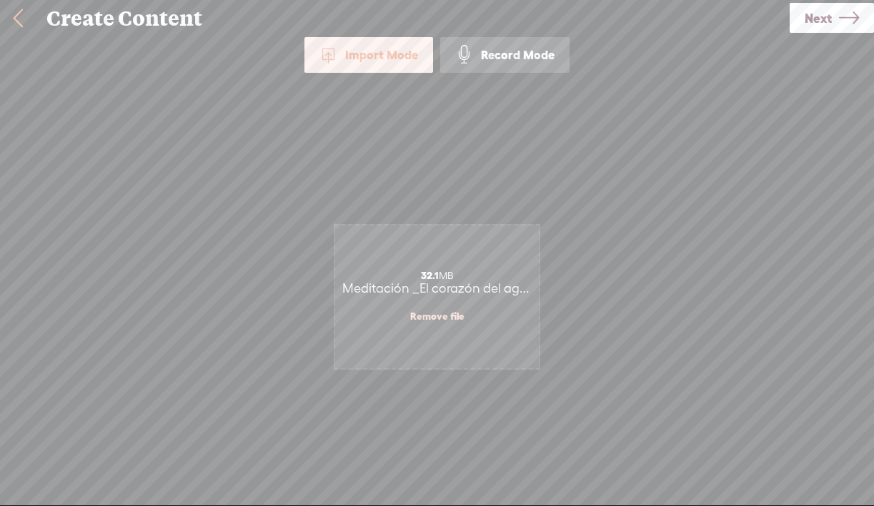
click at [826, 20] on span "Next" at bounding box center [817, 18] width 27 height 36
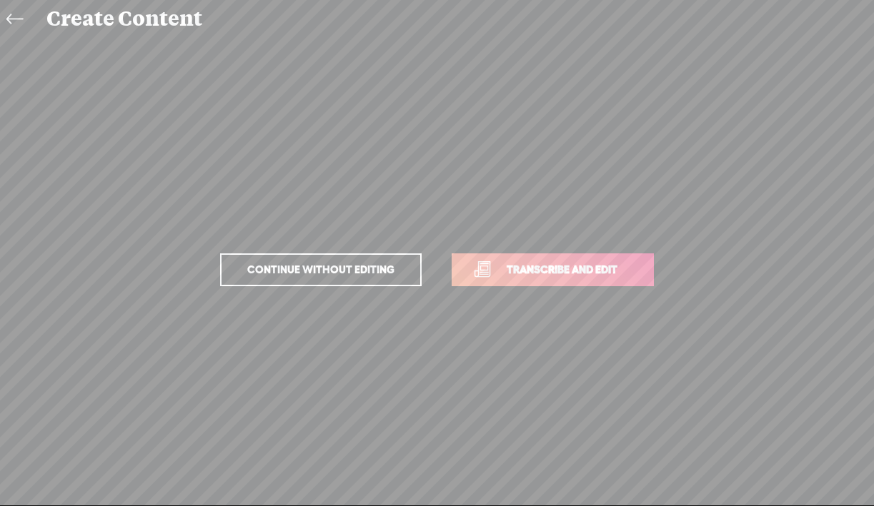
click at [553, 272] on span "Transcribe and edit" at bounding box center [561, 269] width 141 height 16
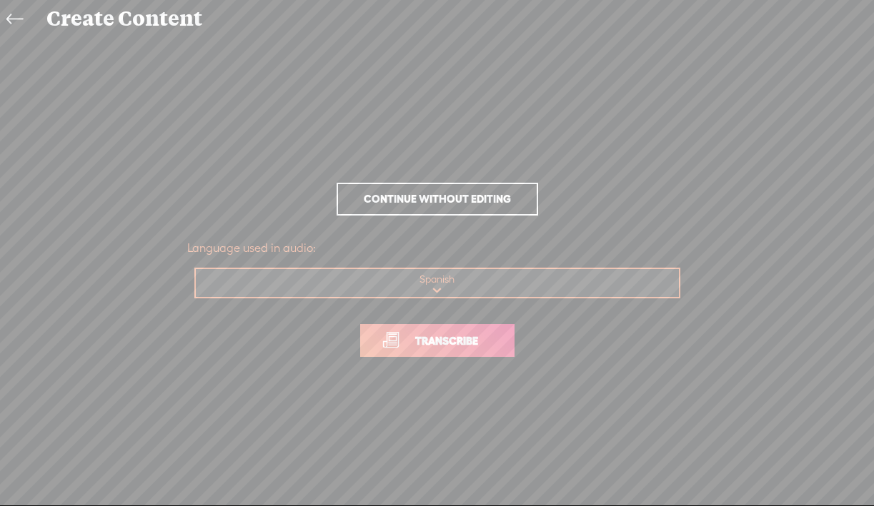
click at [481, 334] on span "Transcribe" at bounding box center [446, 341] width 93 height 16
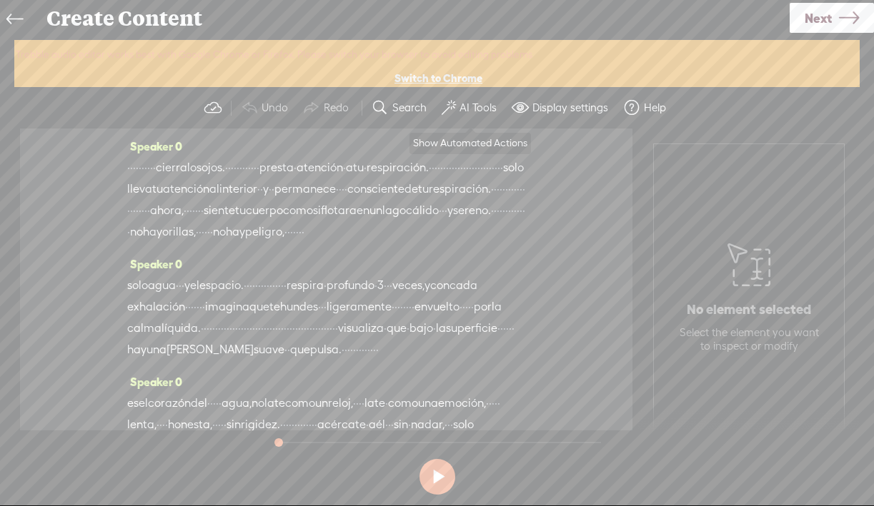
click at [478, 104] on label "AI Tools" at bounding box center [477, 108] width 37 height 14
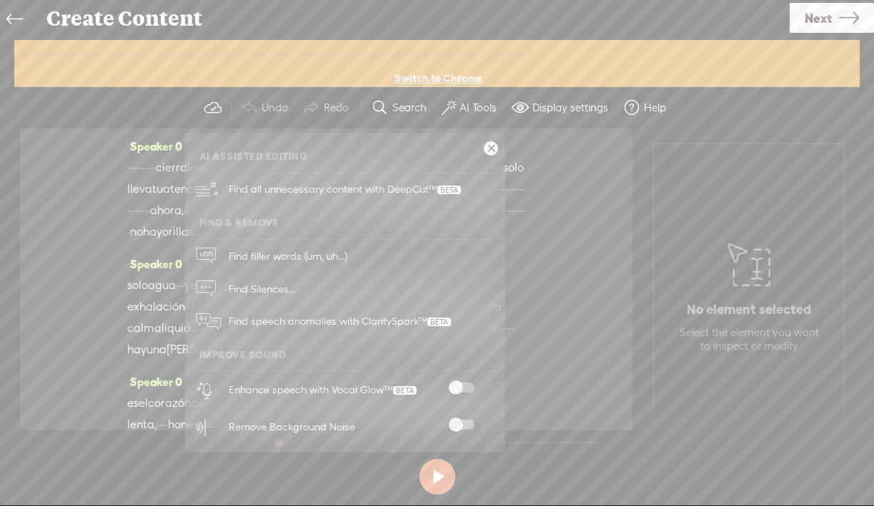
click at [456, 388] on span at bounding box center [462, 388] width 26 height 10
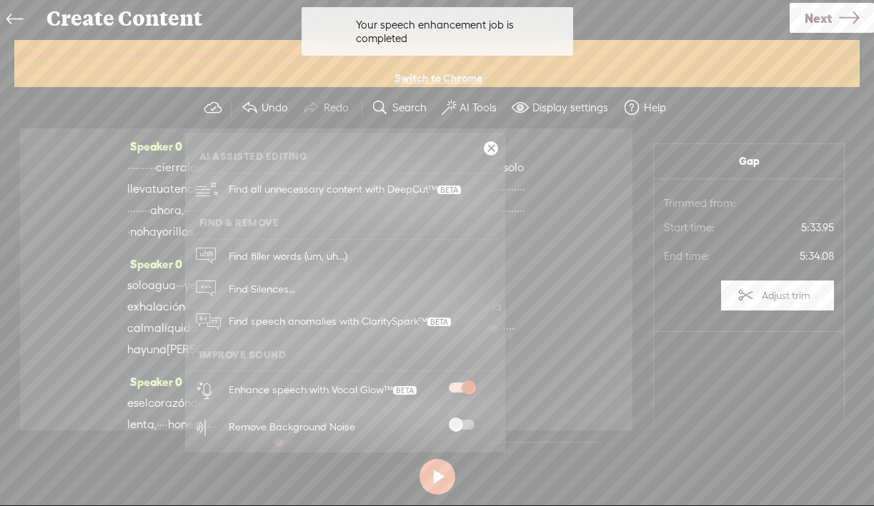
click at [458, 424] on span at bounding box center [462, 425] width 26 height 10
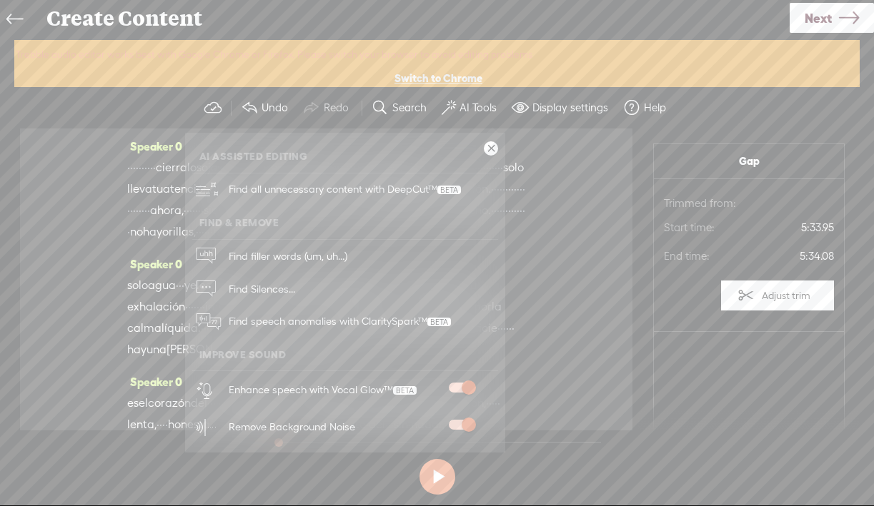
click at [488, 149] on link at bounding box center [491, 148] width 14 height 14
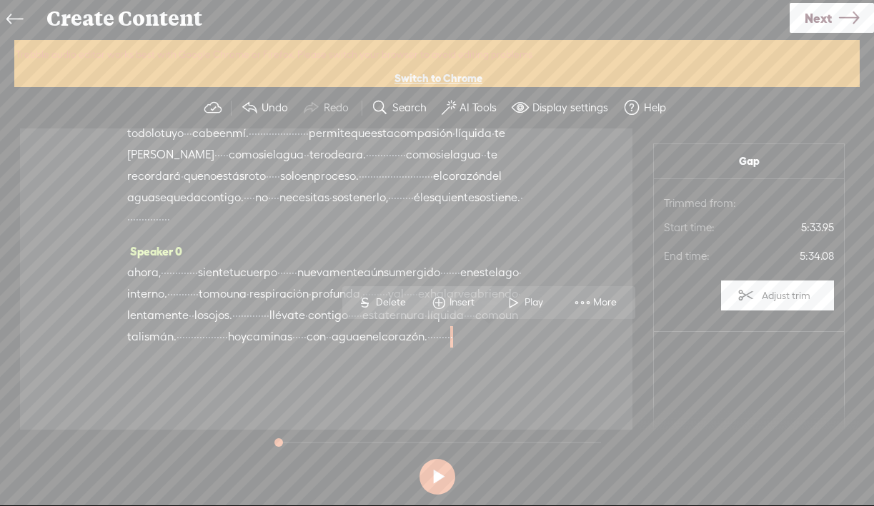
scroll to position [1147, 0]
click at [837, 16] on link "Next" at bounding box center [831, 18] width 84 height 30
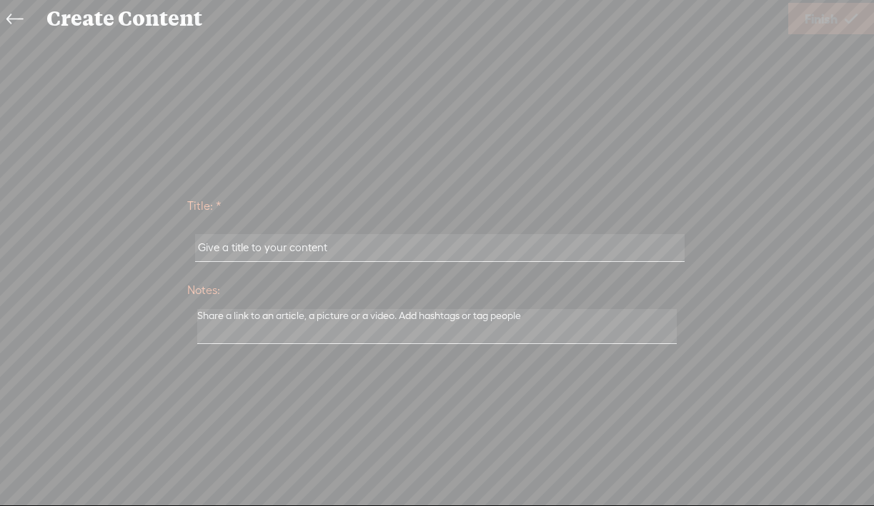
click at [334, 249] on input "text" at bounding box center [439, 248] width 489 height 28
paste input "Meditación _El corazón del agua_ (Versión extendida)"
type input "Meditación _El corazón del agua_ (Versión extendida)"
click at [817, 24] on span "Finish" at bounding box center [820, 19] width 33 height 36
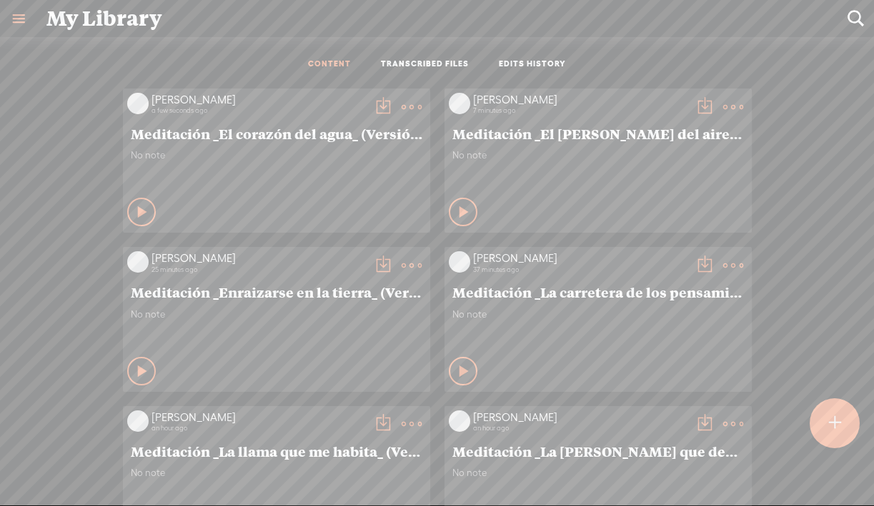
click at [376, 108] on t at bounding box center [383, 107] width 20 height 20
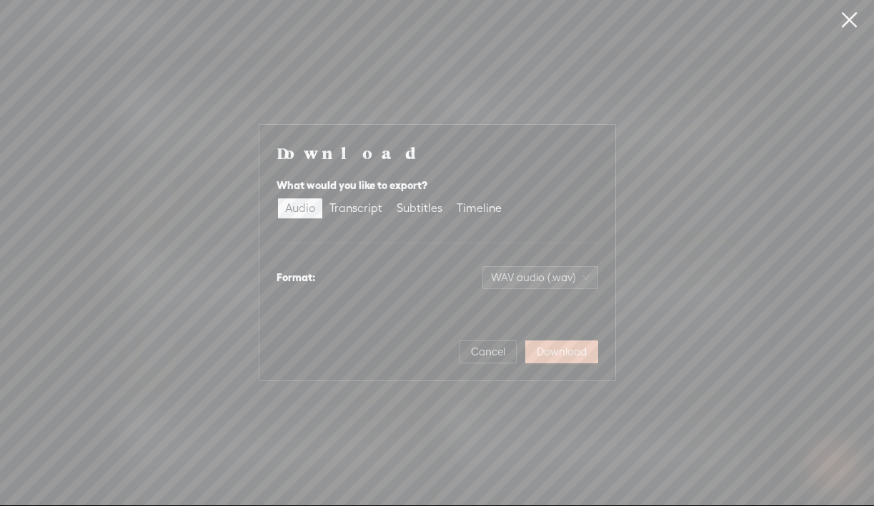
click at [566, 361] on button "Download" at bounding box center [561, 352] width 73 height 23
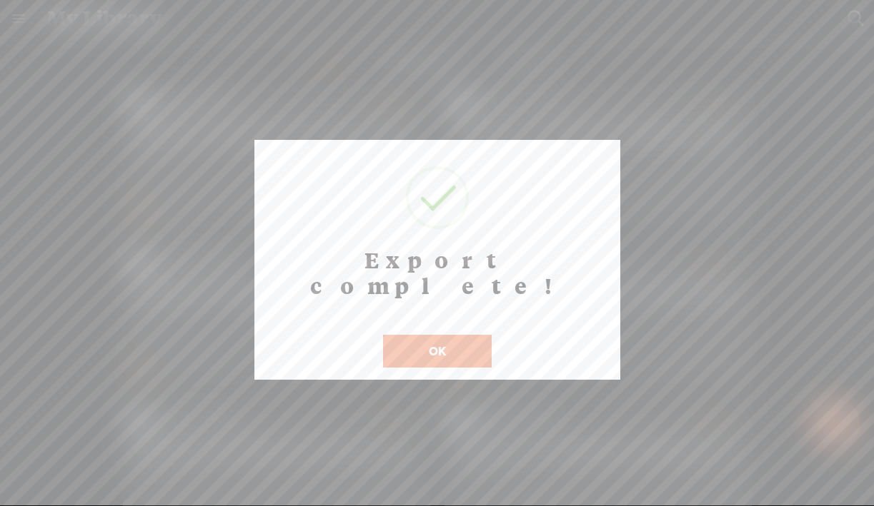
click at [421, 335] on button "OK" at bounding box center [437, 351] width 109 height 33
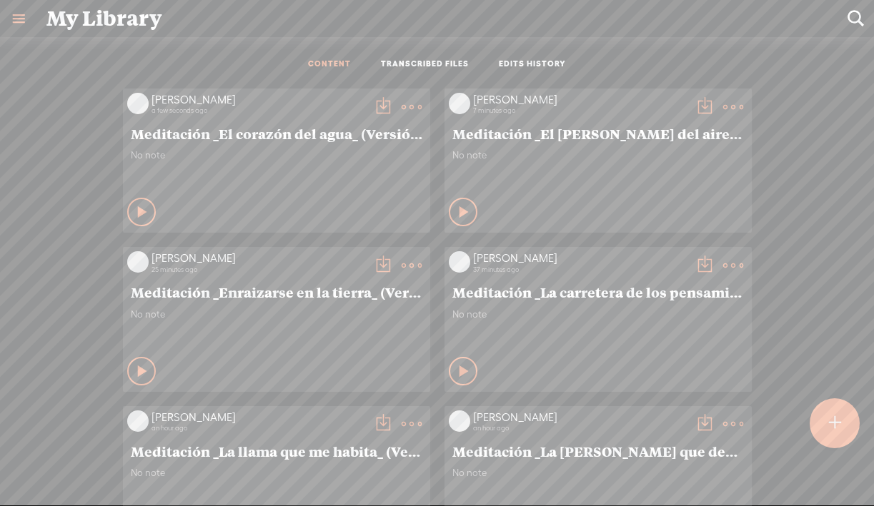
click at [383, 110] on t at bounding box center [383, 107] width 20 height 20
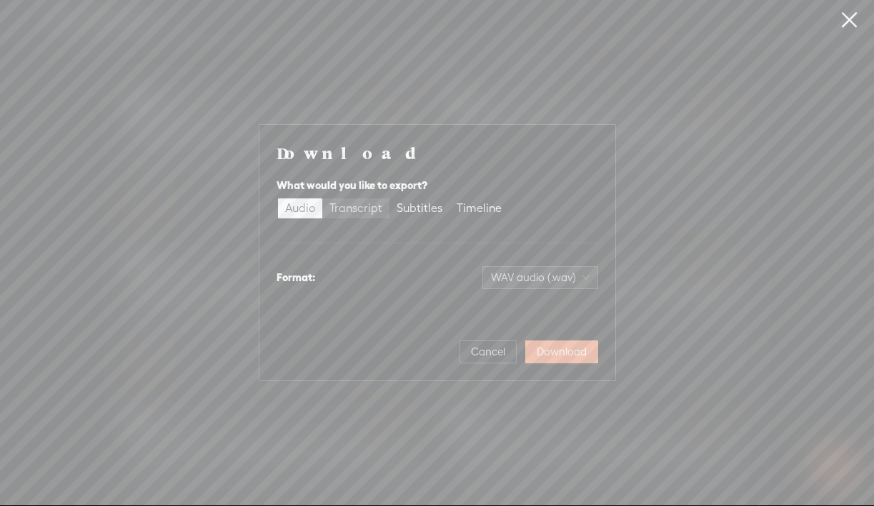
click at [356, 206] on div "Transcript" at bounding box center [355, 209] width 53 height 20
click at [322, 199] on input "Transcript" at bounding box center [322, 199] width 0 height 0
click at [550, 271] on span "Plain text (.txt)" at bounding box center [548, 277] width 81 height 21
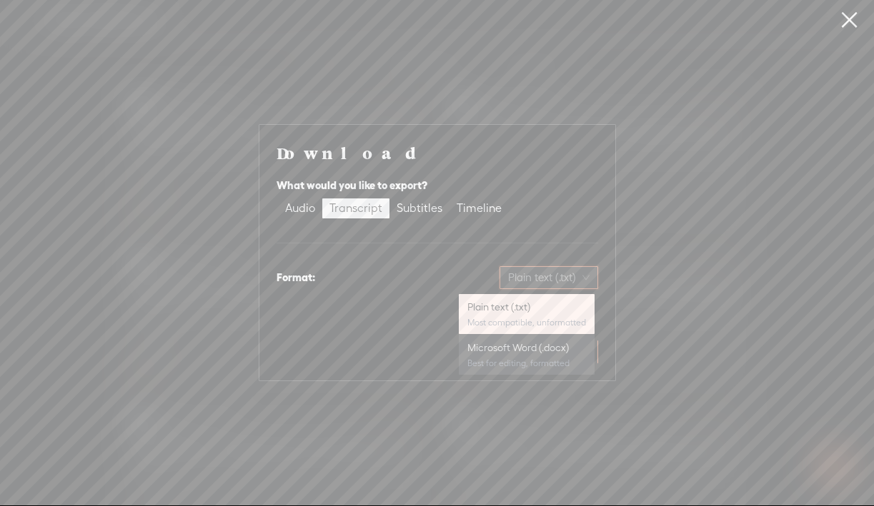
click at [524, 351] on div "Microsoft Word (.docx)" at bounding box center [526, 348] width 119 height 14
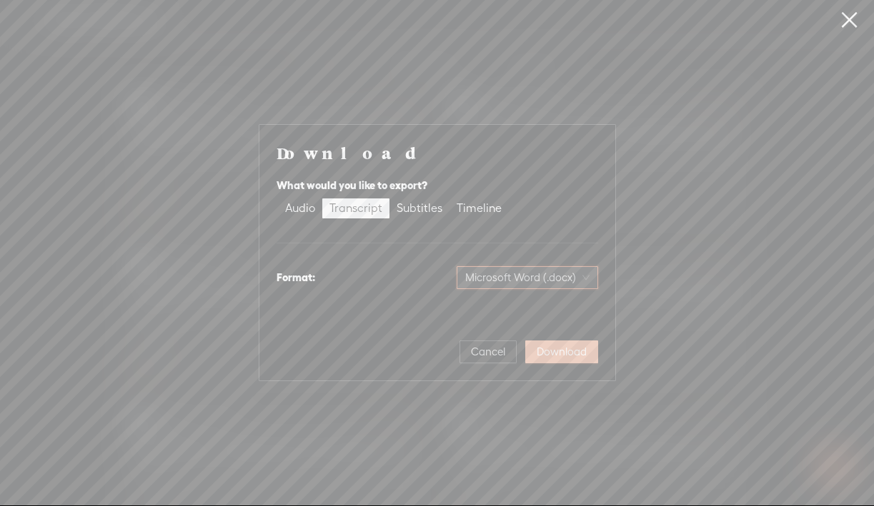
click at [577, 348] on span "Download" at bounding box center [561, 352] width 50 height 14
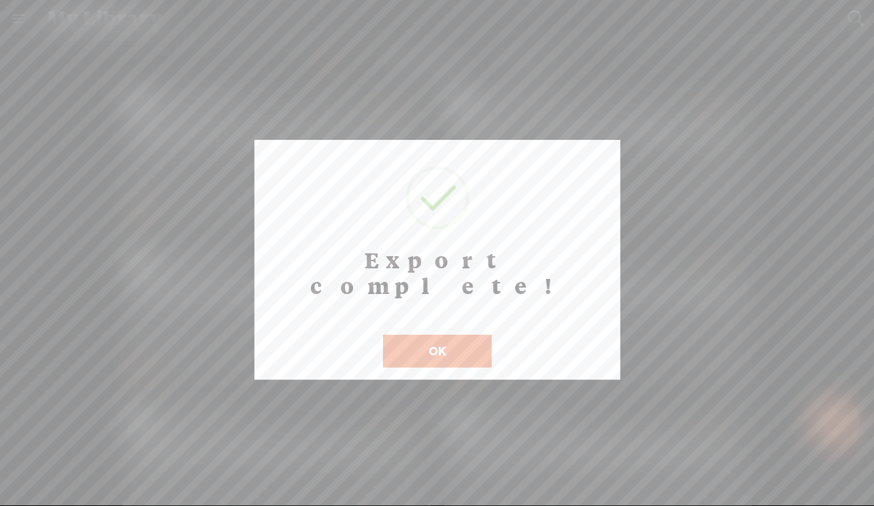
click at [424, 335] on button "OK" at bounding box center [437, 351] width 109 height 33
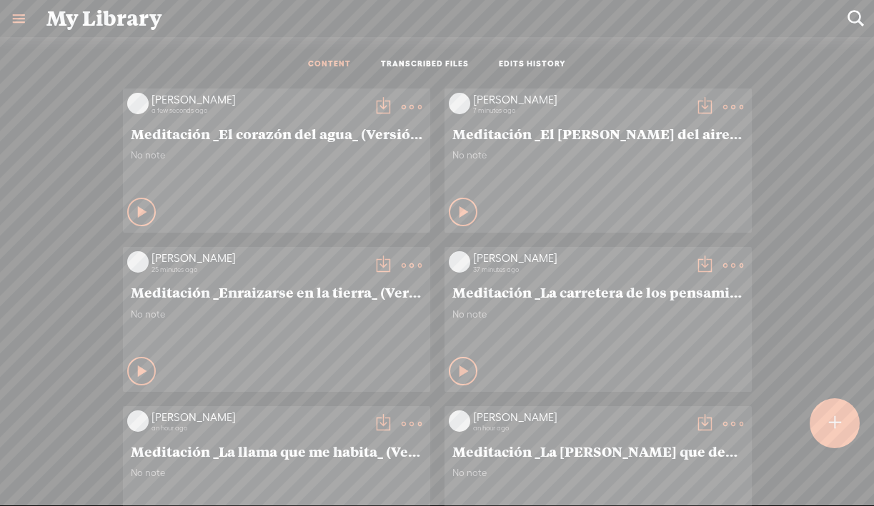
click at [816, 429] on div at bounding box center [834, 424] width 50 height 50
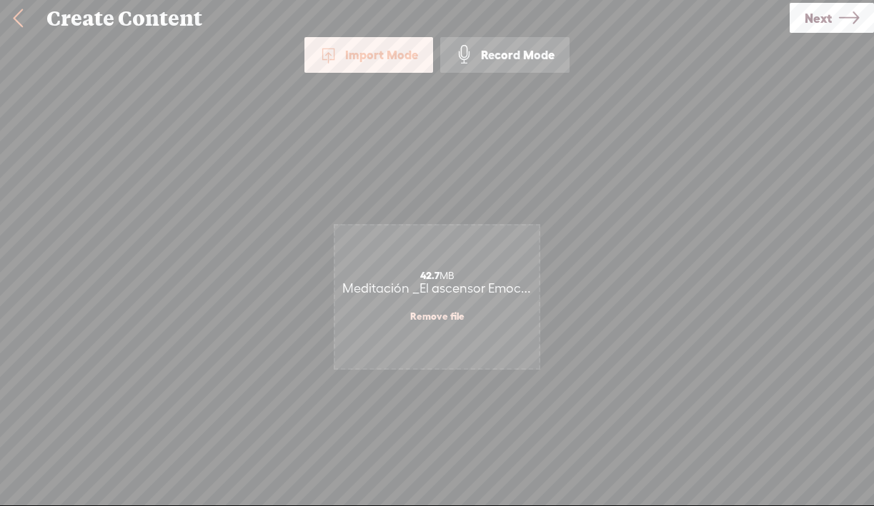
click at [826, 25] on span "Next" at bounding box center [817, 18] width 27 height 36
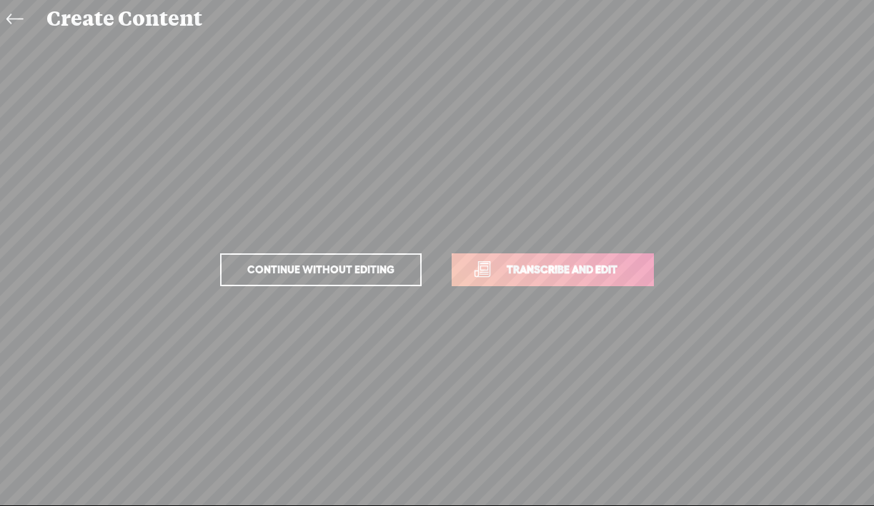
click at [539, 285] on link "Transcribe and edit" at bounding box center [552, 270] width 202 height 33
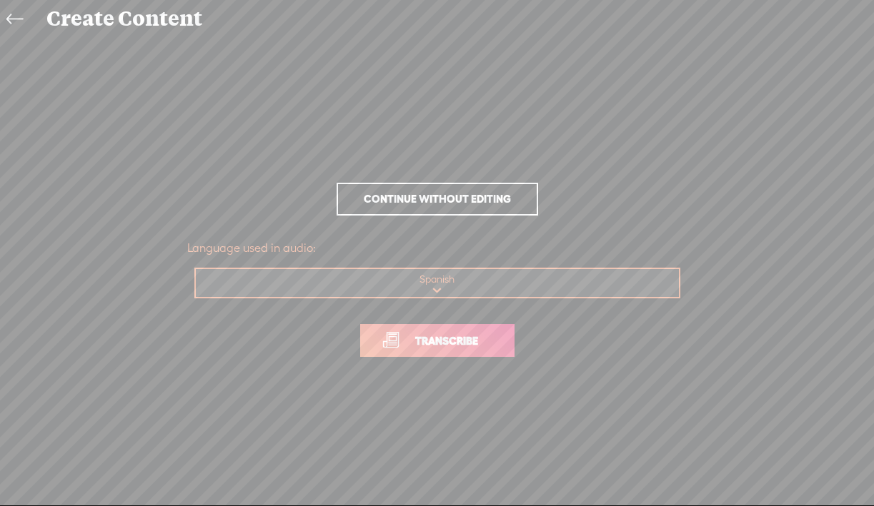
click at [454, 339] on span "Transcribe" at bounding box center [446, 341] width 93 height 16
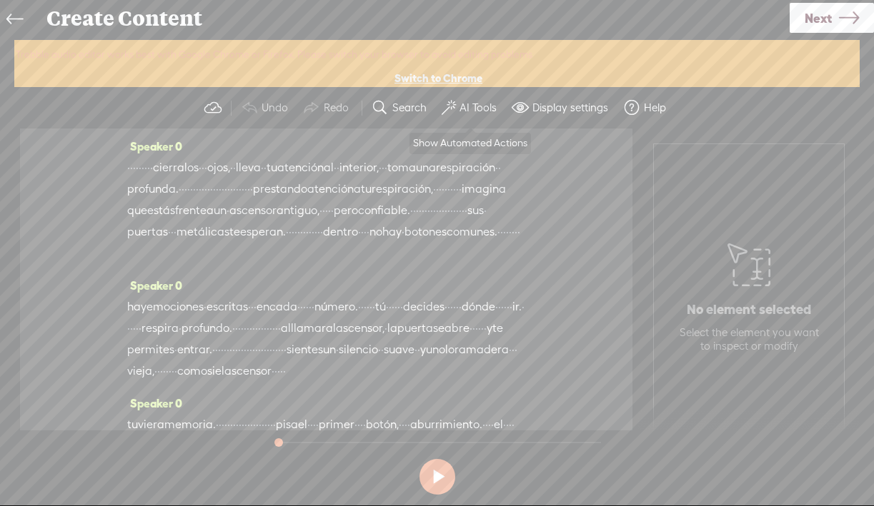
click at [473, 113] on label "AI Tools" at bounding box center [477, 108] width 37 height 14
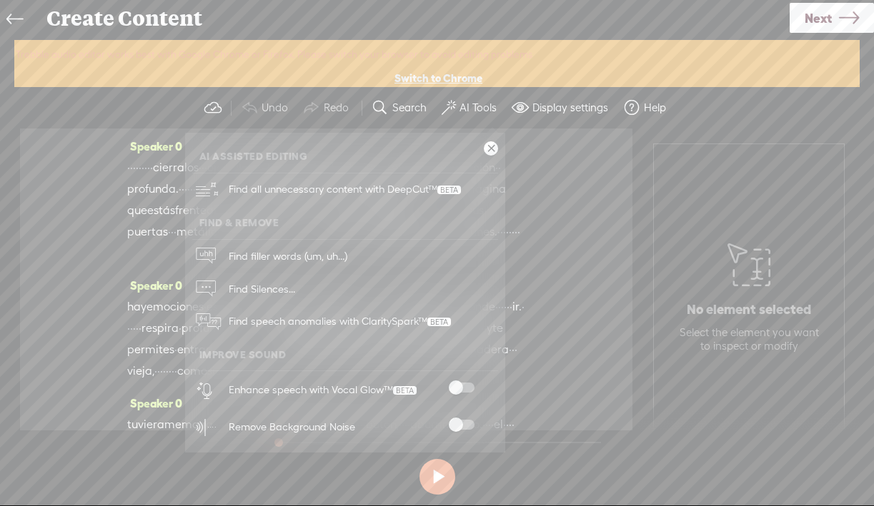
click at [461, 389] on span at bounding box center [462, 388] width 26 height 10
click at [461, 424] on span at bounding box center [462, 425] width 26 height 10
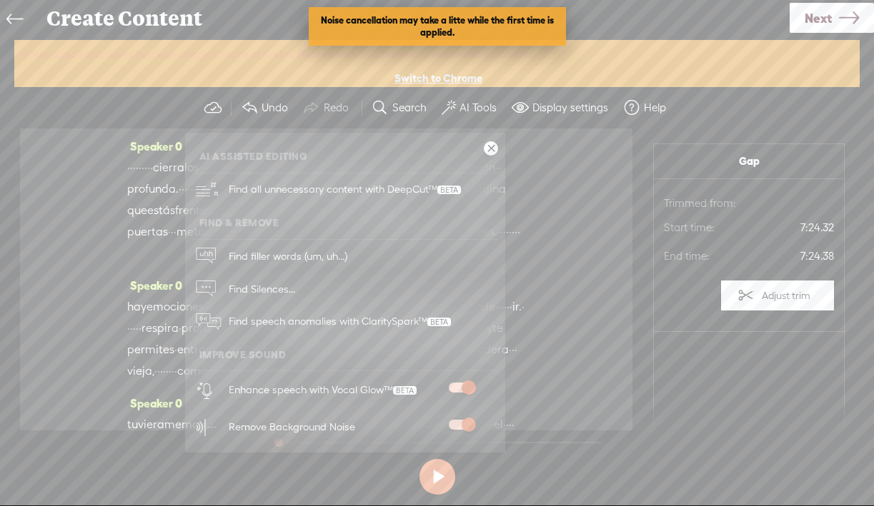
click at [816, 27] on span "Next" at bounding box center [817, 18] width 27 height 36
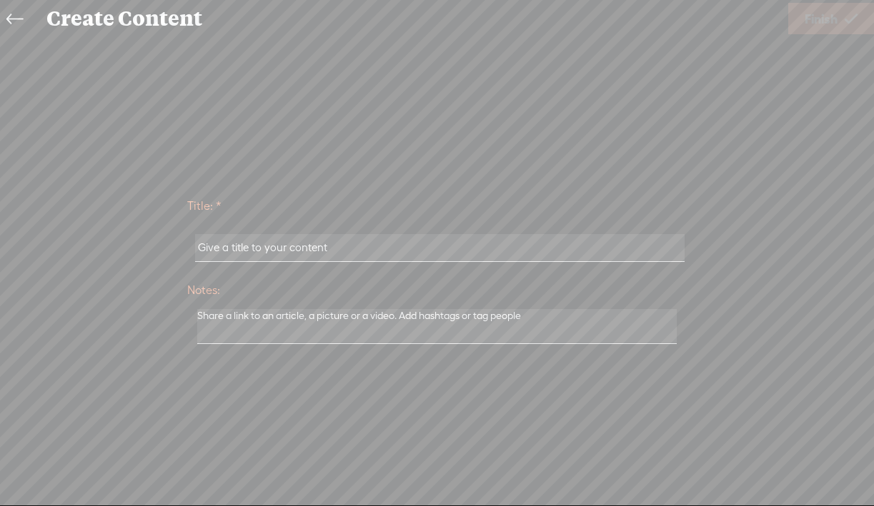
click at [437, 245] on input "text" at bounding box center [439, 248] width 489 height 28
paste input "Meditación _El ascensor Emocional_ (Versión extendida)"
type input "13Meditación _El ascensor Emocional_ (Versión extendida)"
click at [834, 18] on span "Finish" at bounding box center [820, 19] width 33 height 36
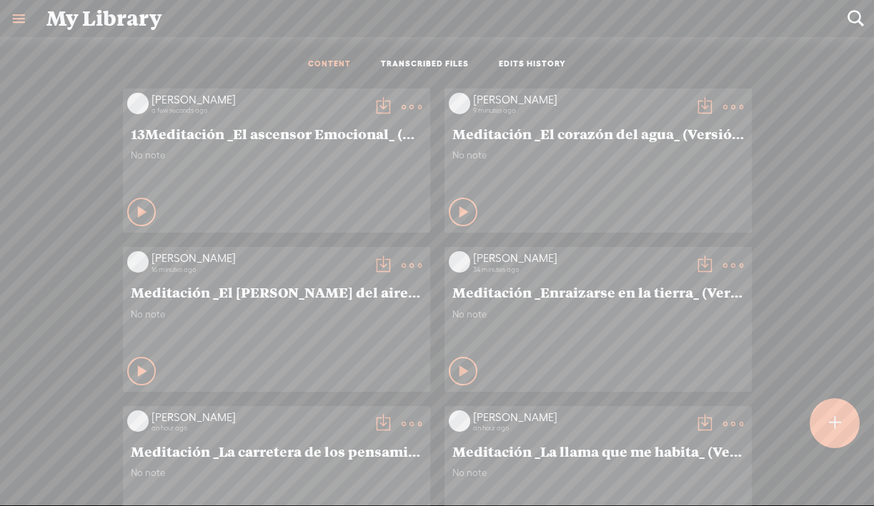
click at [380, 104] on t at bounding box center [383, 107] width 20 height 20
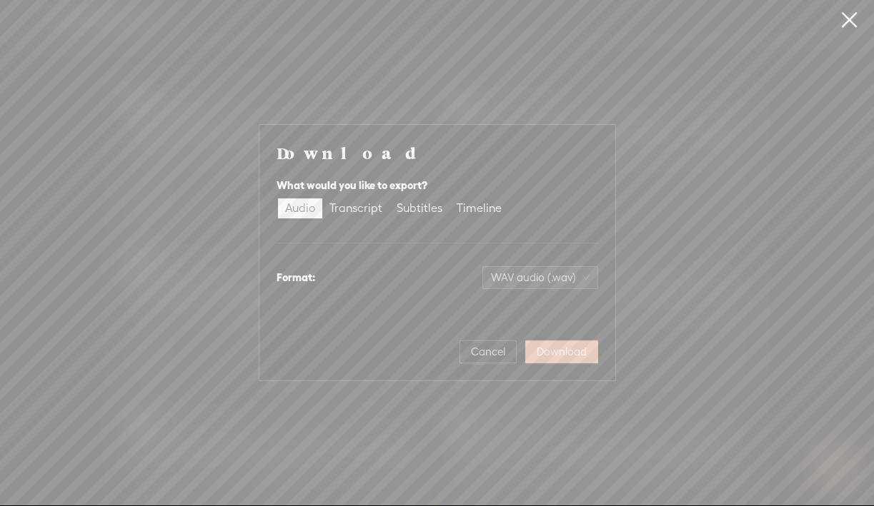
click at [558, 348] on span "Download" at bounding box center [561, 352] width 50 height 14
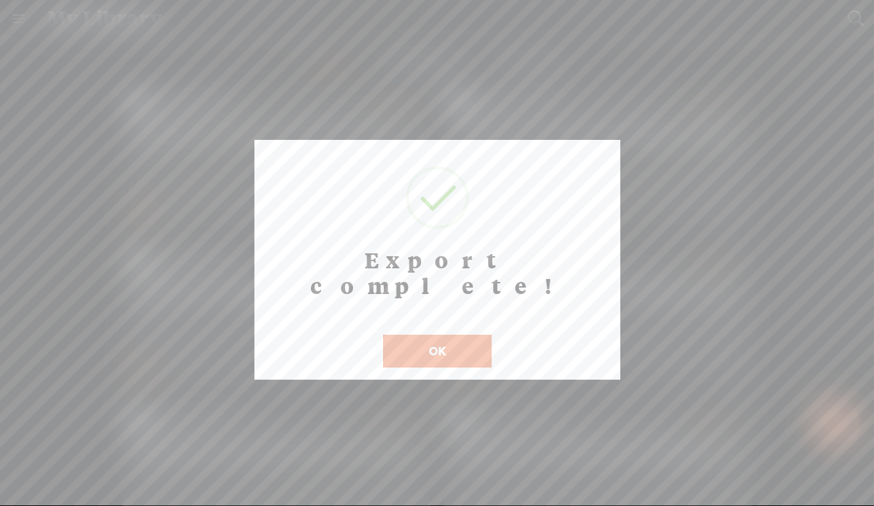
click at [444, 335] on button "OK" at bounding box center [437, 351] width 109 height 33
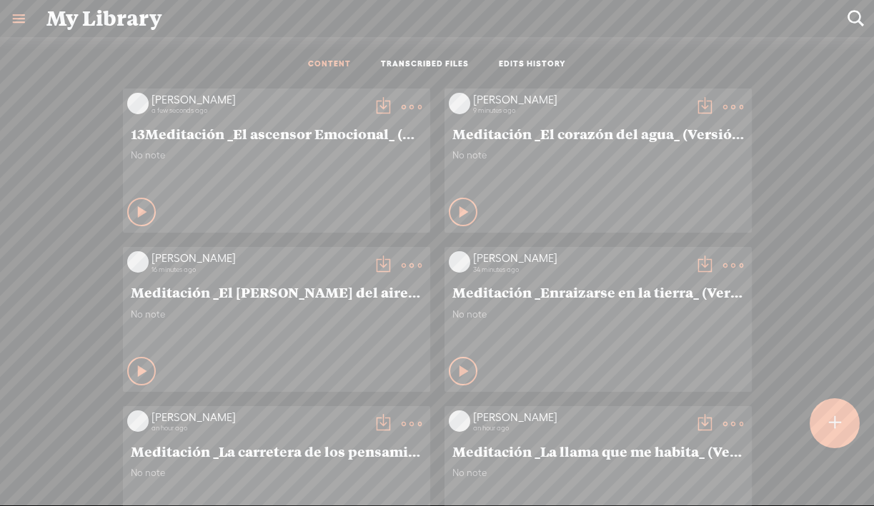
click at [375, 113] on t at bounding box center [383, 107] width 20 height 20
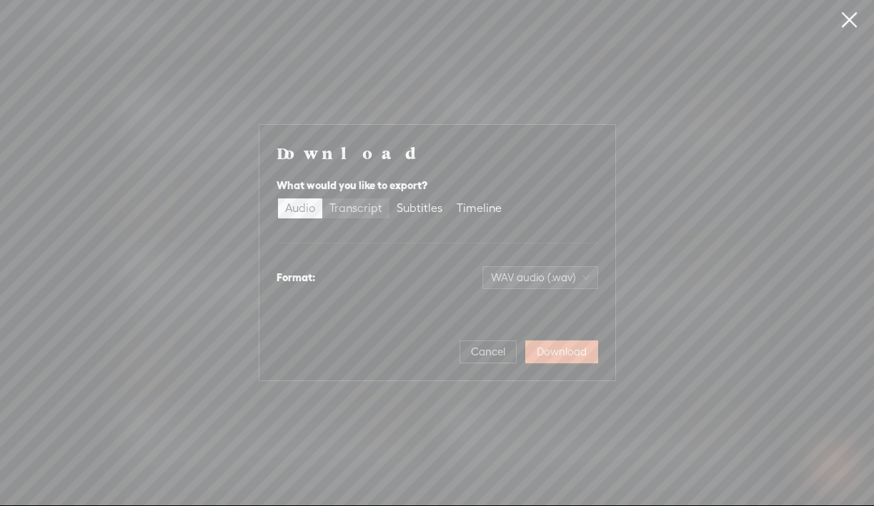
click at [369, 211] on div "Transcript" at bounding box center [355, 209] width 53 height 20
click at [322, 199] on input "Transcript" at bounding box center [322, 199] width 0 height 0
click at [554, 284] on span "Plain text (.txt)" at bounding box center [548, 277] width 81 height 21
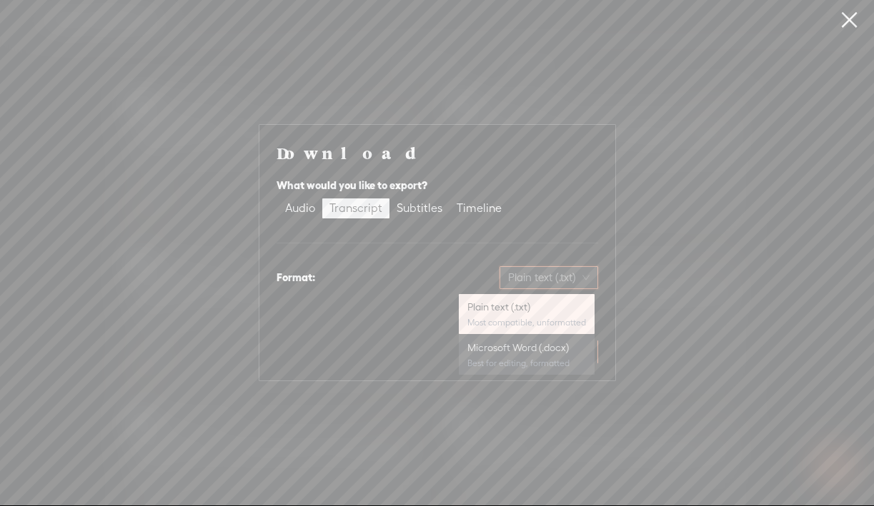
click at [525, 352] on div "Microsoft Word (.docx)" at bounding box center [526, 348] width 119 height 14
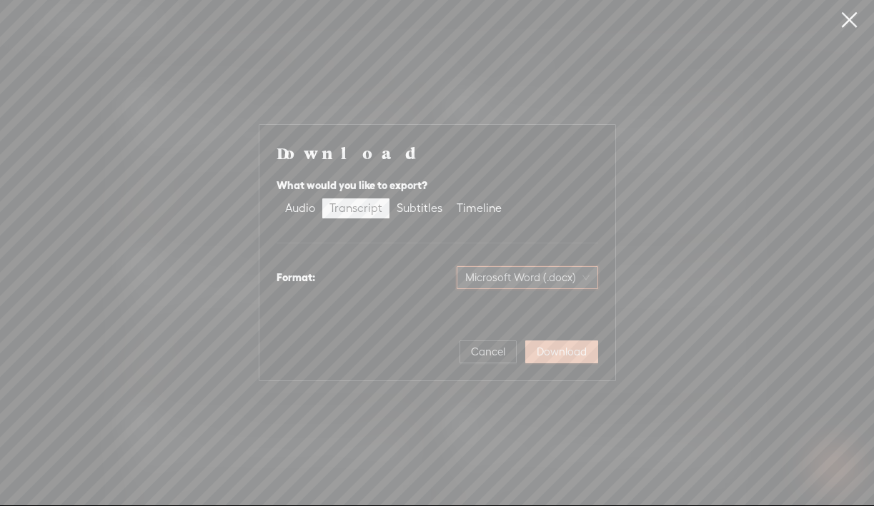
click at [564, 351] on span "Download" at bounding box center [561, 352] width 50 height 14
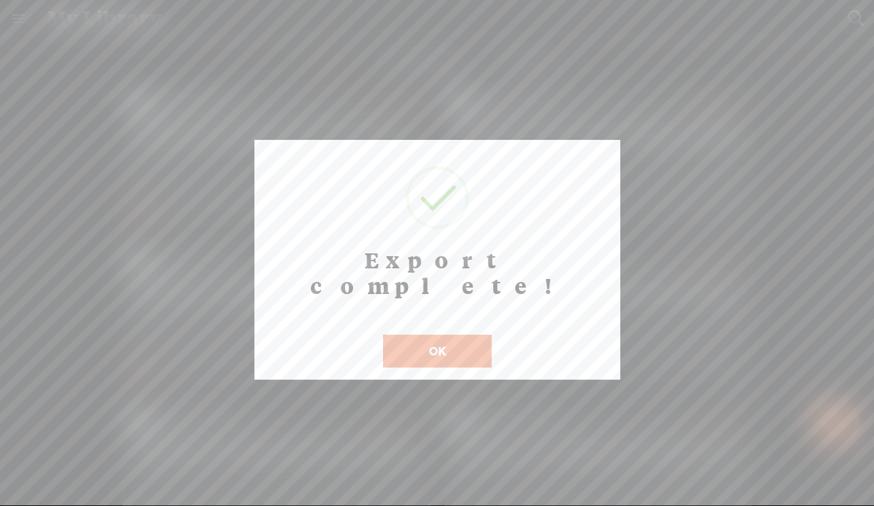
click at [469, 335] on button "OK" at bounding box center [437, 351] width 109 height 33
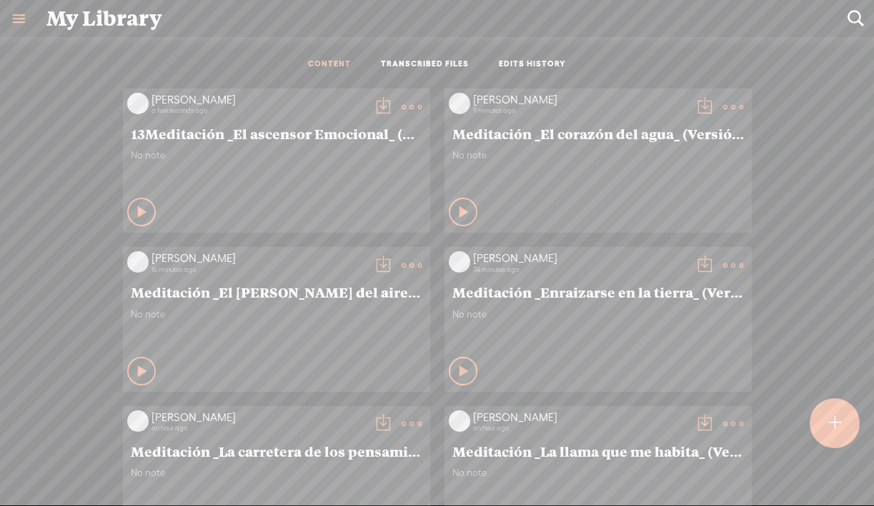
click at [848, 428] on div at bounding box center [834, 424] width 50 height 50
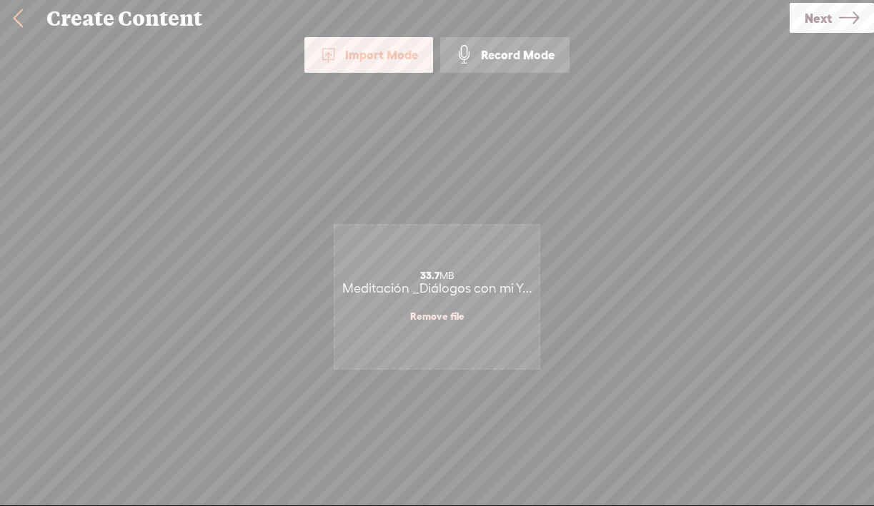
click at [835, 25] on link "Next" at bounding box center [831, 18] width 84 height 30
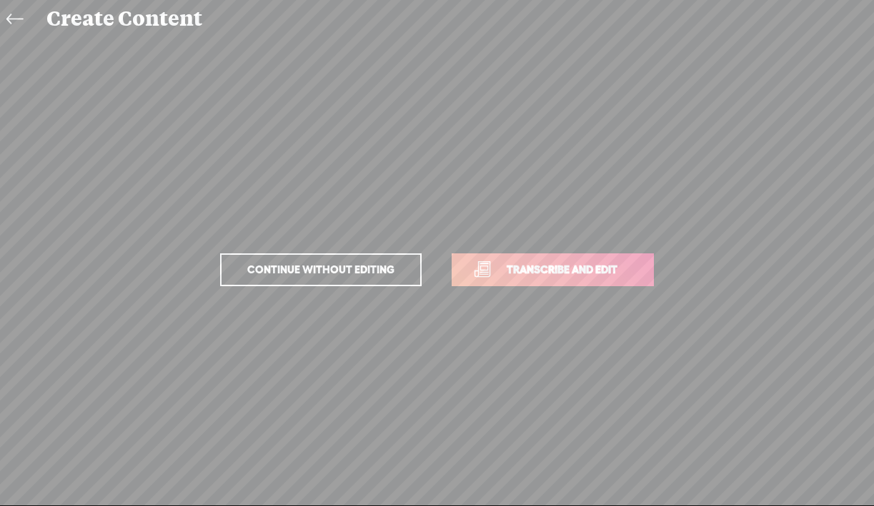
click at [547, 271] on span "Transcribe and edit" at bounding box center [561, 269] width 141 height 16
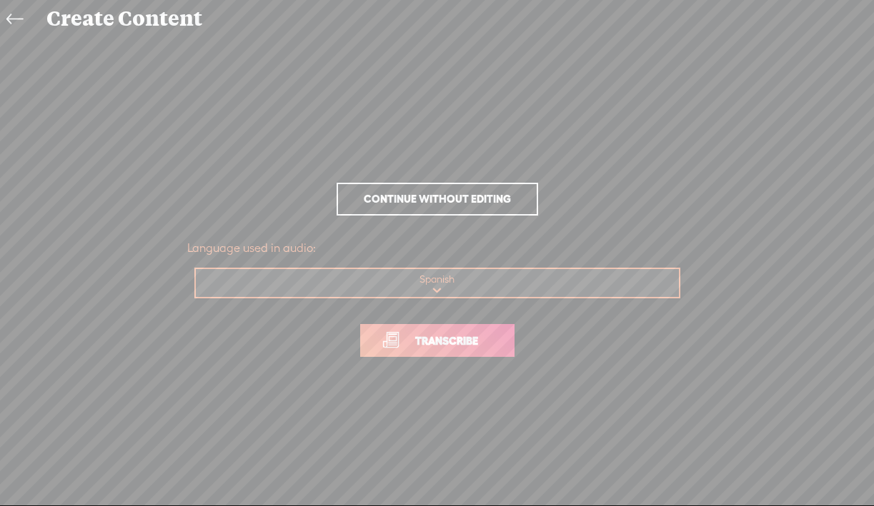
click at [429, 333] on span "Transcribe" at bounding box center [446, 341] width 93 height 16
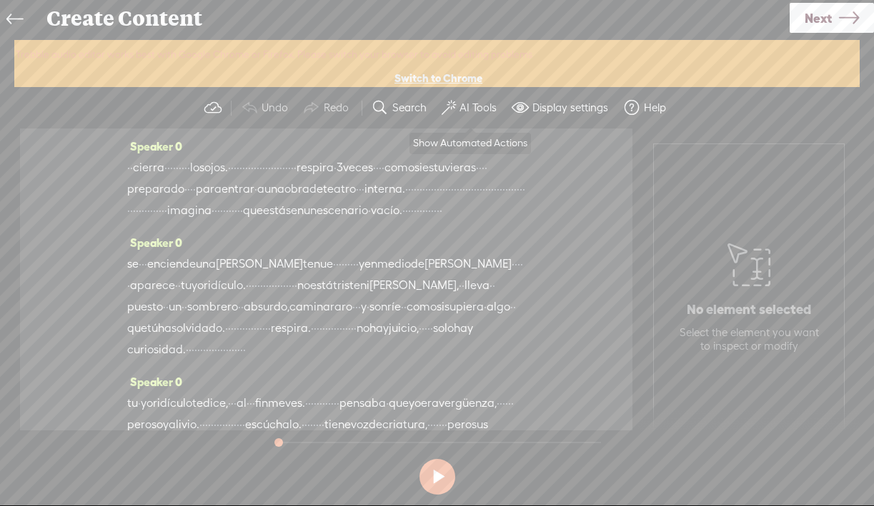
click at [469, 106] on label "AI Tools" at bounding box center [477, 108] width 37 height 14
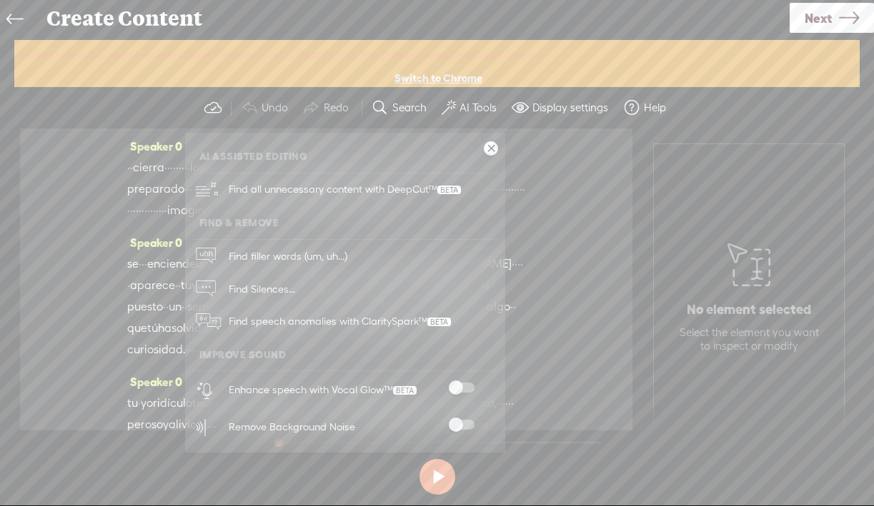
click at [459, 387] on span at bounding box center [462, 388] width 26 height 10
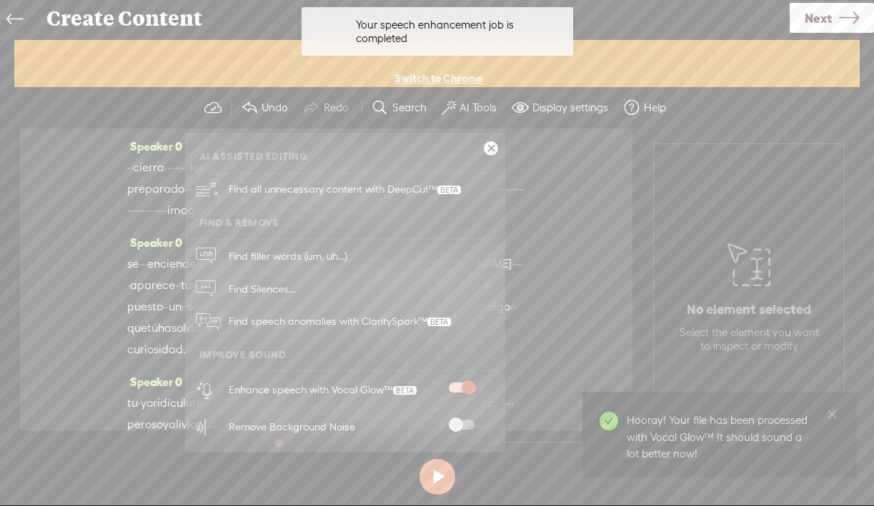
click at [457, 421] on span at bounding box center [462, 425] width 26 height 10
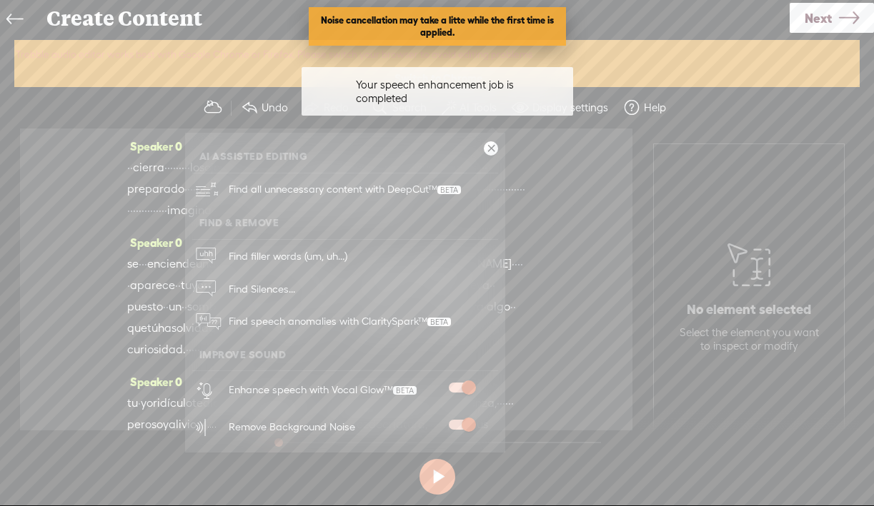
click at [826, 27] on span "Next" at bounding box center [817, 18] width 27 height 36
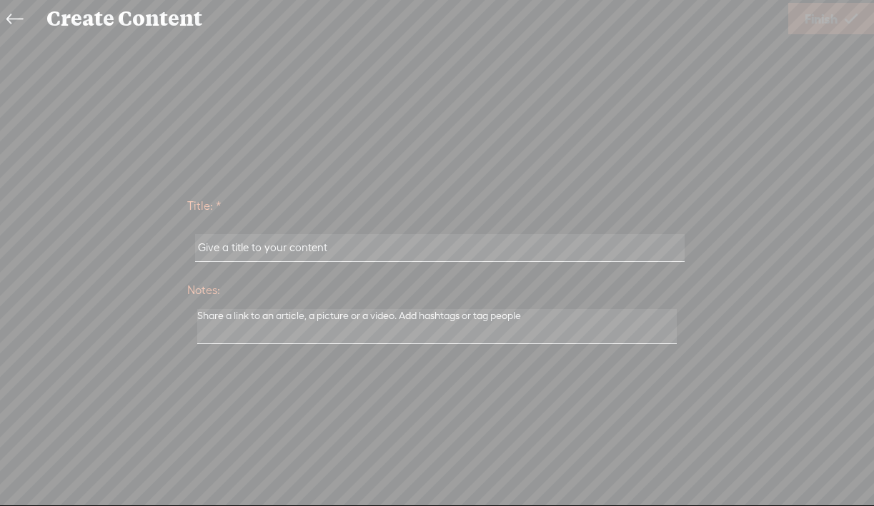
click at [559, 248] on input "text" at bounding box center [439, 248] width 489 height 28
paste input "Meditación _Diálogos con mi Yo ridículo_ (Versión extendida)"
type input "10Meditación _Diálogos con mi Yo ridículo_ (Versión extendida)"
click at [821, 29] on span "Finish" at bounding box center [820, 19] width 33 height 36
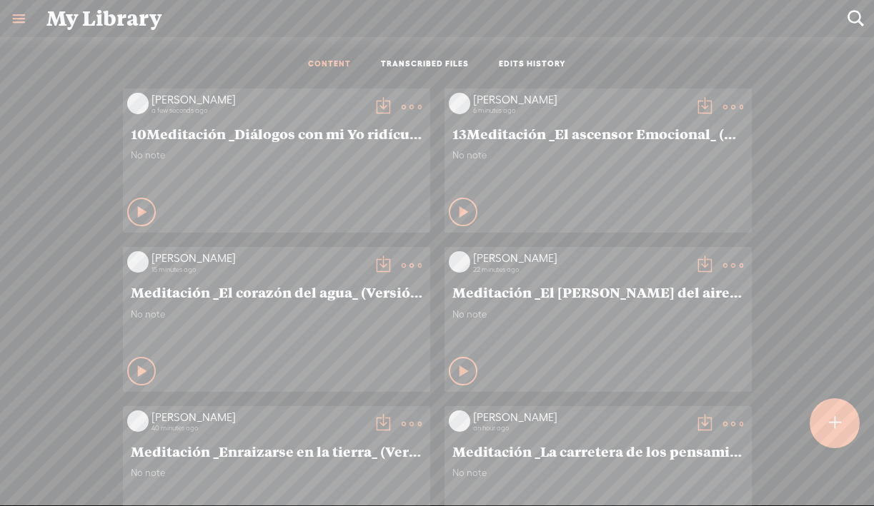
click at [373, 104] on t at bounding box center [383, 107] width 20 height 20
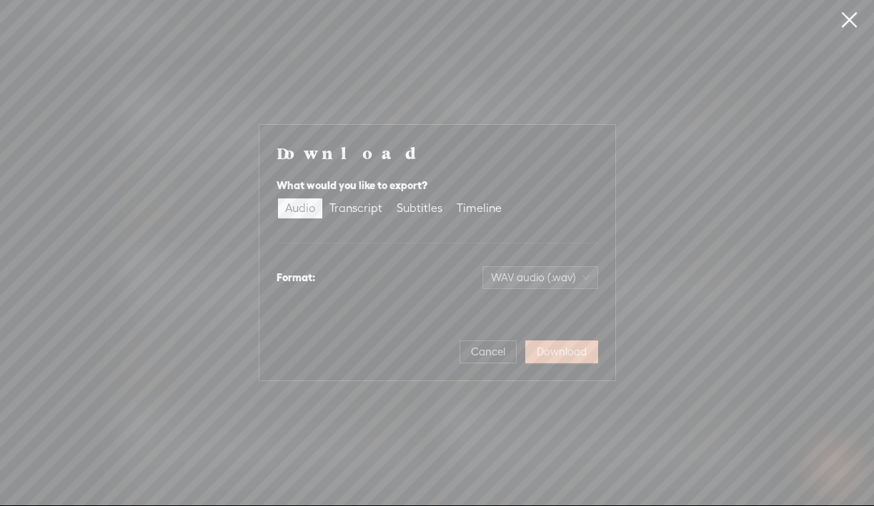
click at [568, 349] on span "Download" at bounding box center [561, 352] width 50 height 14
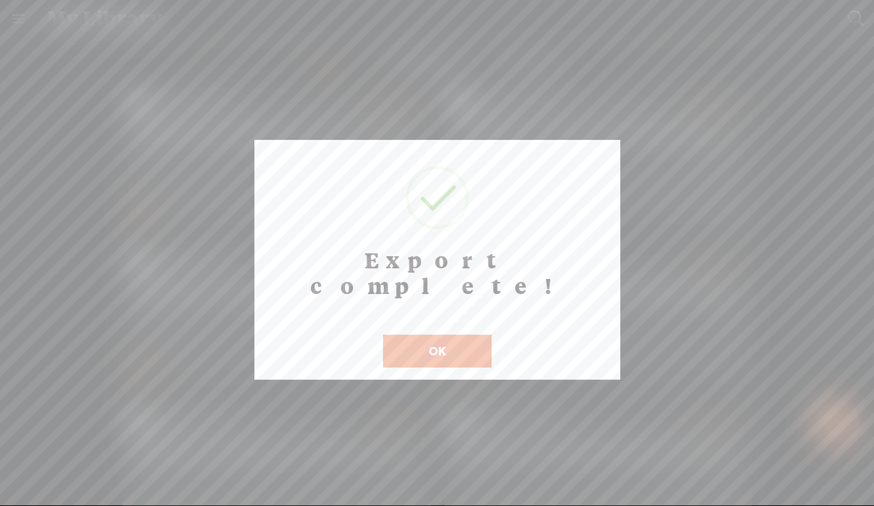
click at [474, 336] on button "OK" at bounding box center [437, 351] width 109 height 33
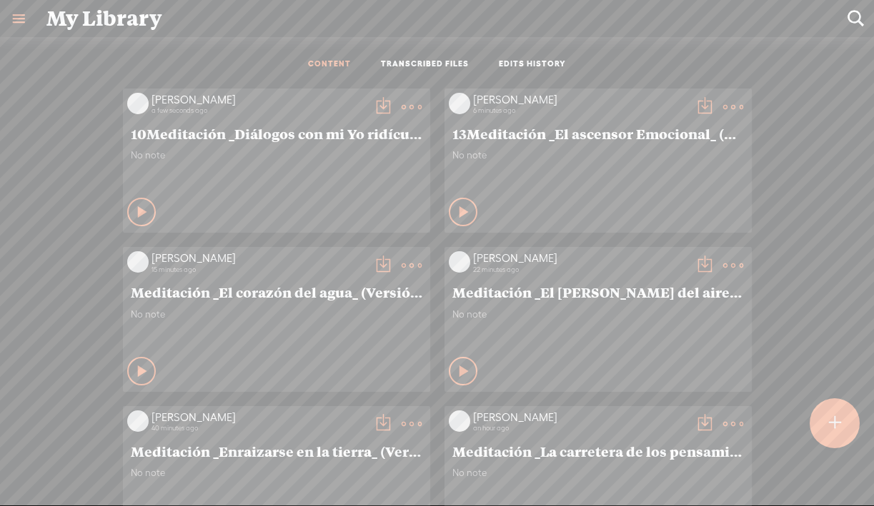
click at [380, 110] on t at bounding box center [383, 107] width 20 height 20
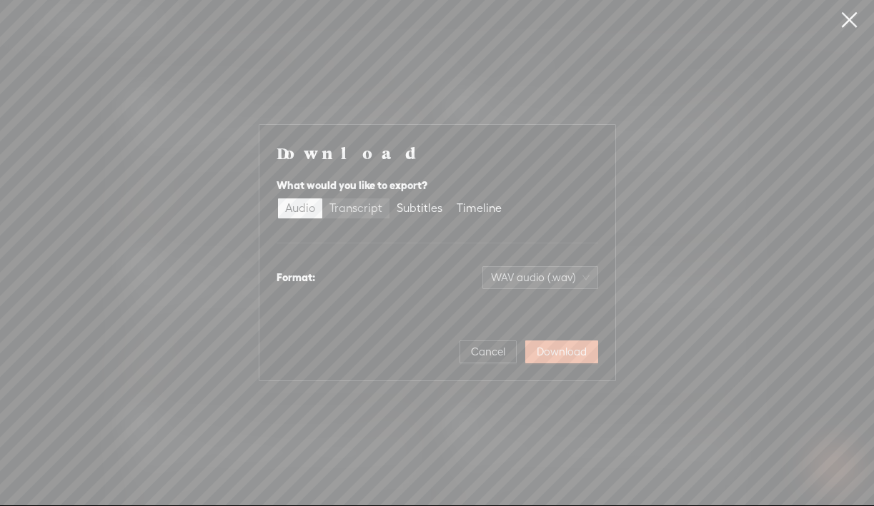
click at [364, 206] on div "Transcript" at bounding box center [355, 209] width 53 height 20
click at [322, 199] on input "Transcript" at bounding box center [322, 199] width 0 height 0
click at [555, 276] on span "Plain text (.txt)" at bounding box center [548, 277] width 81 height 21
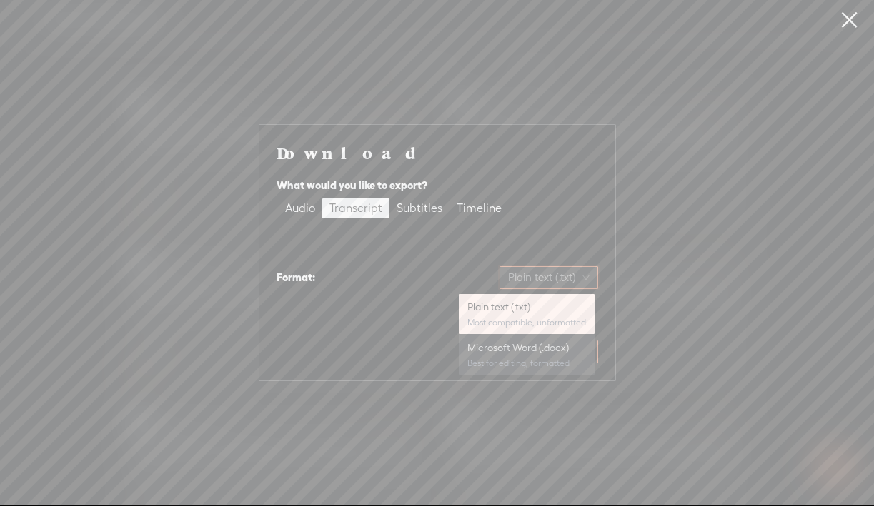
click at [534, 358] on div "Best for editing, formatted" at bounding box center [526, 363] width 119 height 11
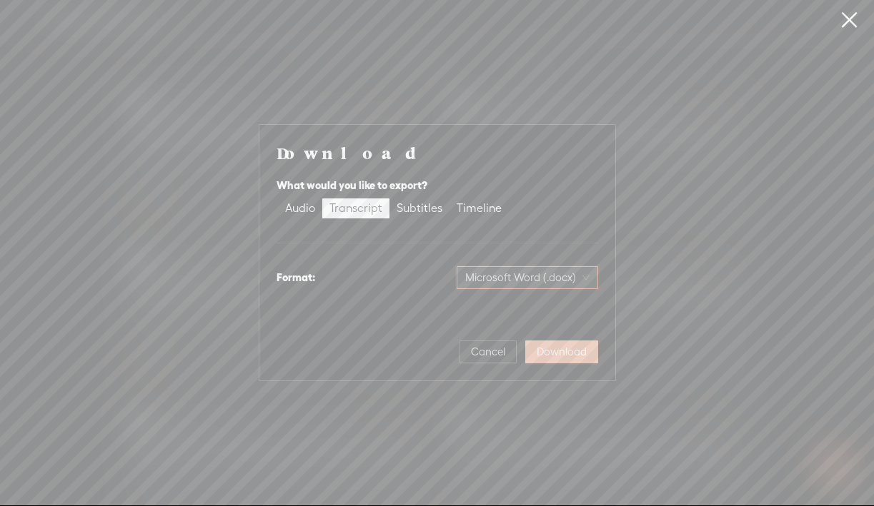
click at [578, 354] on span "Download" at bounding box center [561, 352] width 50 height 14
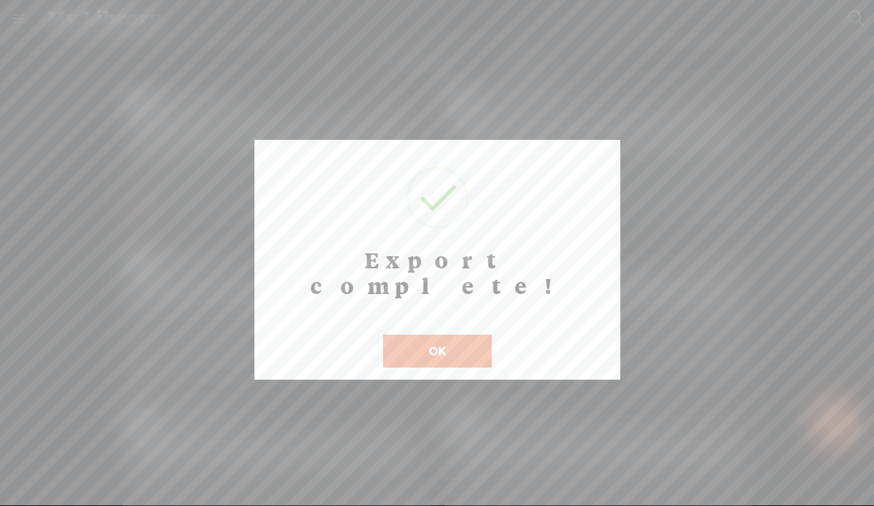
click at [427, 335] on button "OK" at bounding box center [437, 351] width 109 height 33
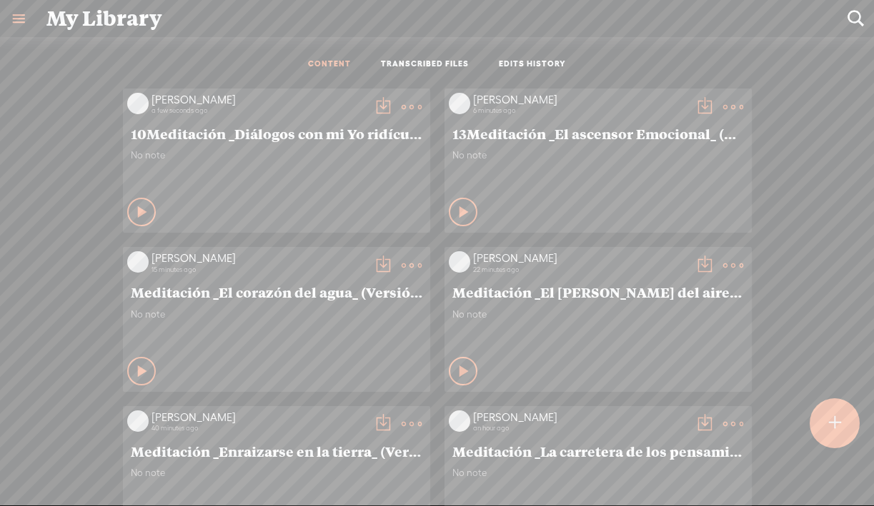
click at [829, 423] on t at bounding box center [834, 423] width 12 height 31
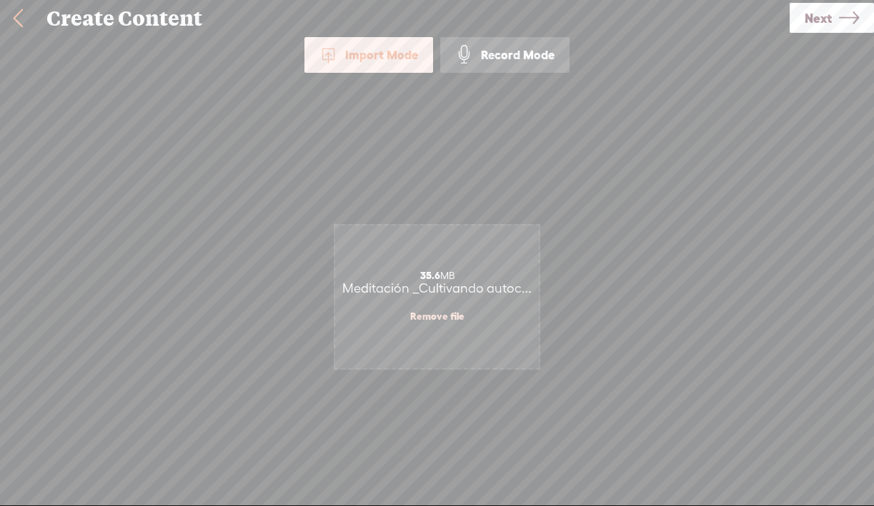
click at [823, 20] on span "Next" at bounding box center [817, 18] width 27 height 36
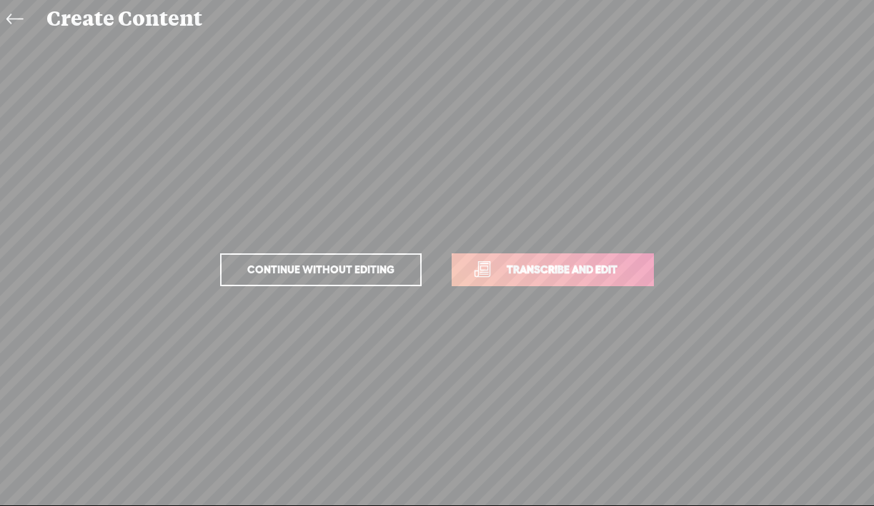
click at [544, 270] on span "Transcribe and edit" at bounding box center [561, 269] width 141 height 16
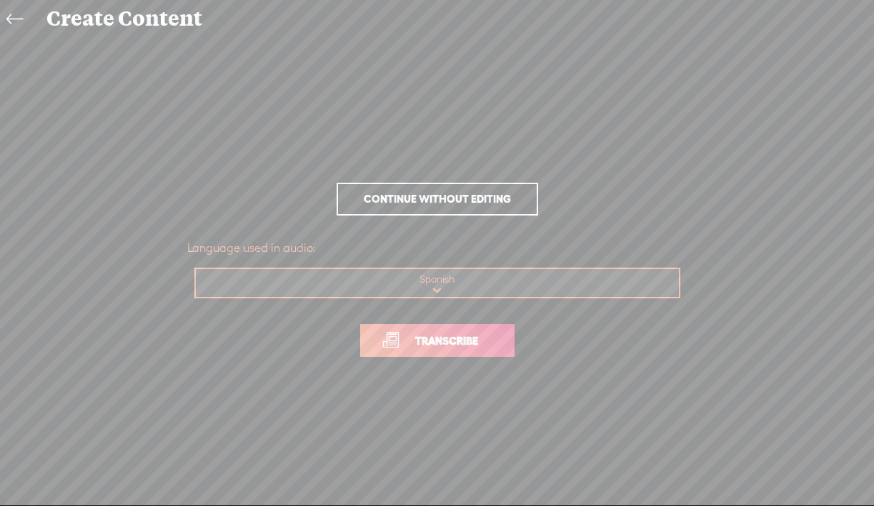
click at [440, 354] on link "Transcribe" at bounding box center [437, 340] width 154 height 33
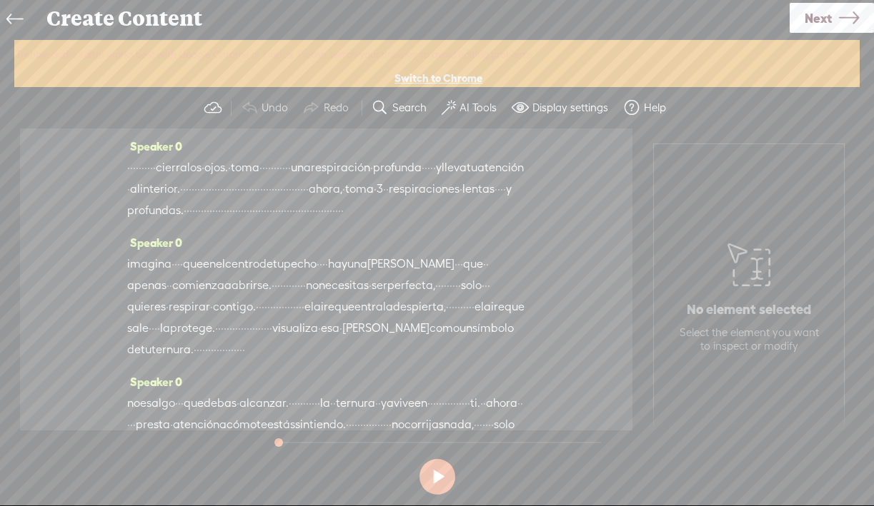
click at [461, 109] on label "AI Tools" at bounding box center [477, 108] width 37 height 14
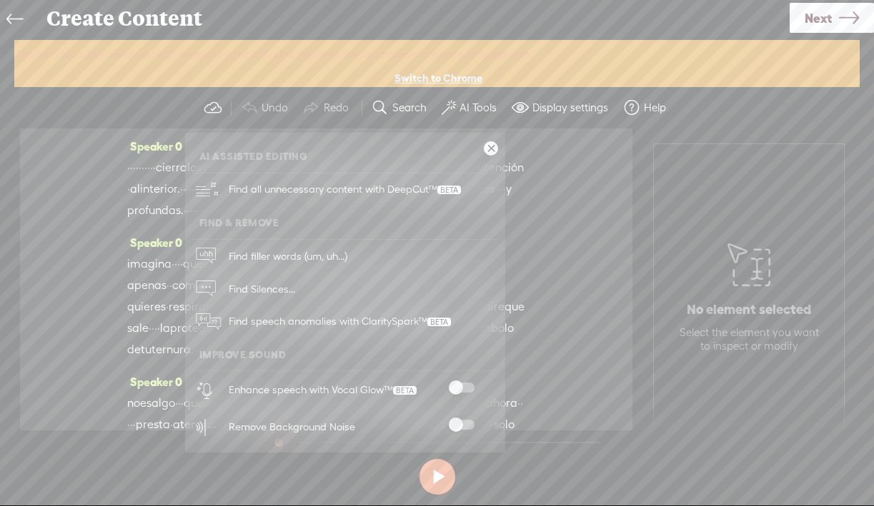
click at [451, 386] on span at bounding box center [462, 388] width 26 height 10
click at [461, 426] on span at bounding box center [462, 425] width 26 height 10
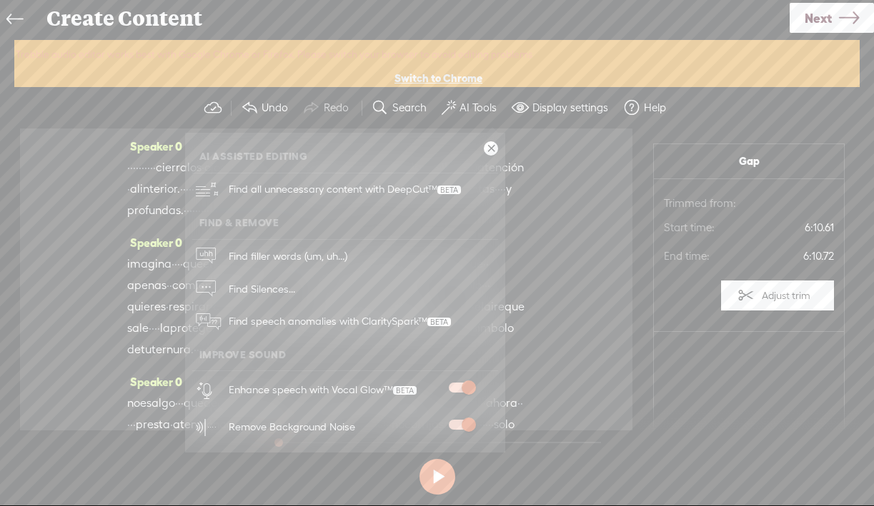
click at [826, 19] on span "Next" at bounding box center [817, 18] width 27 height 36
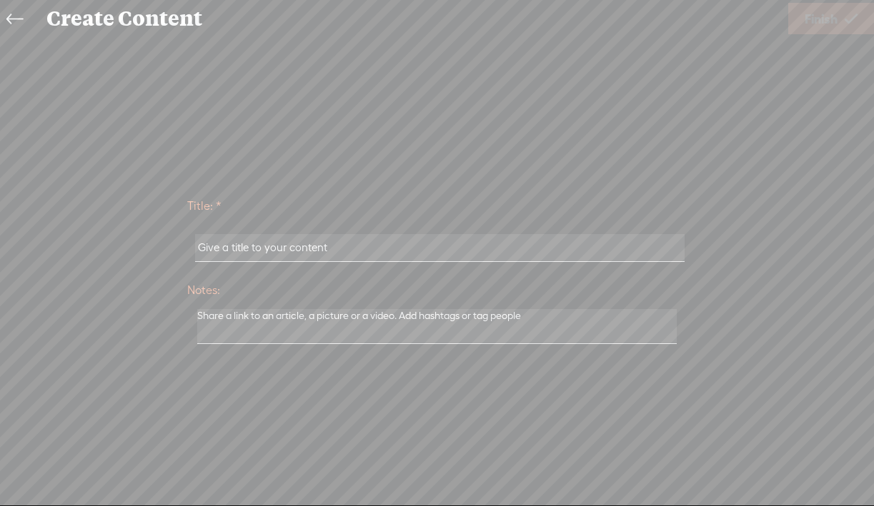
click at [425, 257] on input "text" at bounding box center [439, 248] width 489 height 28
paste input "Meditación _Cultivando autocompasión desde la ternura_ (Versión extendida)"
click at [201, 253] on input "Meditación _Cultivando autocompasión desde la ternura_ (Versión extendida)" at bounding box center [439, 248] width 489 height 28
type input "3Meditación _Cultivando autocompasión desde la ternura_ (Versión extendida)"
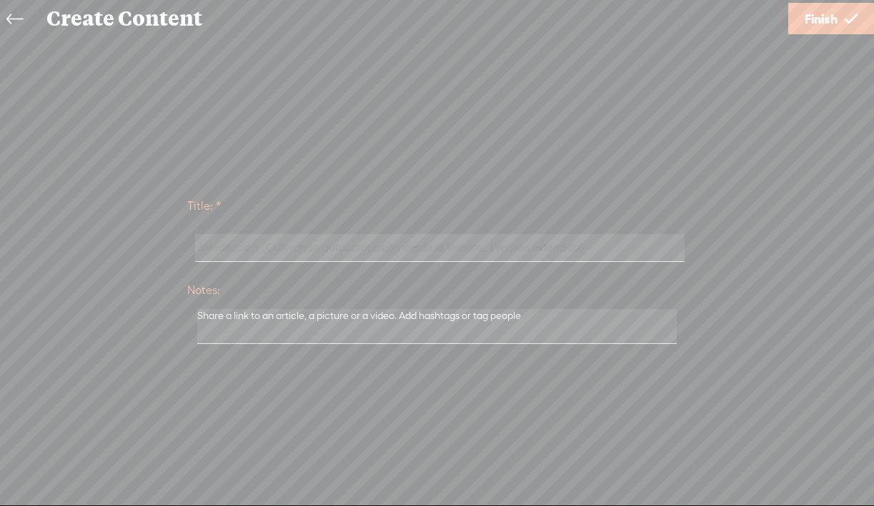
click at [821, 26] on span "Finish" at bounding box center [820, 19] width 33 height 36
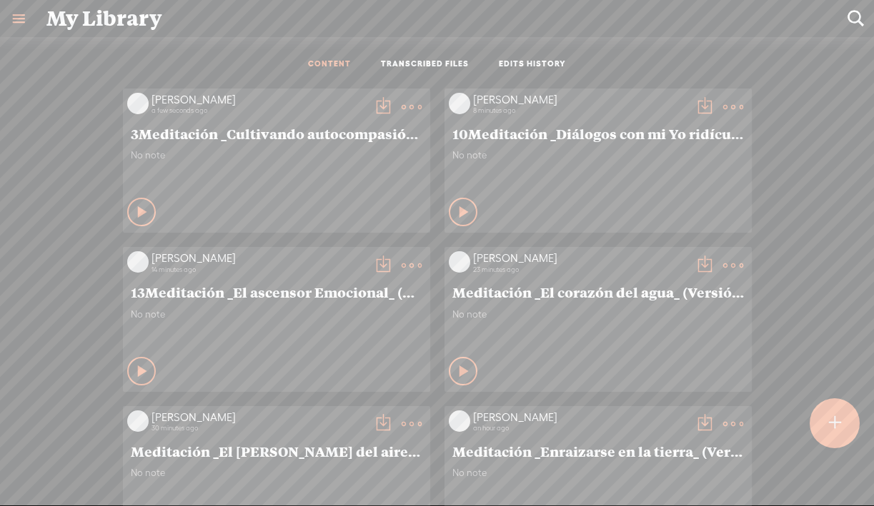
click at [378, 106] on t at bounding box center [383, 107] width 20 height 20
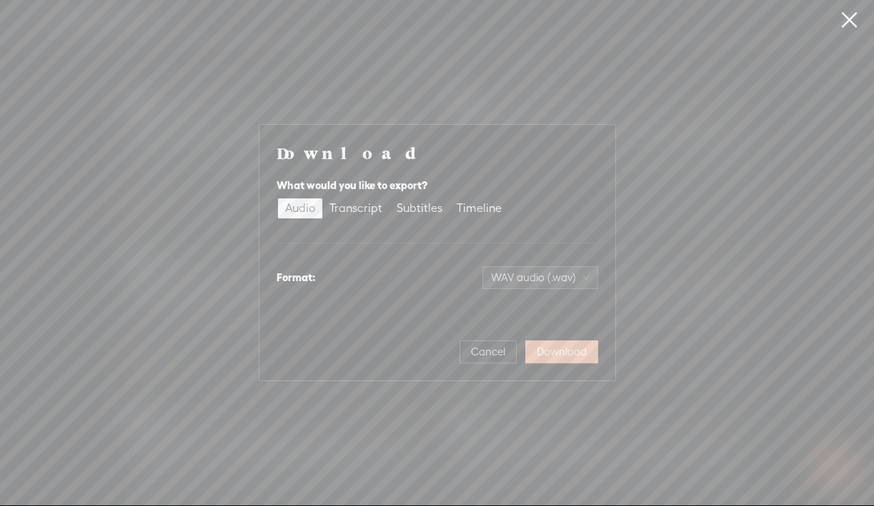
click at [567, 358] on span "Download" at bounding box center [561, 352] width 50 height 14
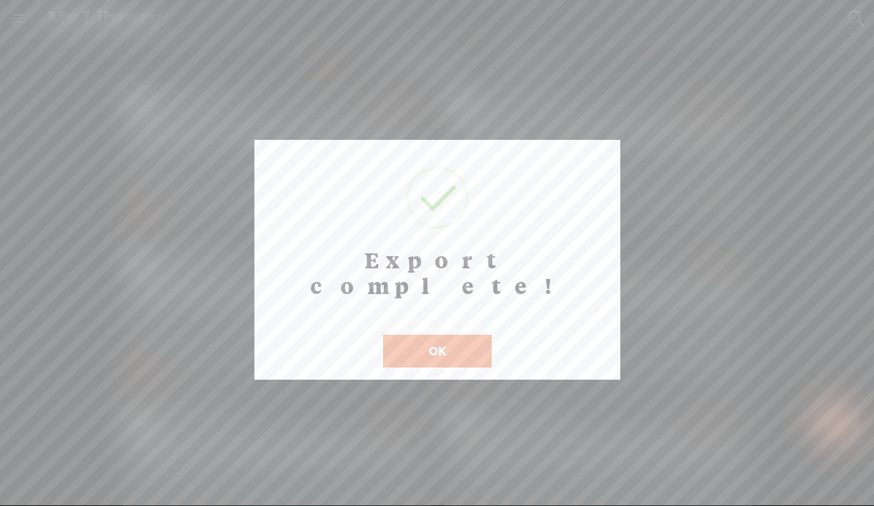
click at [444, 335] on button "OK" at bounding box center [437, 351] width 109 height 33
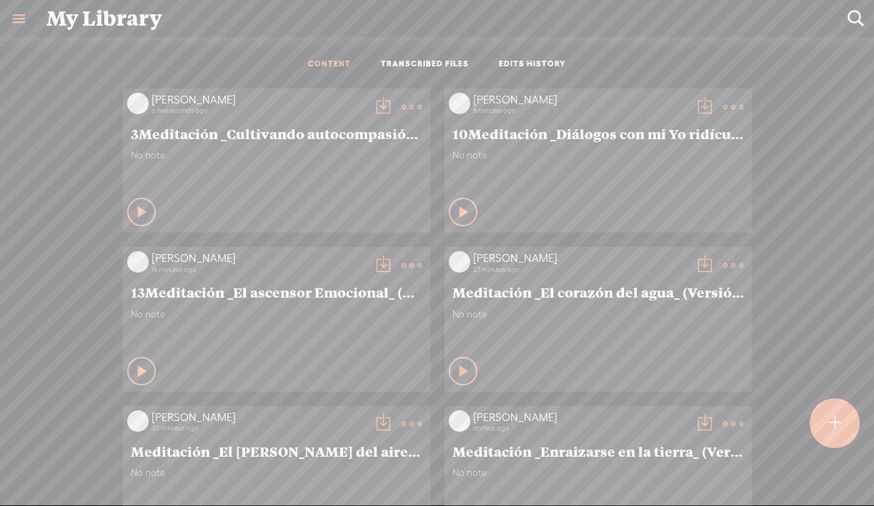
click at [373, 105] on t at bounding box center [383, 107] width 20 height 20
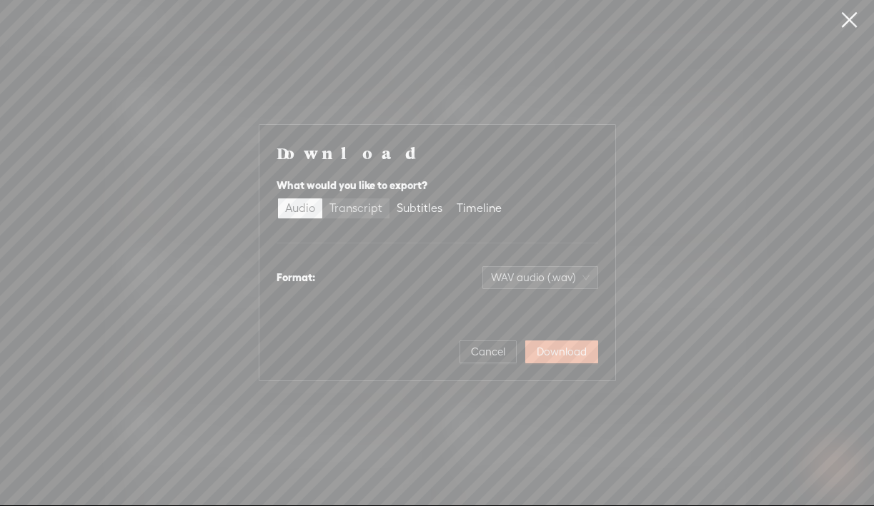
click at [370, 214] on div "Transcript" at bounding box center [355, 209] width 53 height 20
click at [322, 199] on input "Transcript" at bounding box center [322, 199] width 0 height 0
click at [541, 284] on span "Plain text (.txt)" at bounding box center [548, 277] width 81 height 21
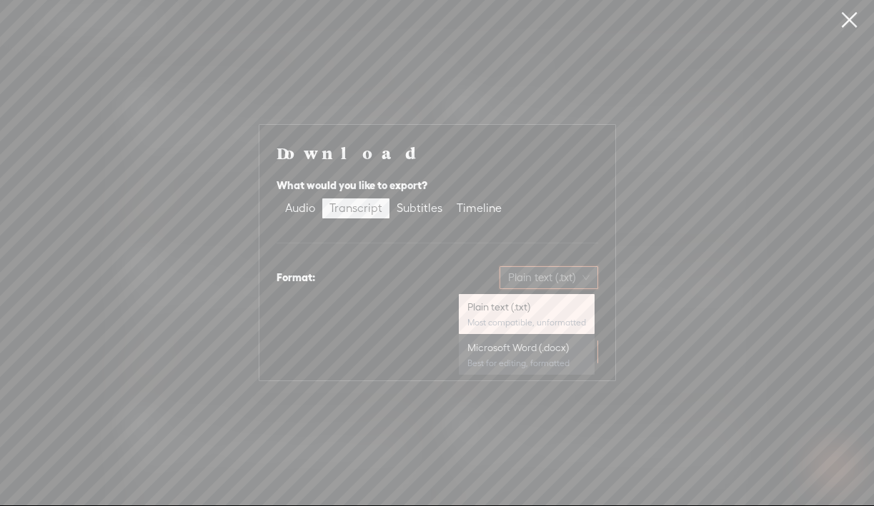
click at [531, 356] on div "Microsoft Word (.docx) Best for editing, formatted" at bounding box center [526, 355] width 119 height 34
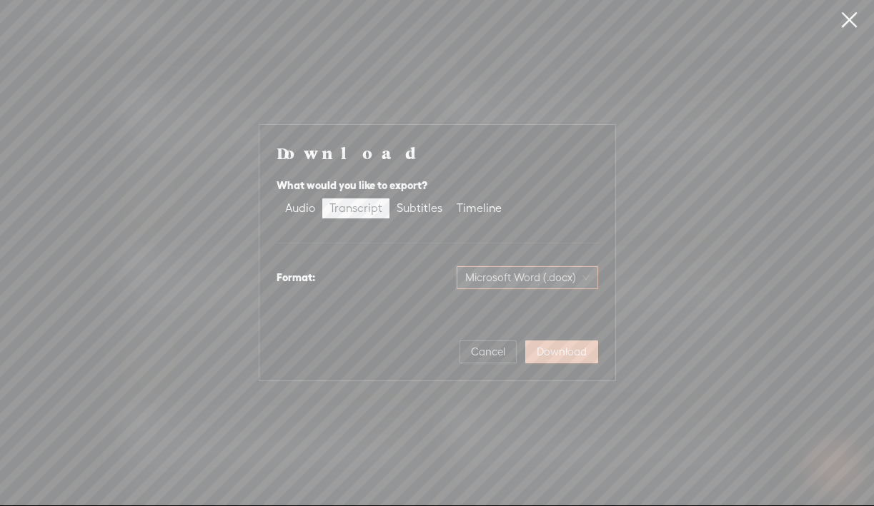
click at [560, 354] on span "Download" at bounding box center [561, 352] width 50 height 14
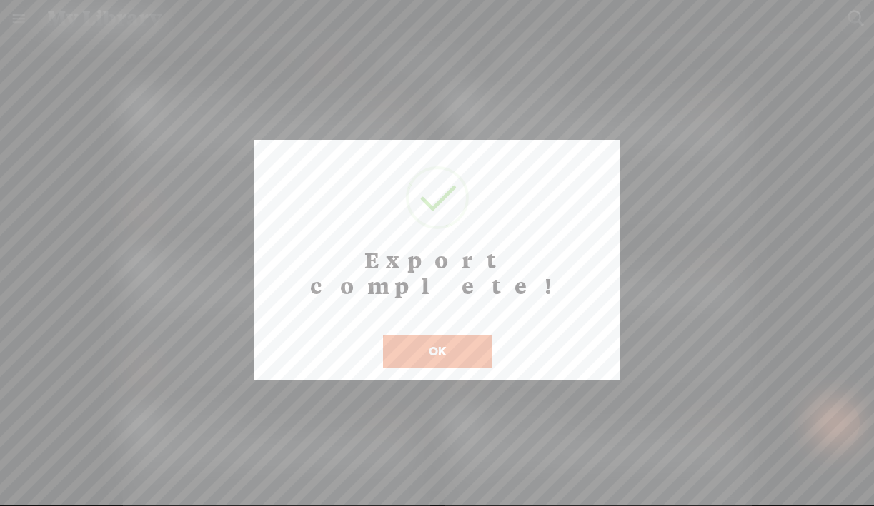
click at [472, 335] on button "OK" at bounding box center [437, 351] width 109 height 33
